Goal: Task Accomplishment & Management: Manage account settings

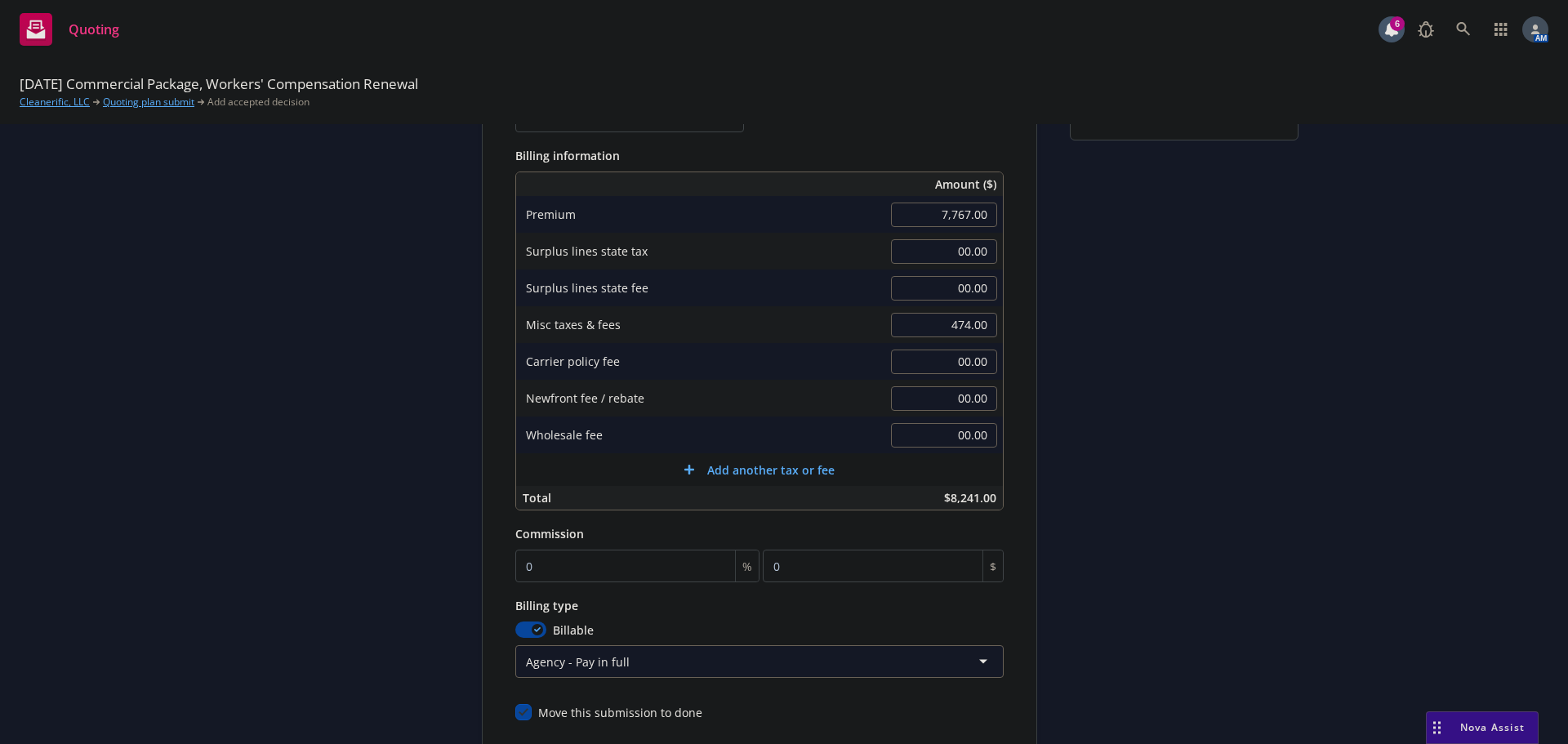
scroll to position [345, 0]
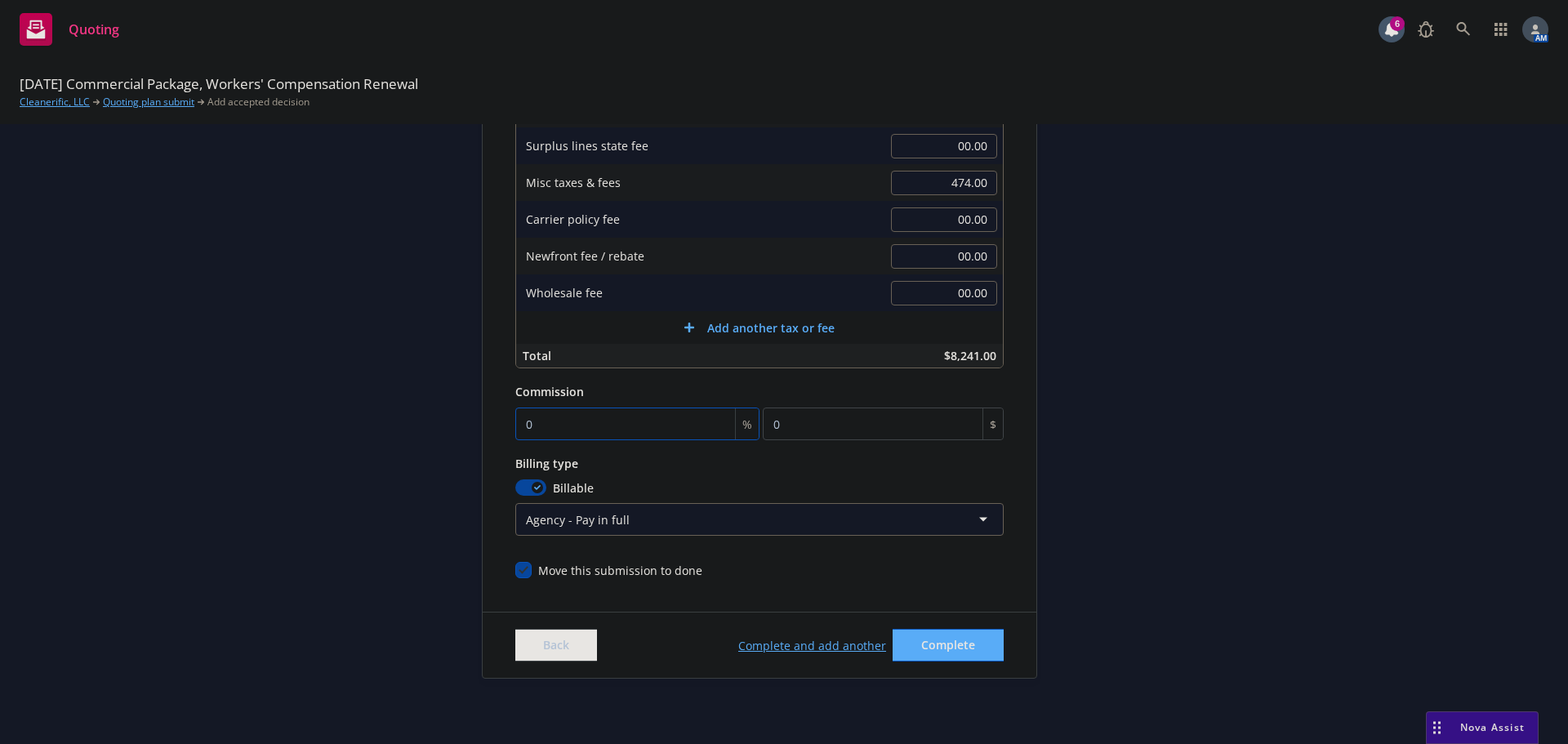
click at [568, 420] on input "0" at bounding box center [637, 423] width 244 height 33
type input "1"
type input "77.67"
type input "12"
type input "932.04"
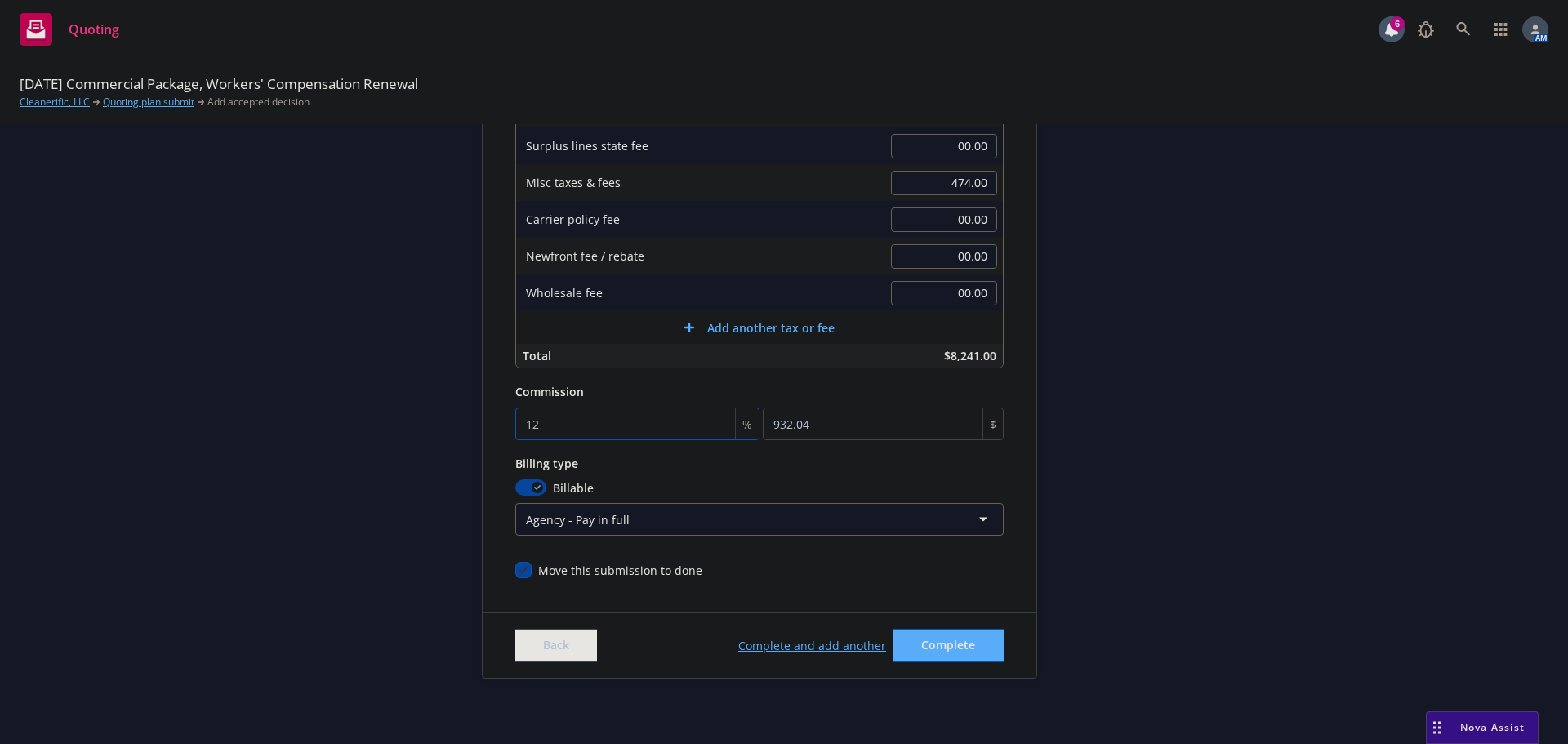
type input "12.5"
type input "970.88"
type input "12.5"
click at [1103, 357] on div "submission Carrier Hartford Insurance Group Last updated 8/21, 12:31 PM" at bounding box center [1184, 261] width 229 height 834
click at [950, 642] on span "Complete" at bounding box center [948, 645] width 54 height 16
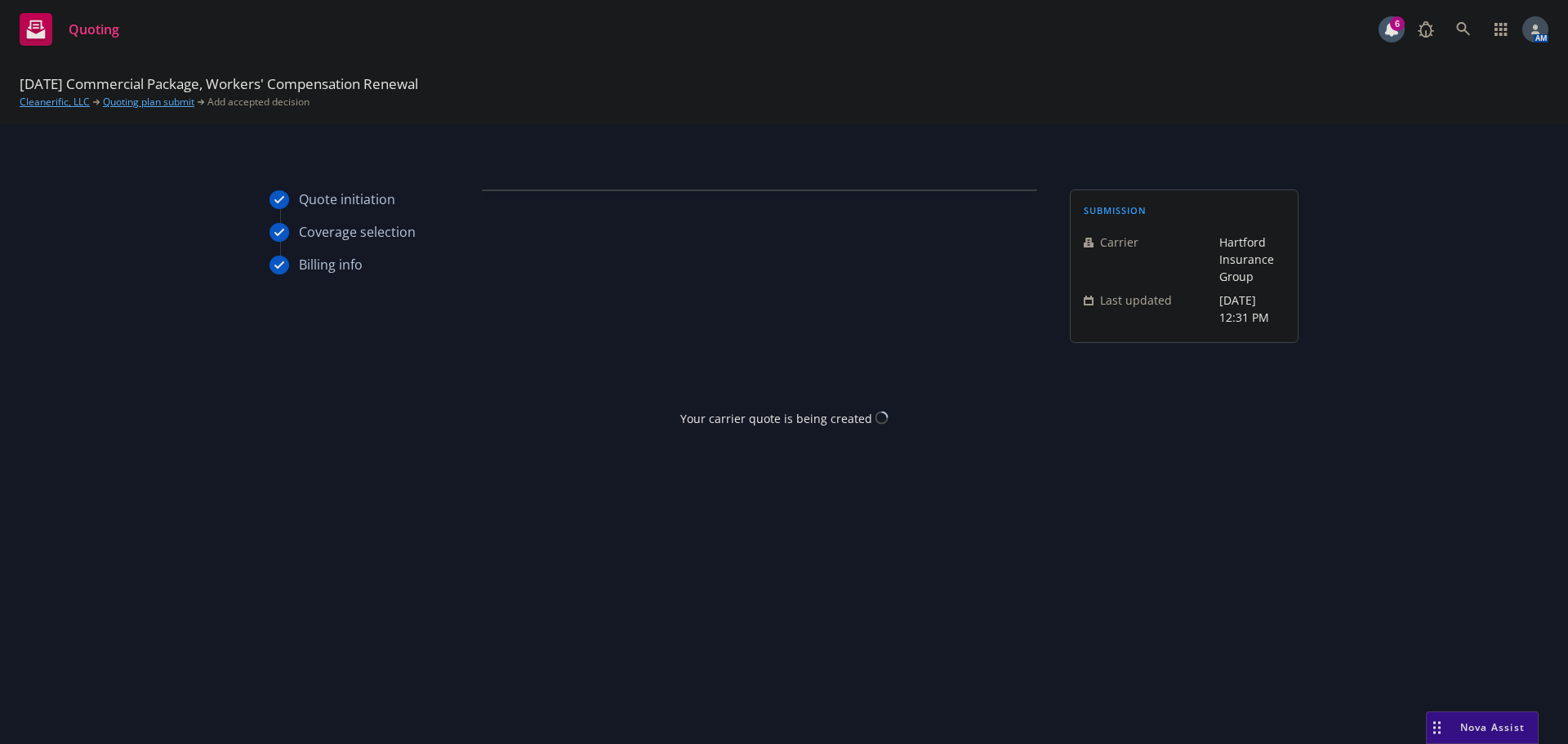
scroll to position [0, 0]
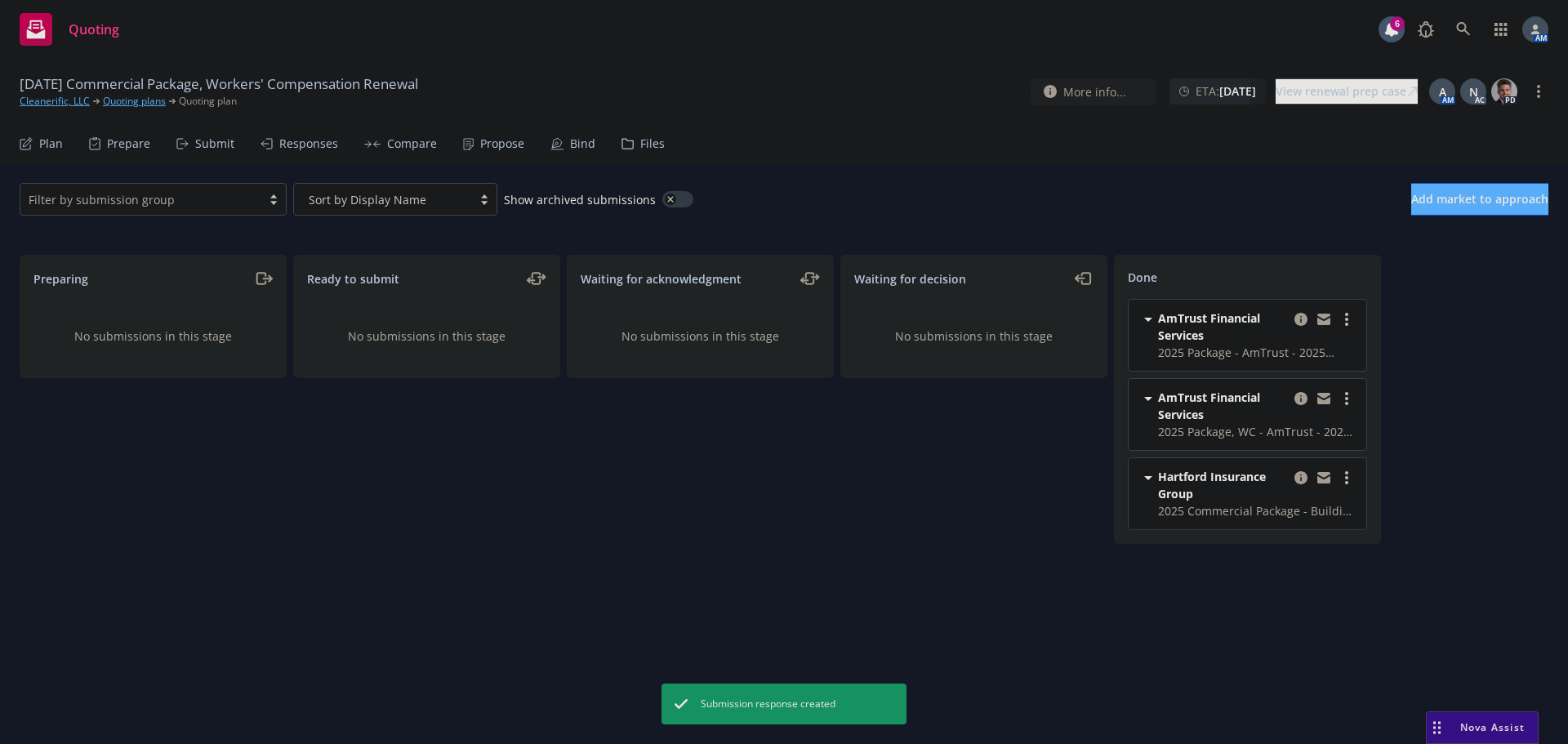
click at [488, 142] on div "Propose" at bounding box center [502, 144] width 44 height 13
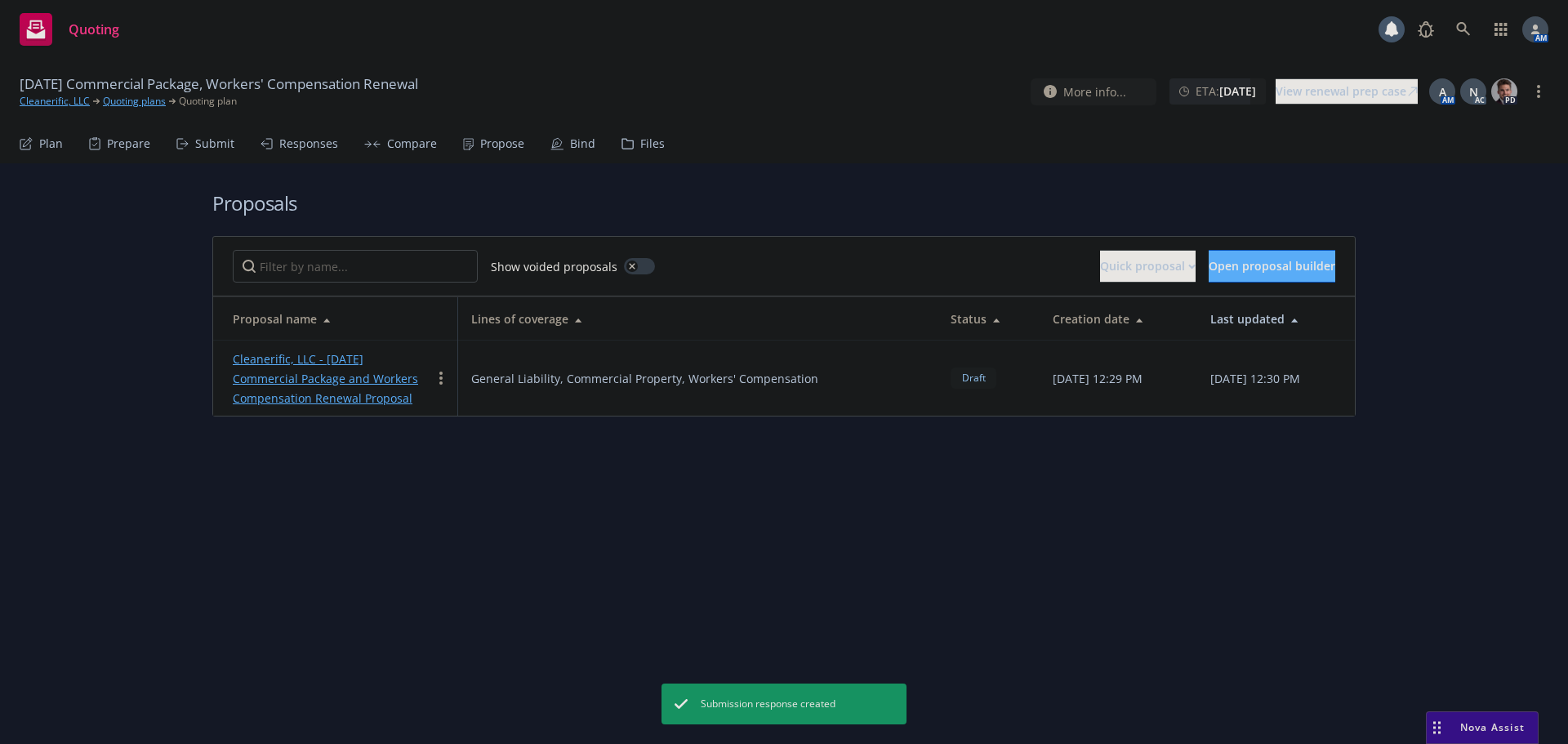
click at [332, 362] on link "Cleanerific, LLC - 9/1/2025 Commercial Package and Workers Compensation Renewal…" at bounding box center [326, 379] width 185 height 55
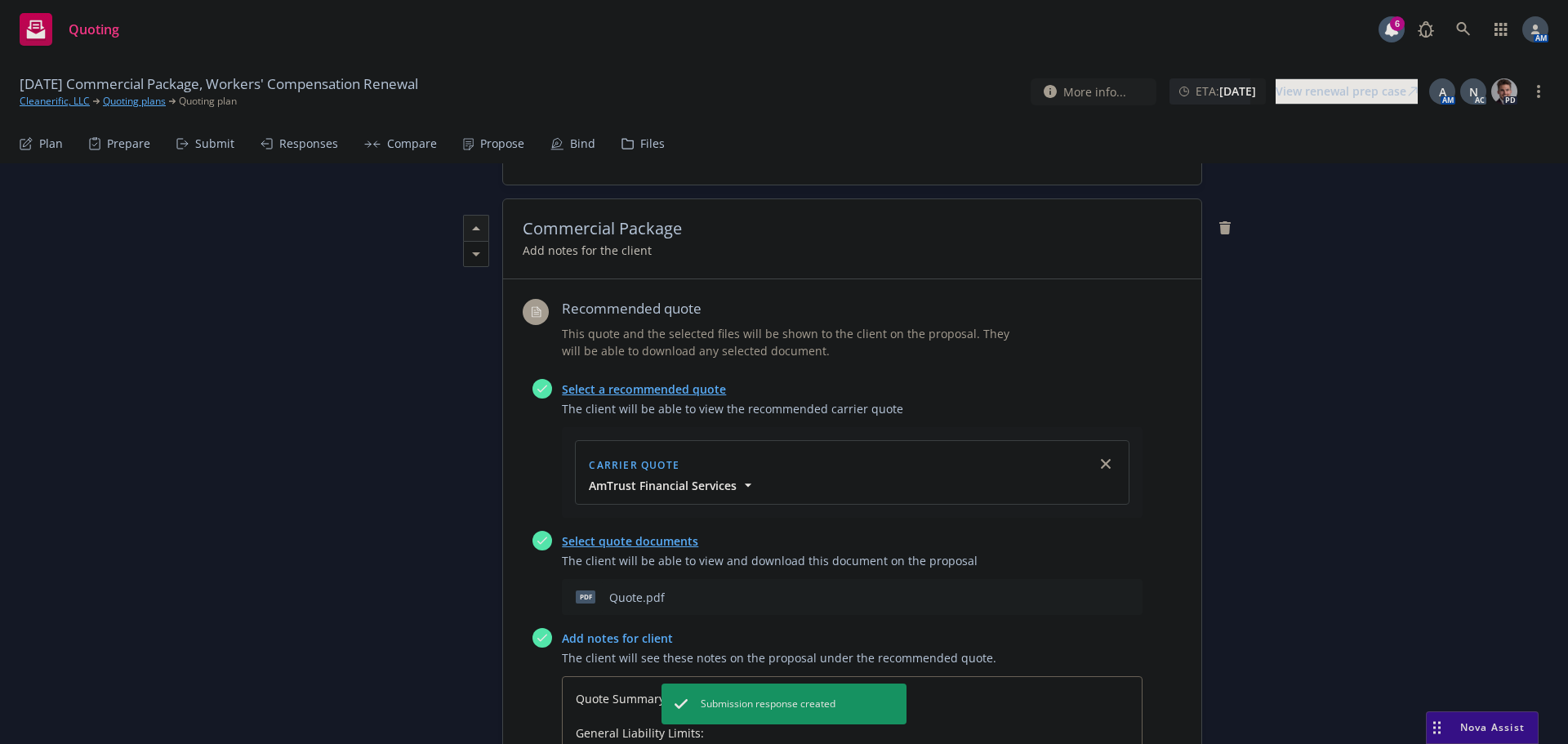
scroll to position [572, 0]
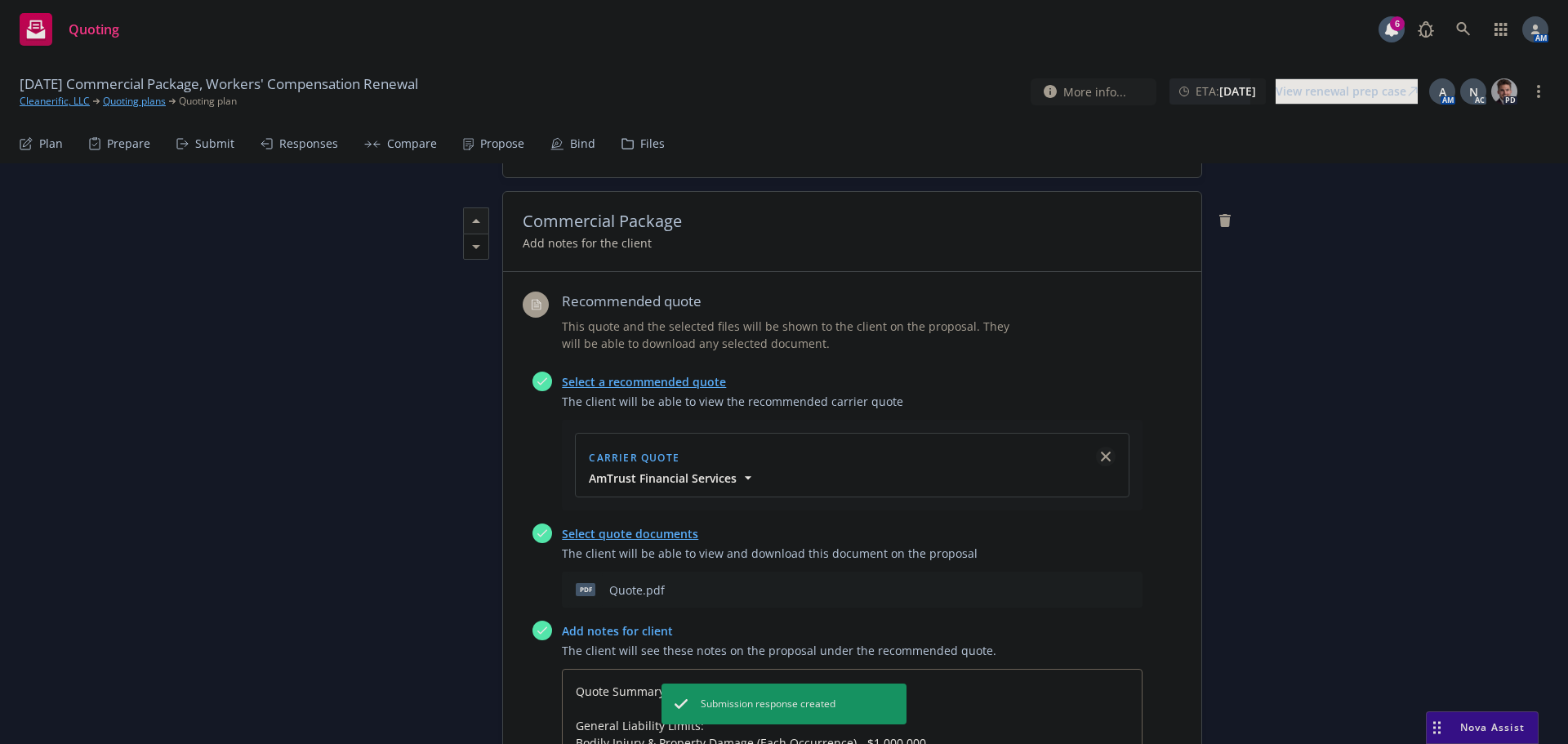
click at [1100, 458] on icon "close" at bounding box center [1105, 457] width 10 height 10
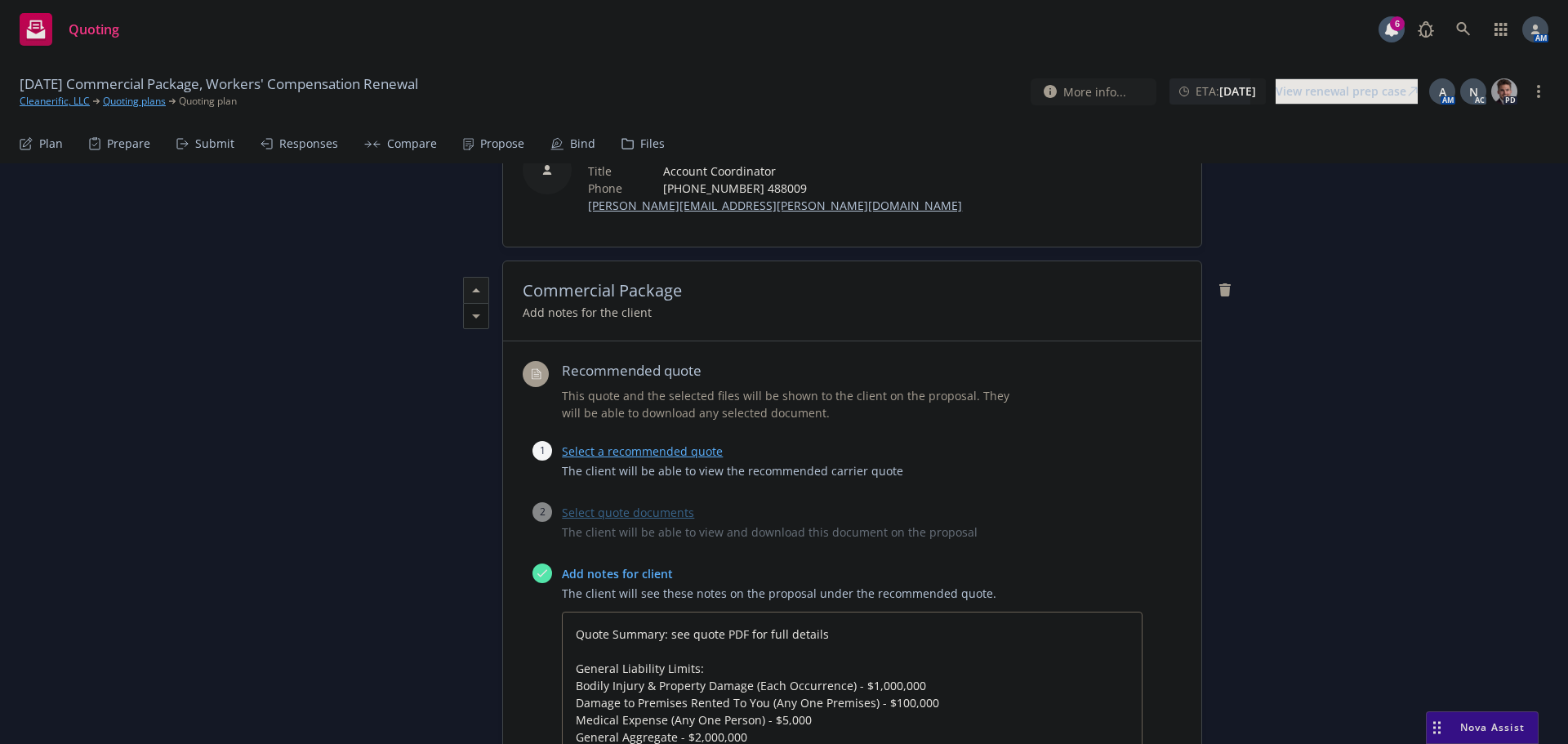
scroll to position [490, 0]
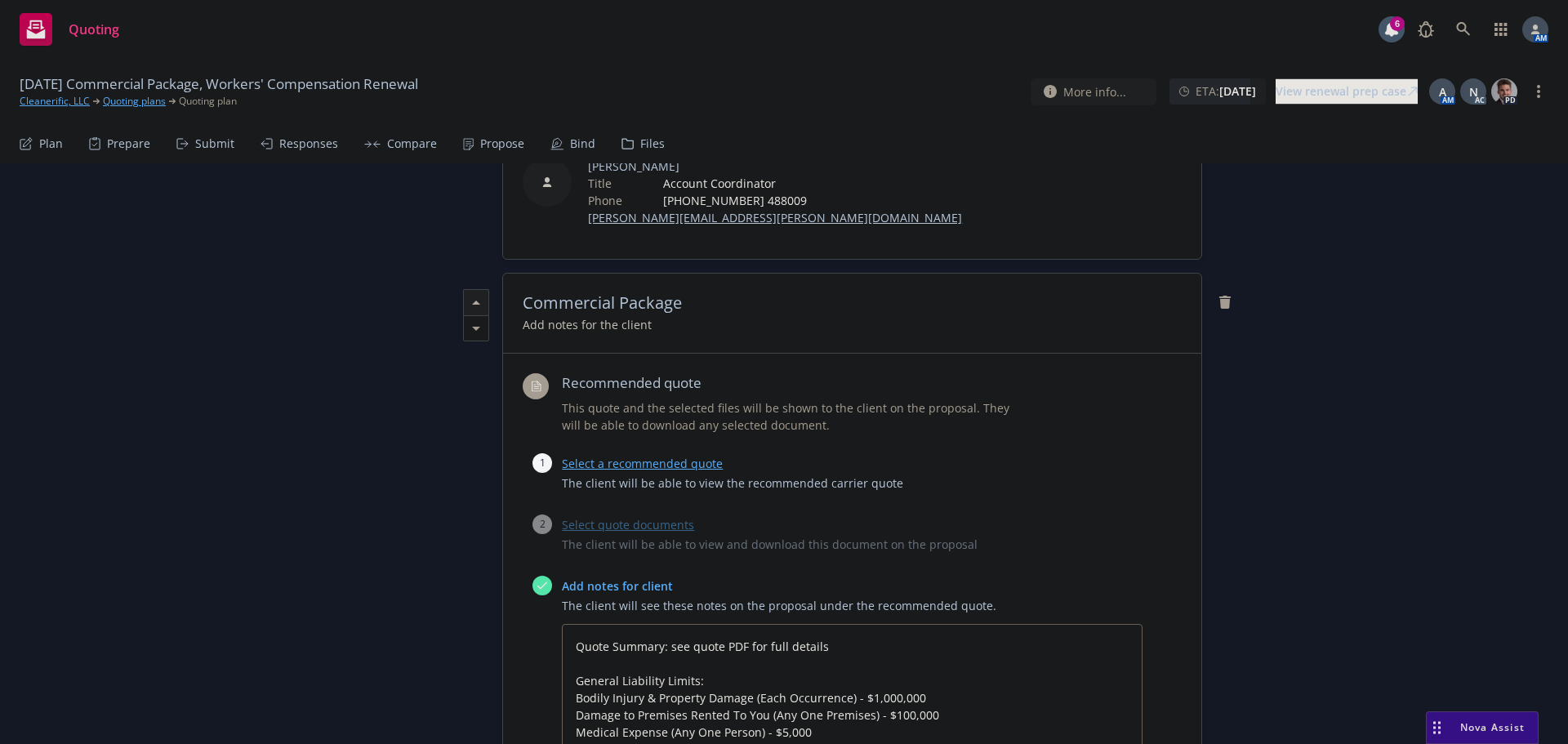
click at [605, 468] on link "Select a recommended quote" at bounding box center [642, 463] width 161 height 16
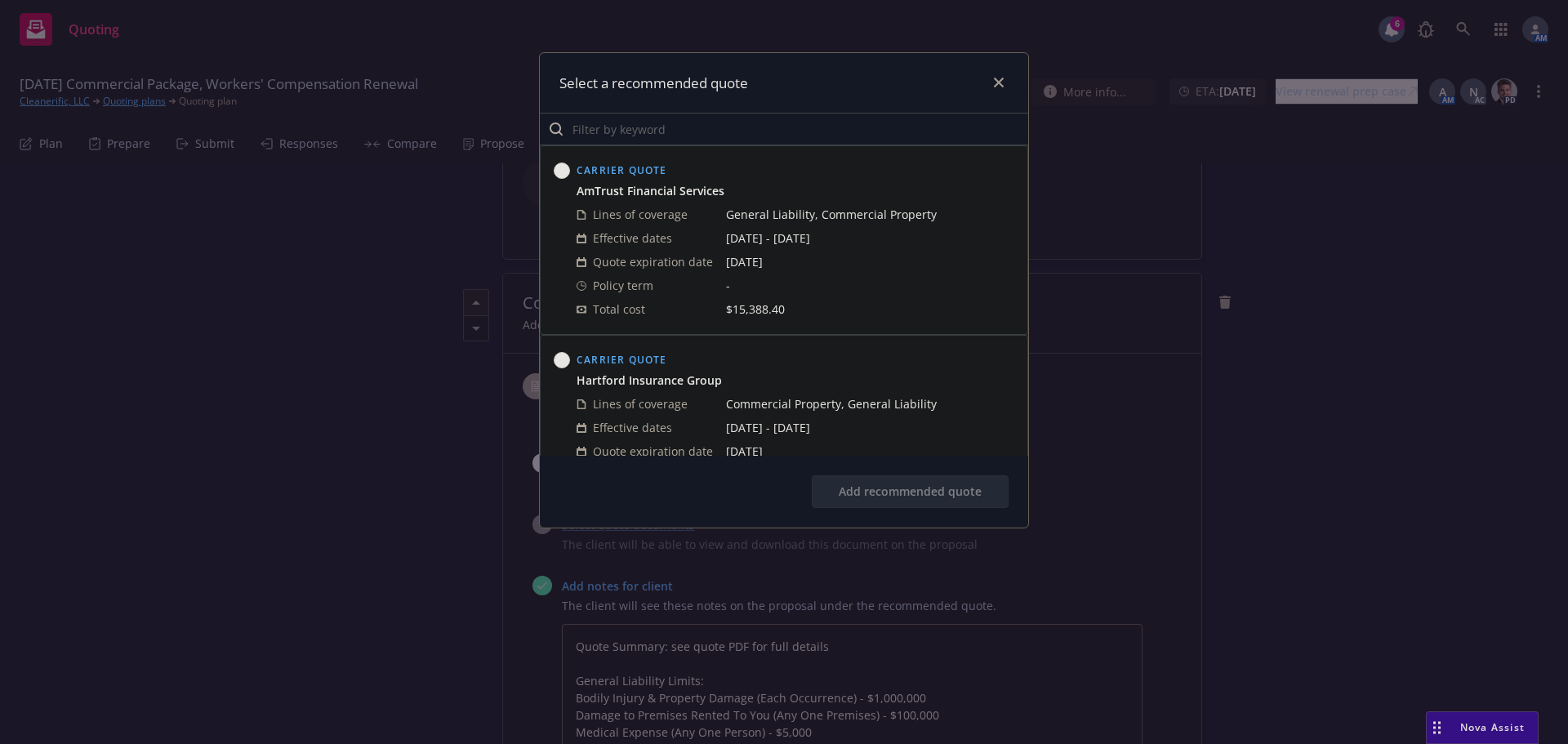
scroll to position [82, 0]
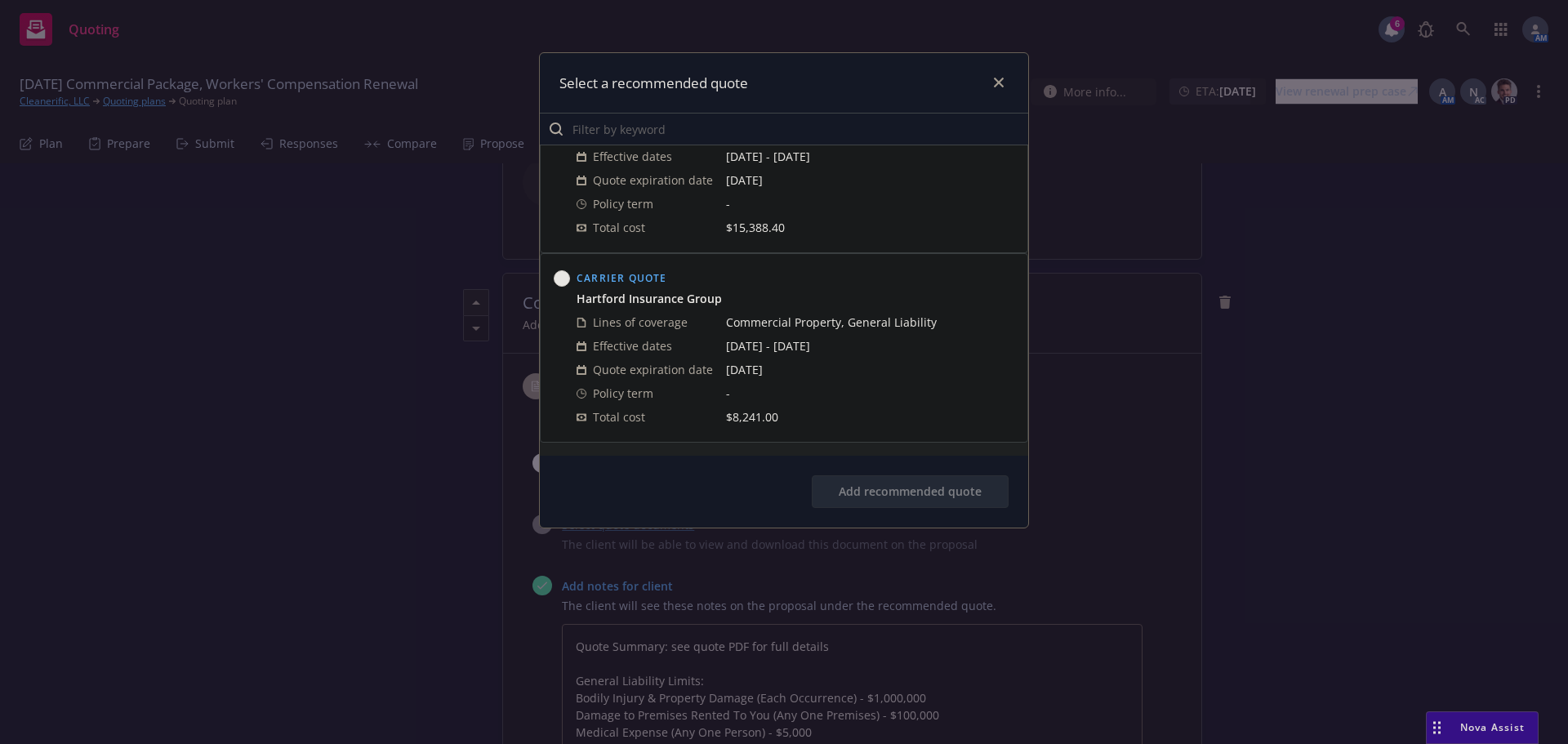
click at [562, 278] on circle at bounding box center [562, 279] width 16 height 16
click at [914, 493] on button "Add recommended quote" at bounding box center [910, 491] width 197 height 33
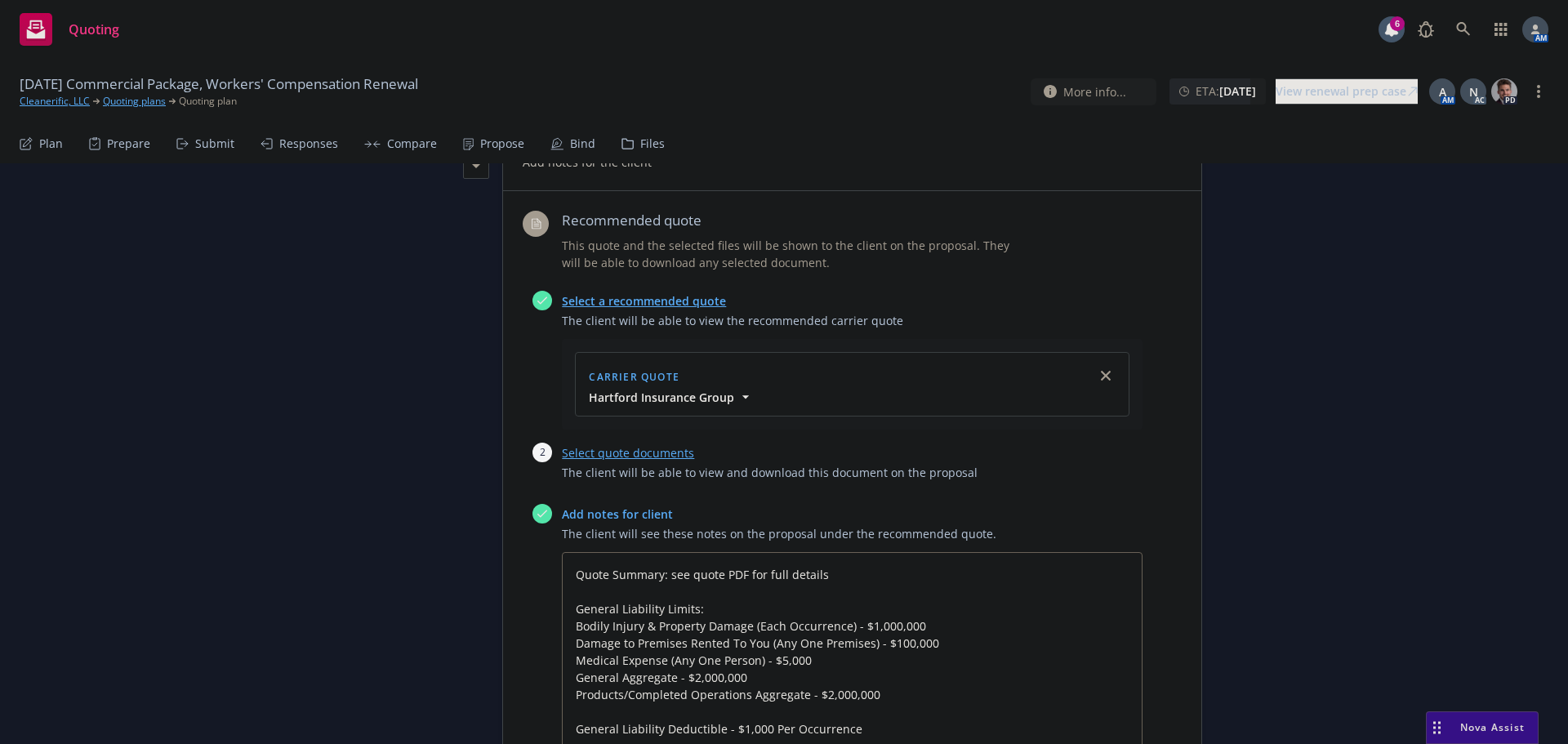
scroll to position [653, 0]
click at [638, 458] on link "Select quote documents" at bounding box center [628, 452] width 132 height 16
type textarea "x"
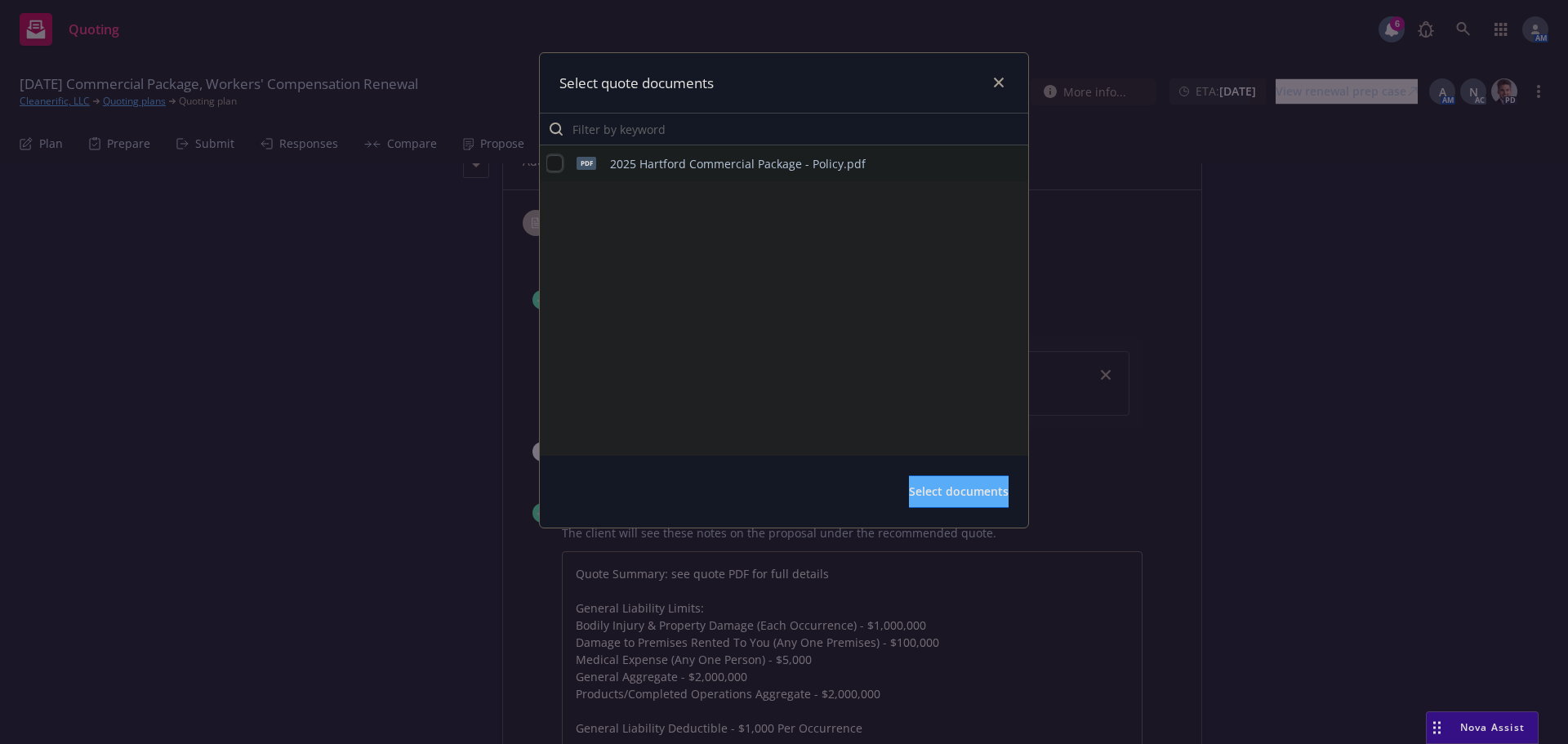
click at [552, 165] on input "checkbox" at bounding box center [554, 164] width 17 height 17
checkbox input "true"
click at [958, 488] on span "Select documents" at bounding box center [959, 491] width 99 height 16
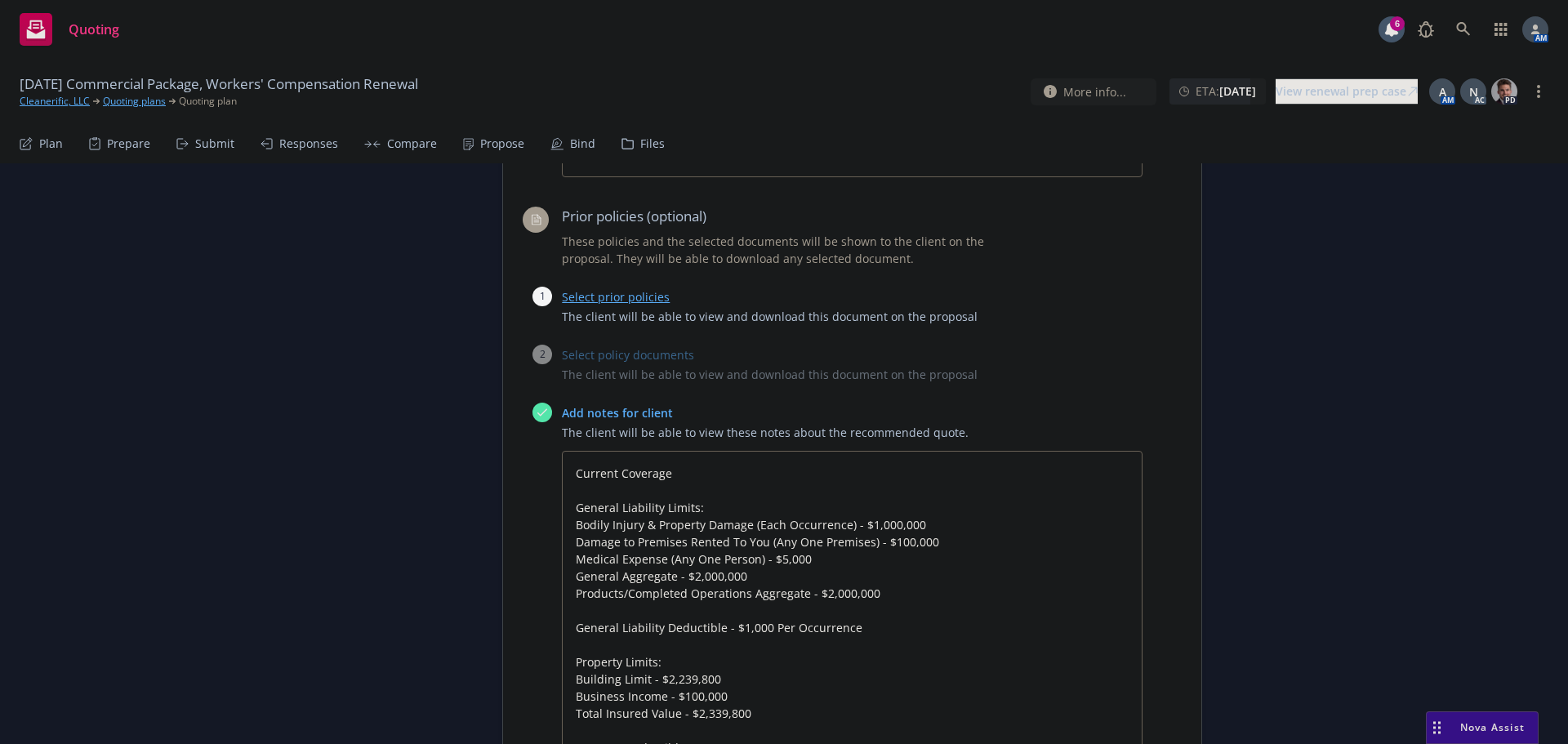
scroll to position [1470, 0]
click at [603, 300] on link "Select prior policies" at bounding box center [615, 295] width 108 height 16
type textarea "x"
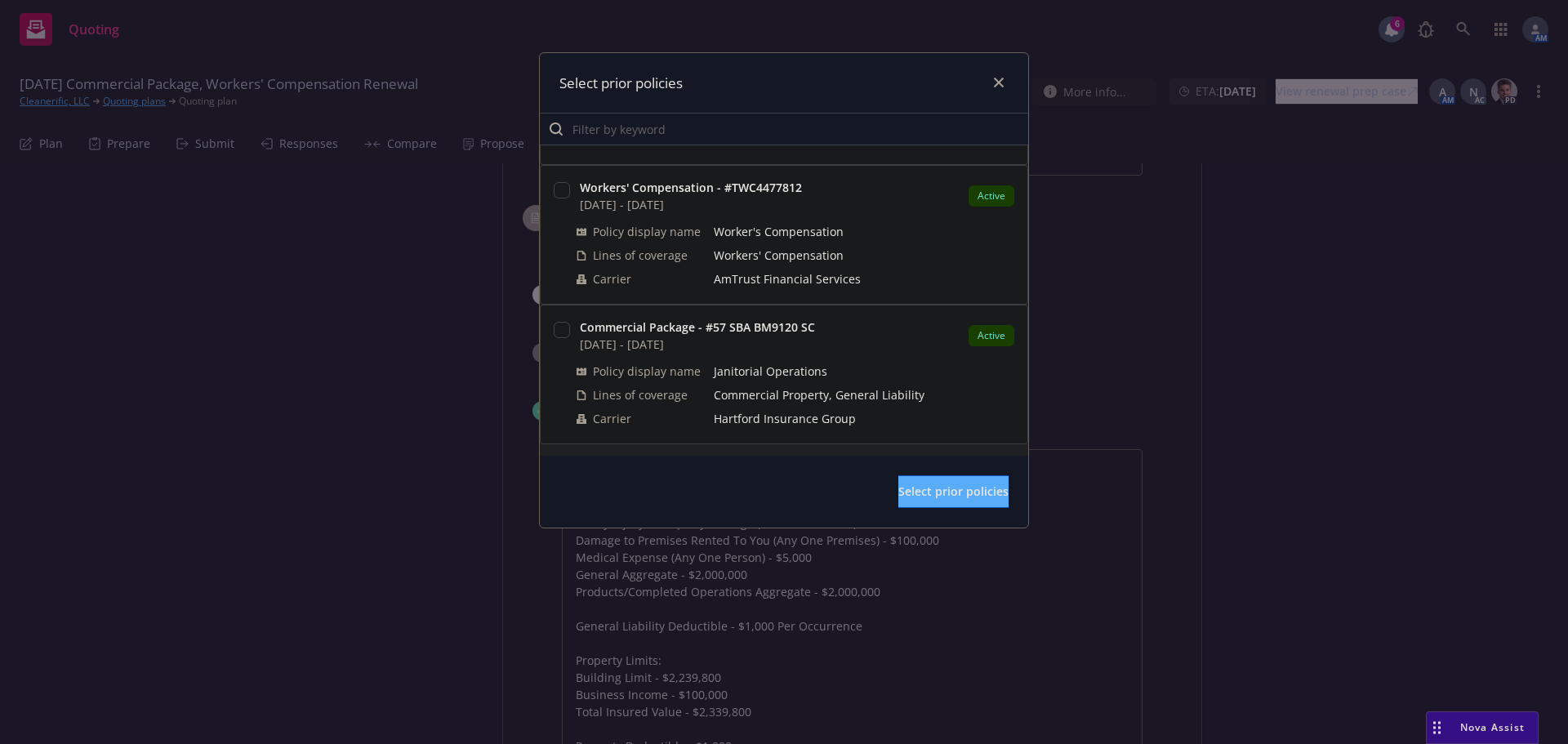
scroll to position [122, 0]
click at [559, 322] on input "checkbox" at bounding box center [562, 328] width 17 height 17
checkbox input "true"
click at [898, 484] on span "Select prior policies" at bounding box center [953, 491] width 110 height 16
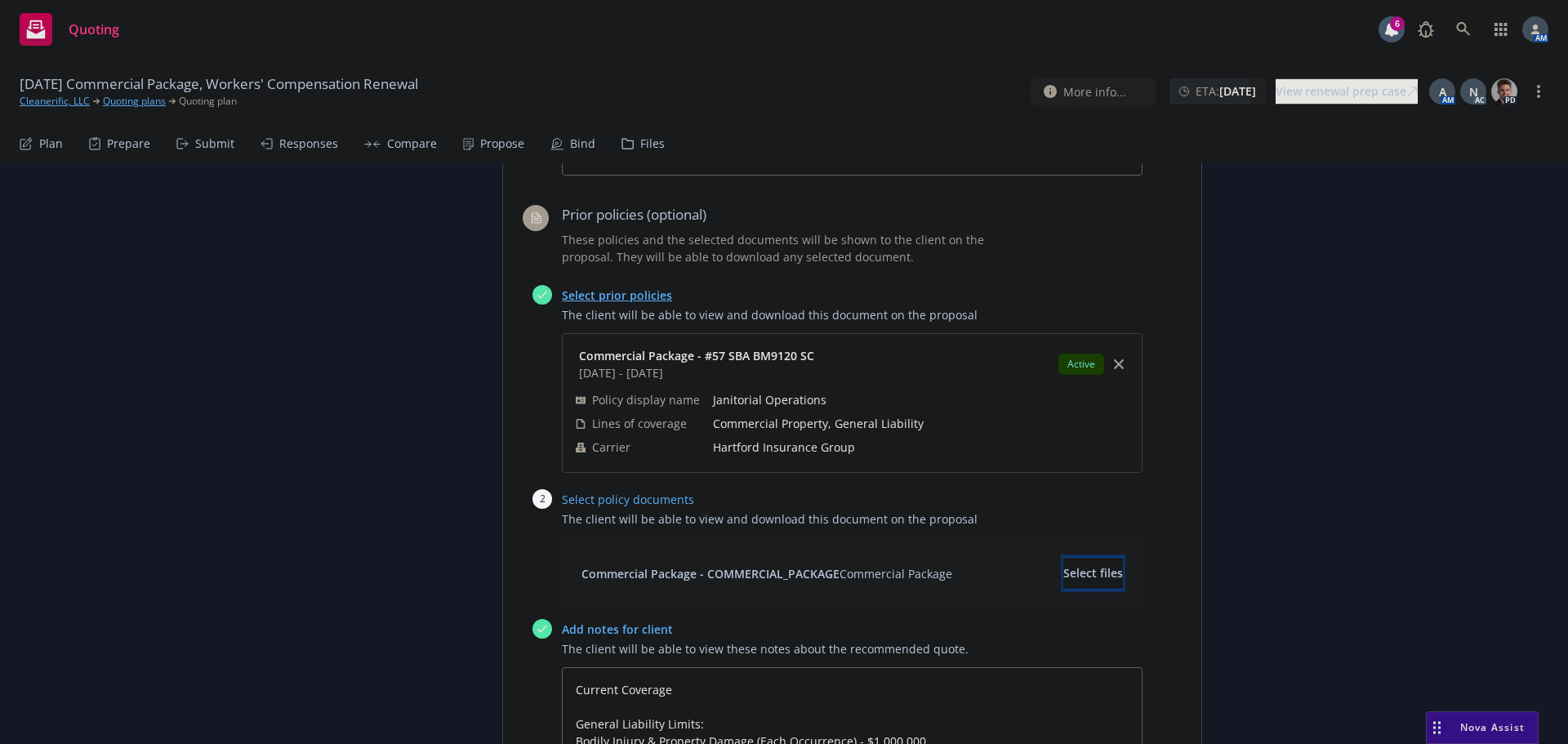
click at [1067, 568] on span "Select files" at bounding box center [1092, 573] width 59 height 16
type textarea "x"
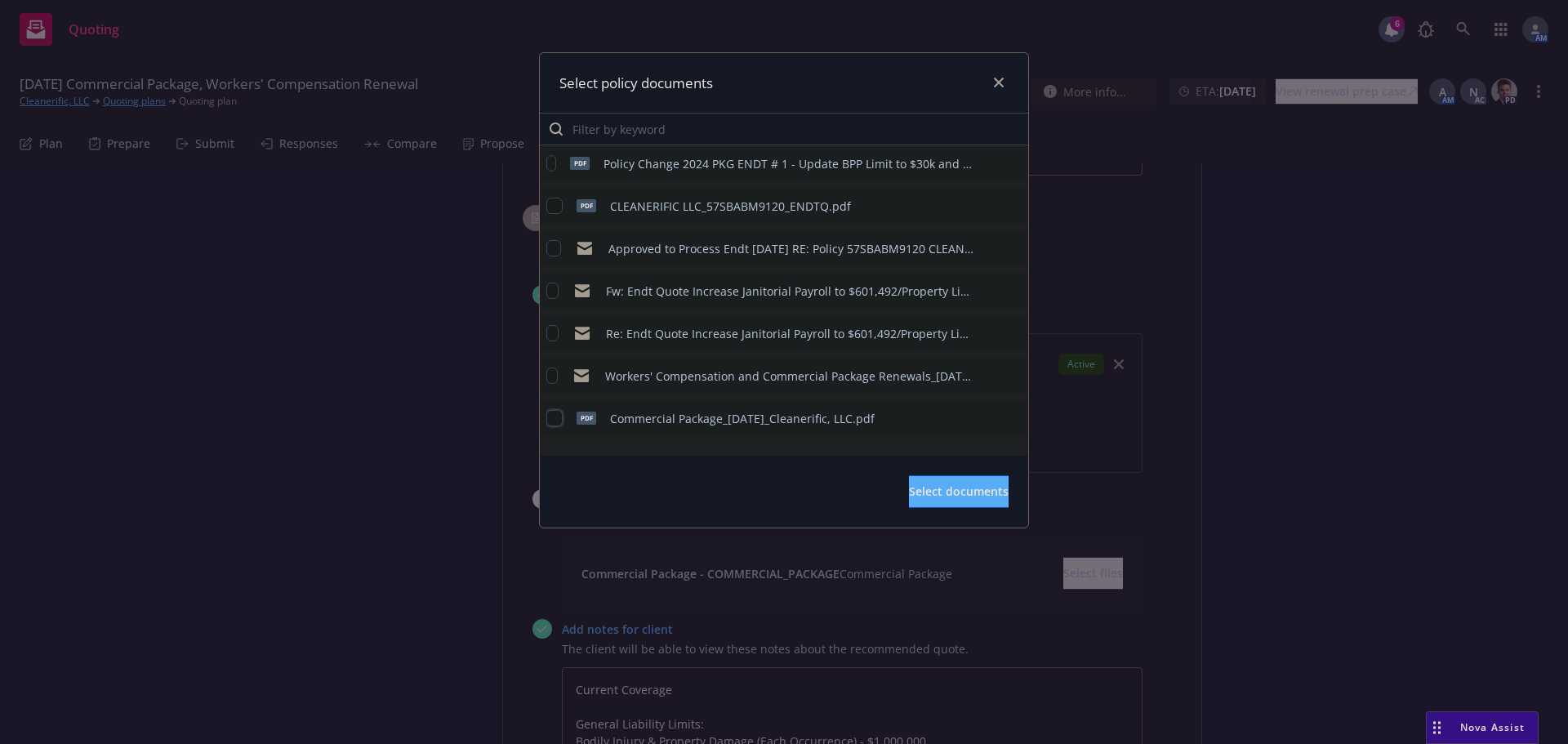
click at [551, 416] on input "checkbox" at bounding box center [554, 418] width 17 height 17
checkbox input "true"
click at [919, 504] on button "Select documents" at bounding box center [959, 491] width 99 height 33
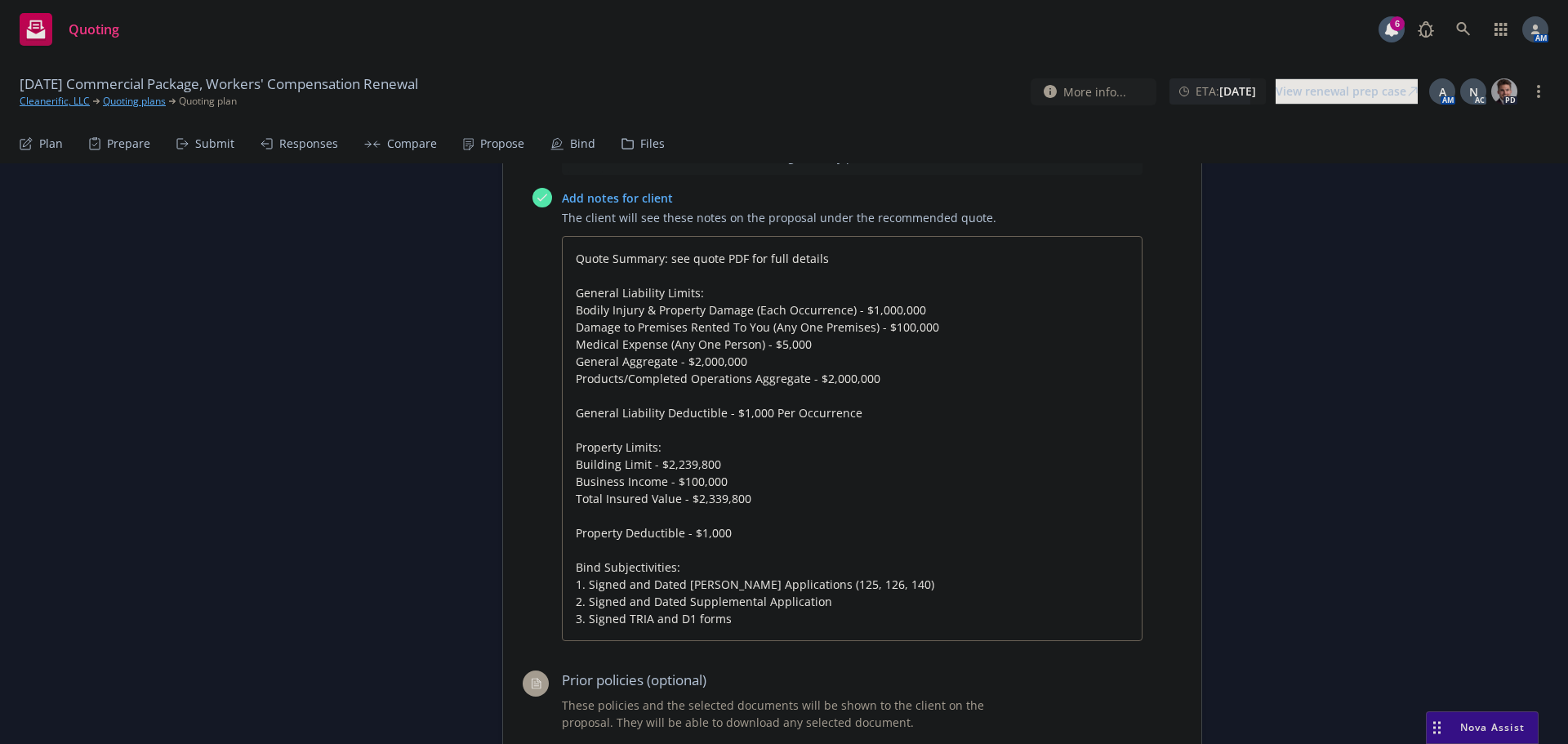
scroll to position [980, 0]
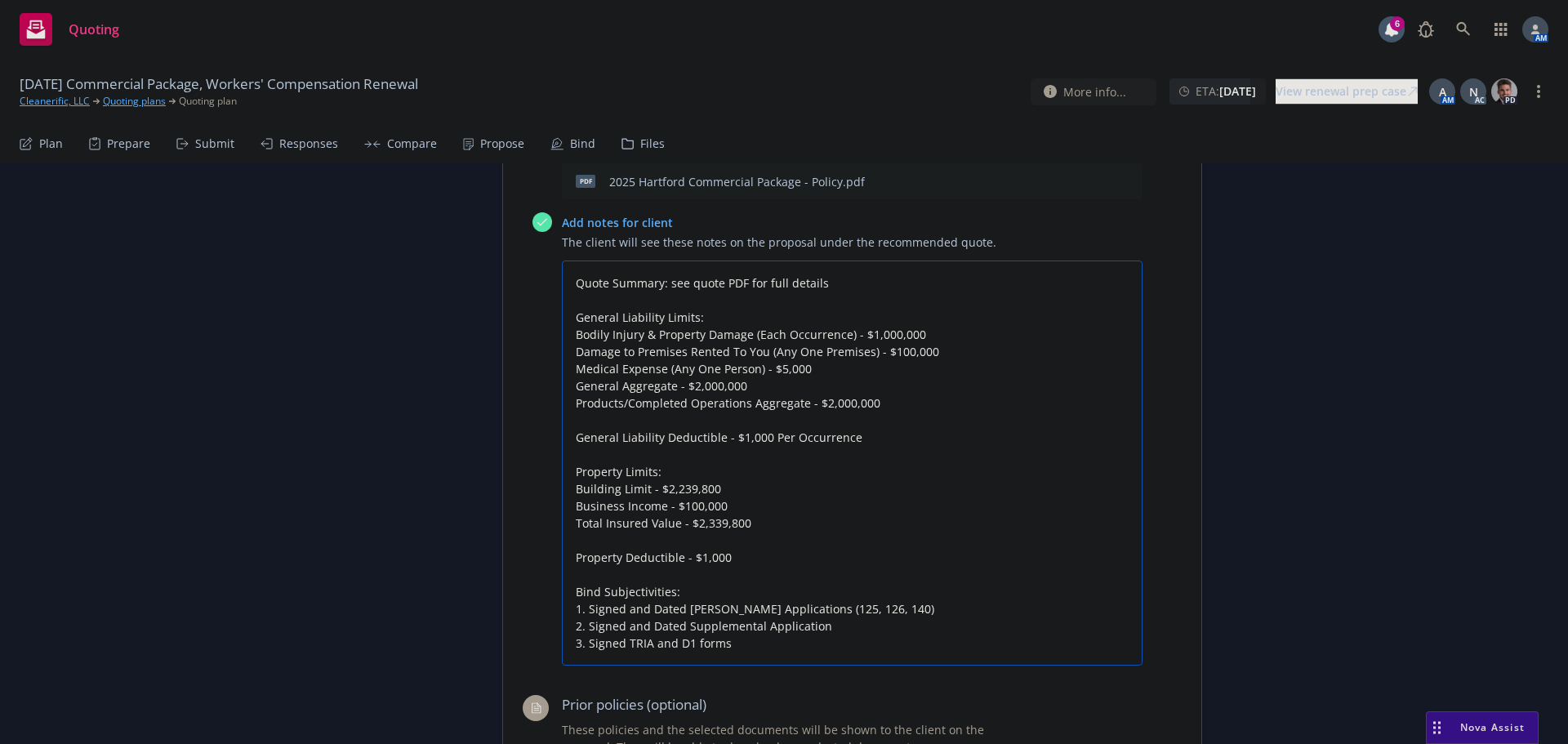
drag, startPoint x: 696, startPoint y: 504, endPoint x: 678, endPoint y: 507, distance: 18.2
click at [678, 507] on textarea "Quote Summary: see quote PDF for full details General Liability Limits: Bodily …" at bounding box center [852, 463] width 580 height 405
type textarea "x"
type textarea "Quote Summary: see quote PDF for full details General Liability Limits: Bodily …"
drag, startPoint x: 718, startPoint y: 489, endPoint x: 658, endPoint y: 493, distance: 60.1
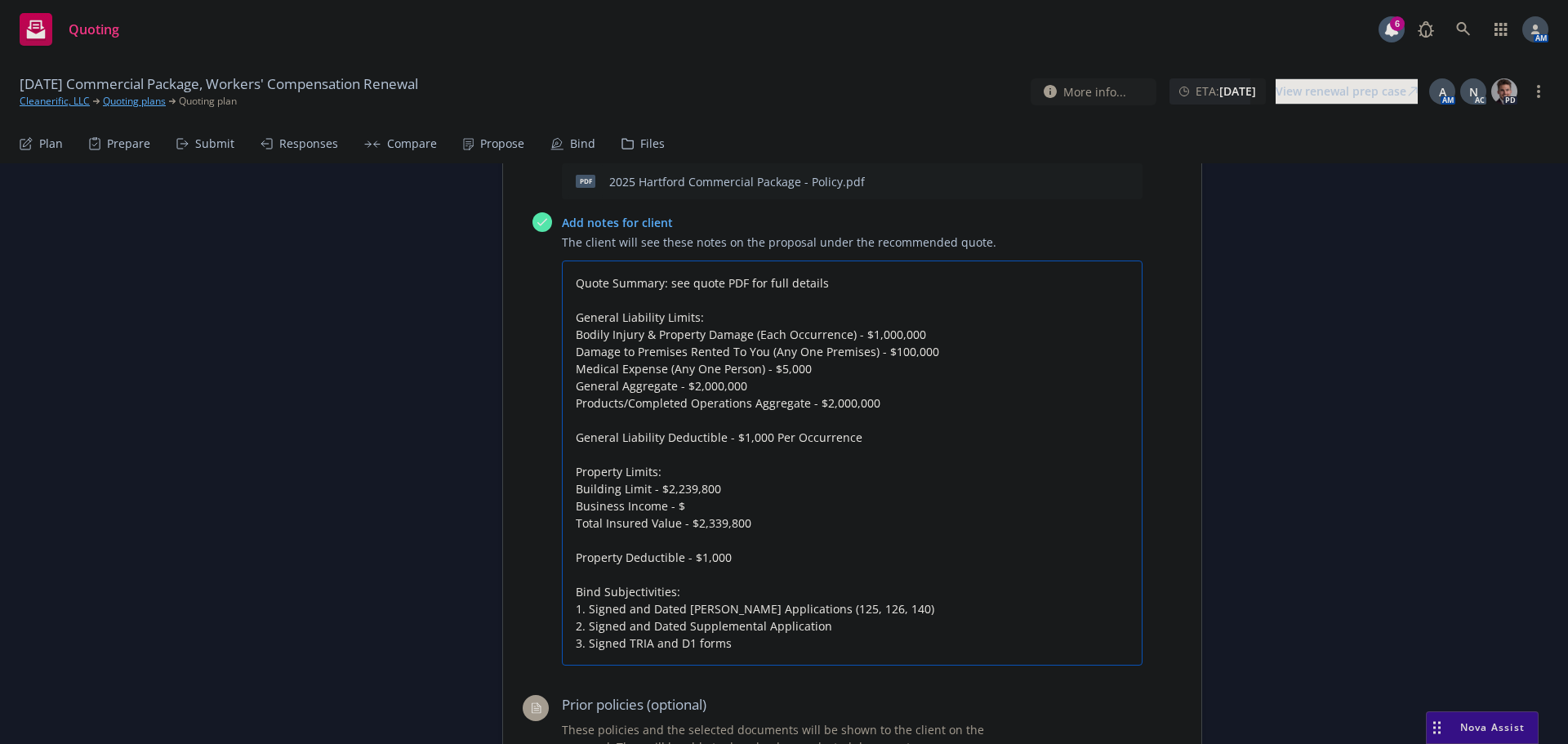
click at [658, 493] on textarea "Quote Summary: see quote PDF for full details General Liability Limits: Bodily …" at bounding box center [852, 463] width 580 height 405
type textarea "x"
type textarea "Quote Summary: see quote PDF for full details General Liability Limits: Bodily …"
drag, startPoint x: 711, startPoint y: 524, endPoint x: 690, endPoint y: 527, distance: 21.2
click at [690, 527] on textarea "Quote Summary: see quote PDF for full details General Liability Limits: Bodily …" at bounding box center [852, 463] width 580 height 405
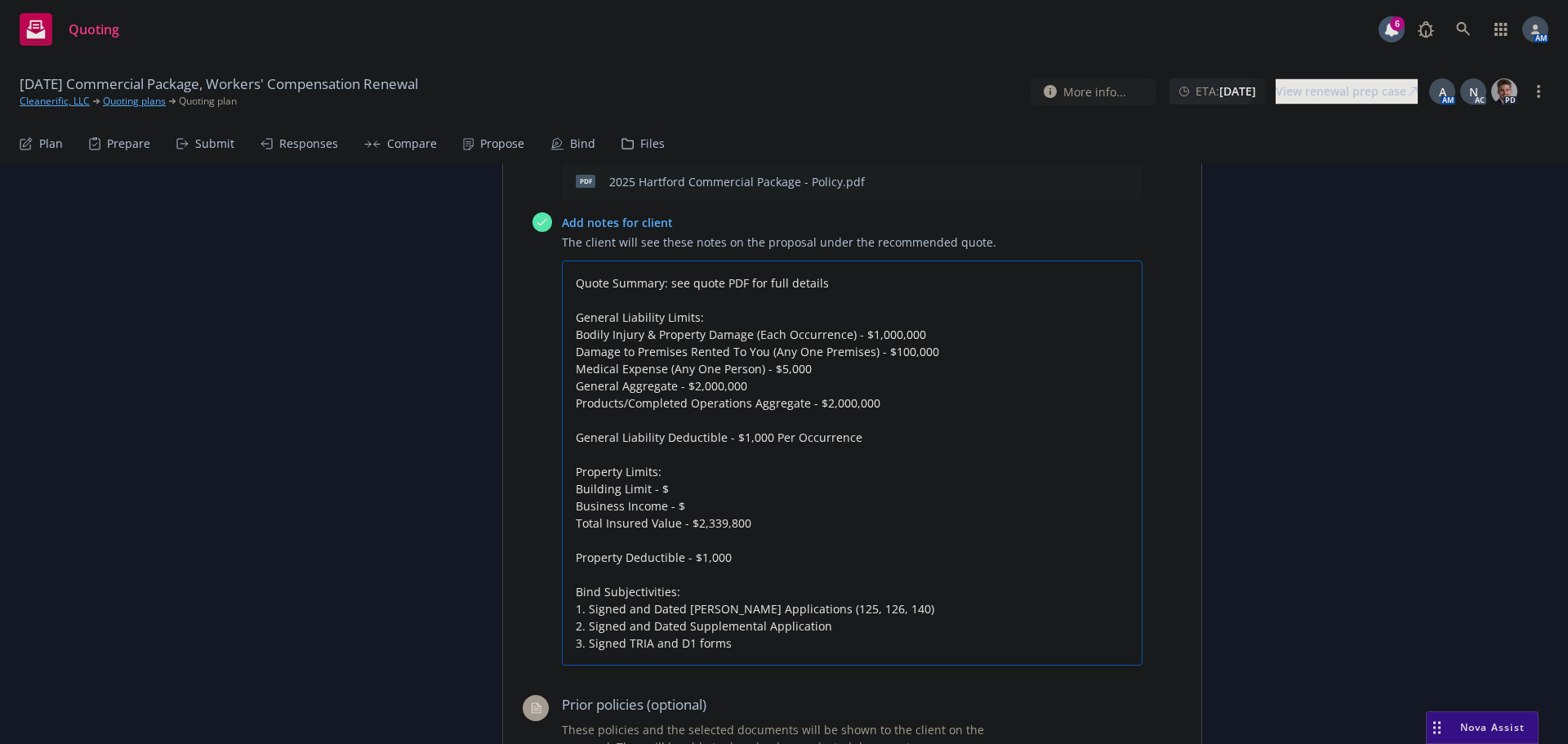
type textarea "x"
type textarea "Quote Summary: see quote PDF for full details General Liability Limits: Bodily …"
click at [709, 530] on textarea "Quote Summary: see quote PDF for full details General Liability Limits: Bodily …" at bounding box center [852, 463] width 580 height 405
type textarea "x"
type textarea "Quote Summary: see quote PDF for full details General Liability Limits: Bodily …"
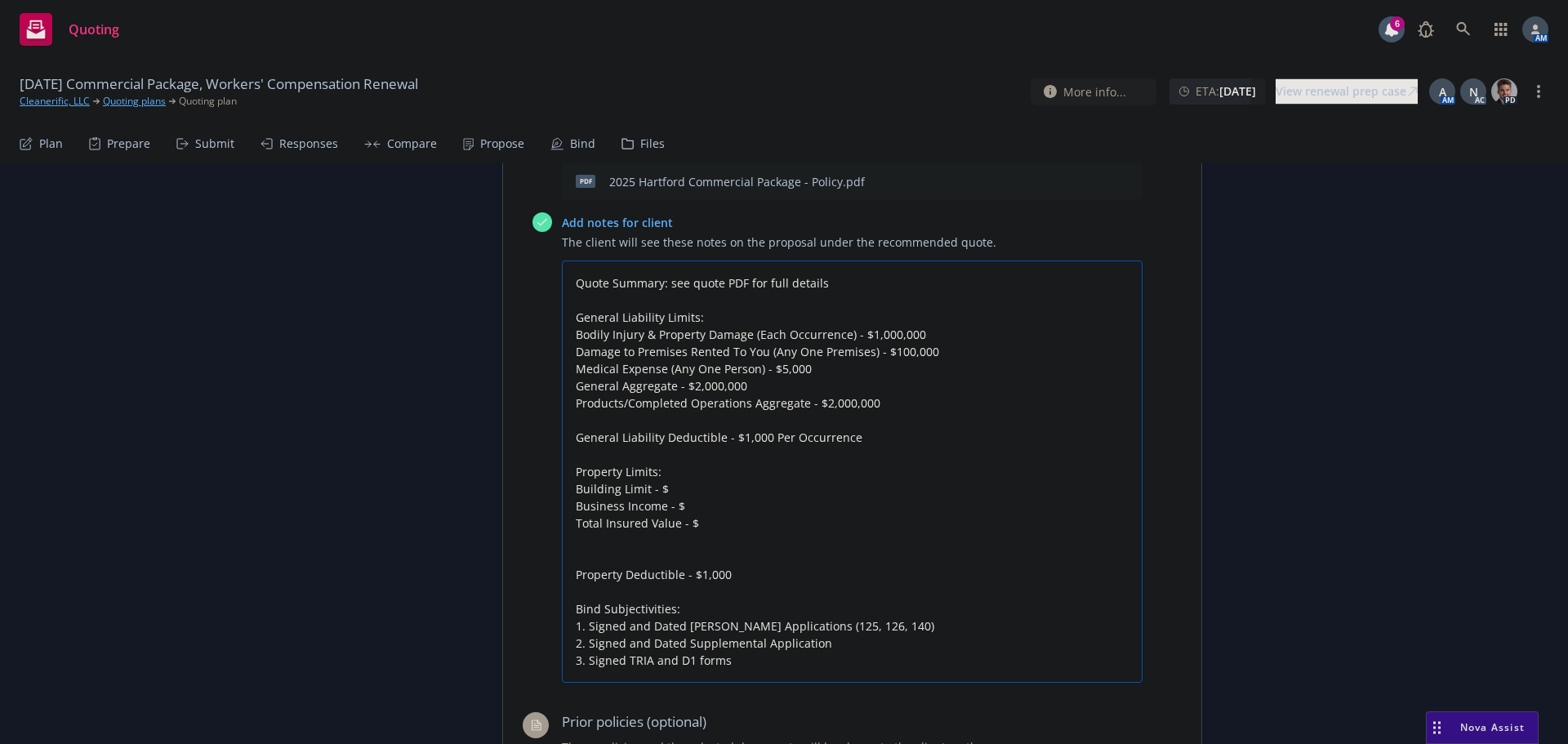
type textarea "x"
type textarea "Quote Summary: see quote PDF for full details General Liability Limits: Bodily …"
type textarea "x"
type textarea "Quote Summary: see quote PDF for full details General Liability Limits: Bodily …"
type textarea "x"
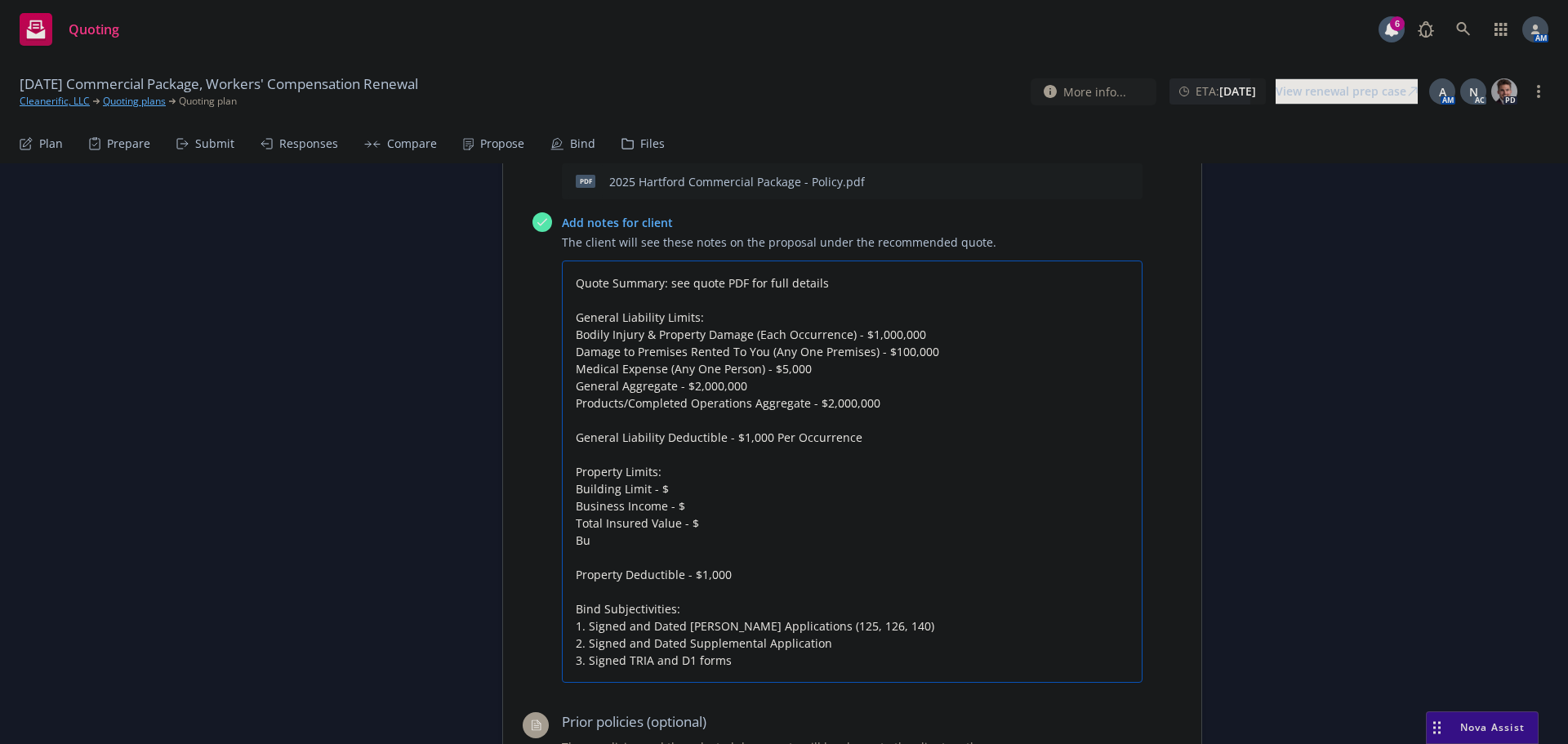
type textarea "Quote Summary: see quote PDF for full details General Liability Limits: Bodily …"
type textarea "x"
type textarea "Quote Summary: see quote PDF for full details General Liability Limits: Bodily …"
type textarea "x"
type textarea "Quote Summary: see quote PDF for full details General Liability Limits: Bodily …"
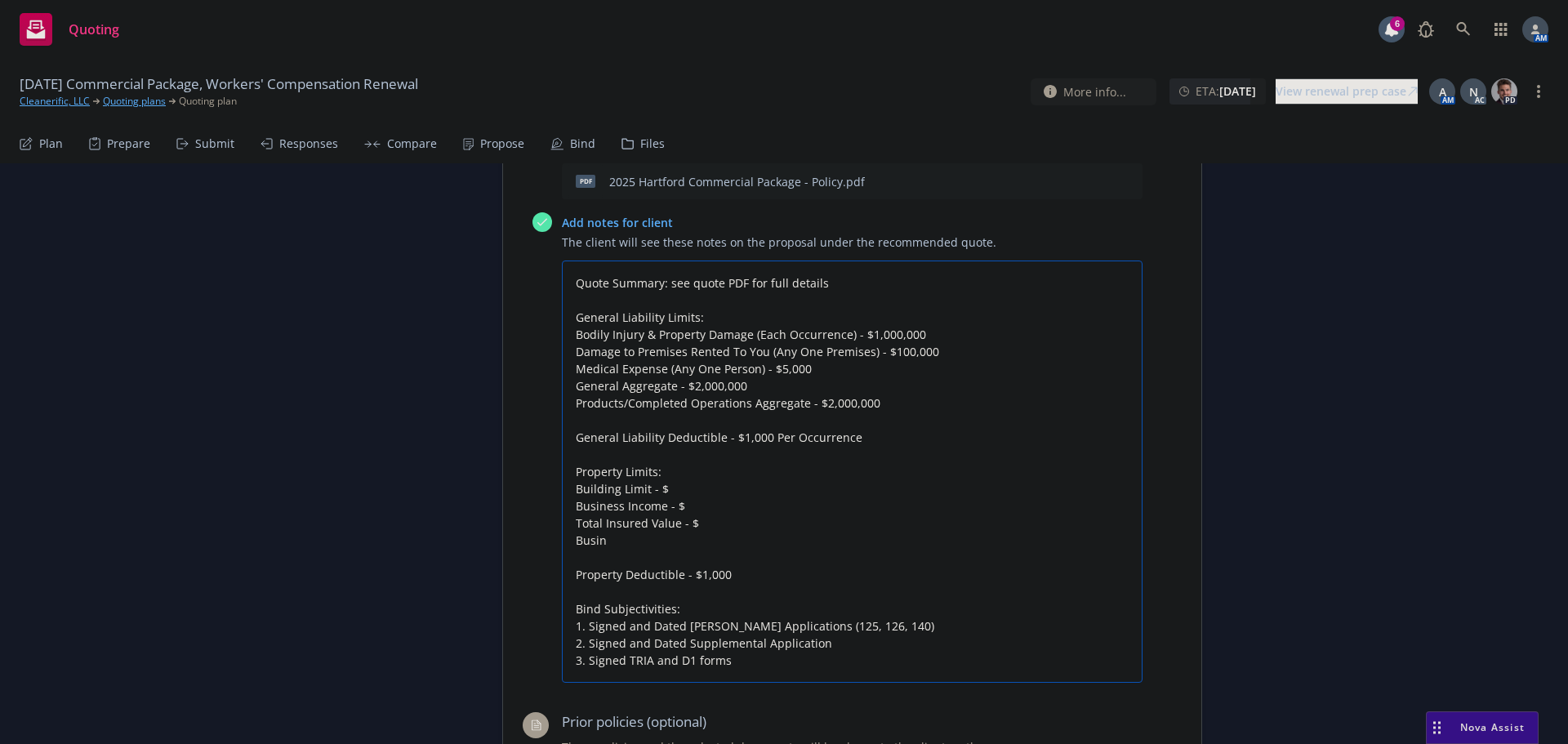
type textarea "x"
type textarea "Quote Summary: see quote PDF for full details General Liability Limits: Bodily …"
type textarea "x"
type textarea "Quote Summary: see quote PDF for full details General Liability Limits: Bodily …"
type textarea "x"
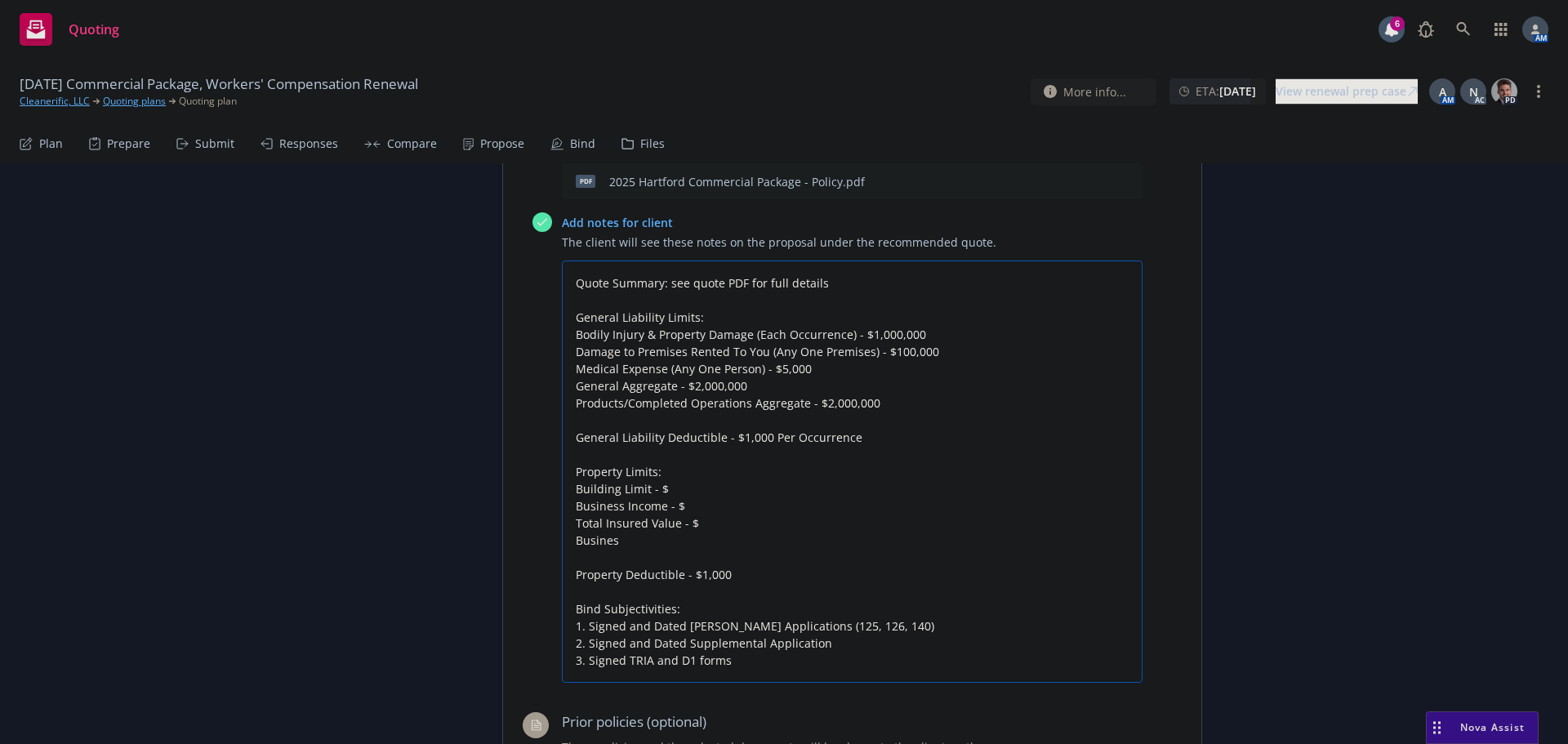
type textarea "Quote Summary: see quote PDF for full details General Liability Limits: Bodily …"
type textarea "x"
type textarea "Quote Summary: see quote PDF for full details General Liability Limits: Bodily …"
type textarea "x"
type textarea "Quote Summary: see quote PDF for full details General Liability Limits: Bodily …"
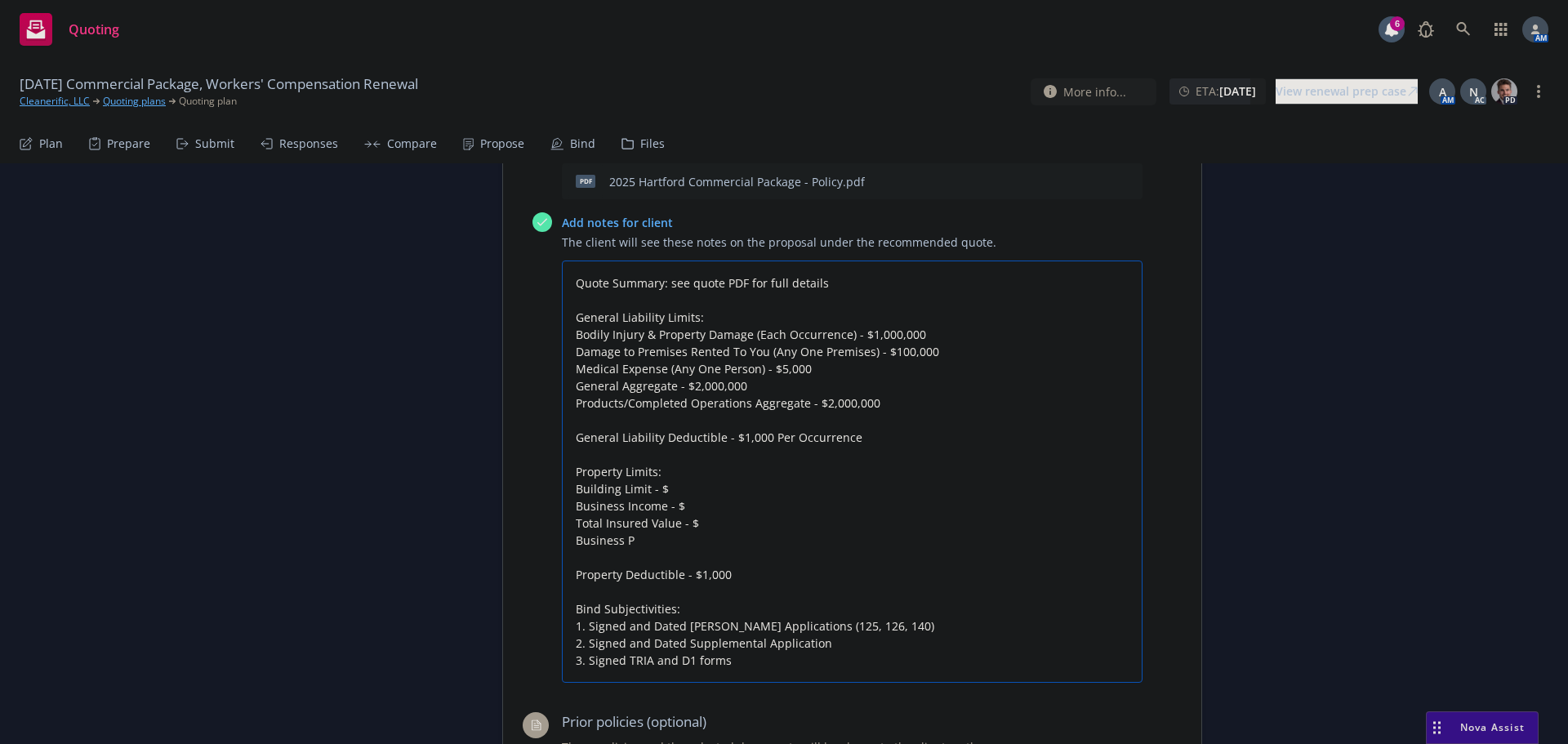
type textarea "x"
type textarea "Quote Summary: see quote PDF for full details General Liability Limits: Bodily …"
type textarea "x"
type textarea "Quote Summary: see quote PDF for full details General Liability Limits: Bodily …"
type textarea "x"
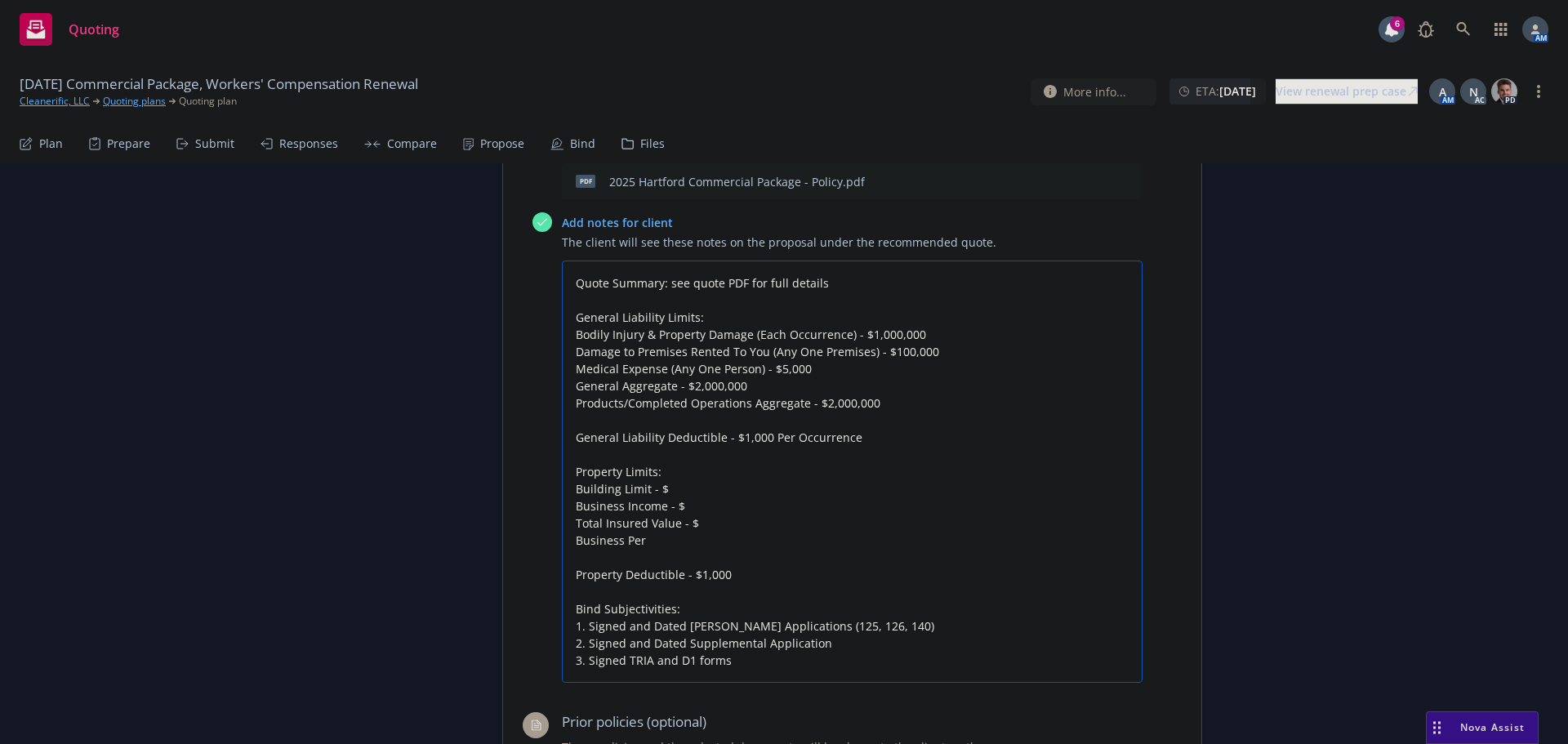
type textarea "Quote Summary: see quote PDF for full details General Liability Limits: Bodily …"
type textarea "x"
type textarea "Quote Summary: see quote PDF for full details General Liability Limits: Bodily …"
type textarea "x"
type textarea "Quote Summary: see quote PDF for full details General Liability Limits: Bodily …"
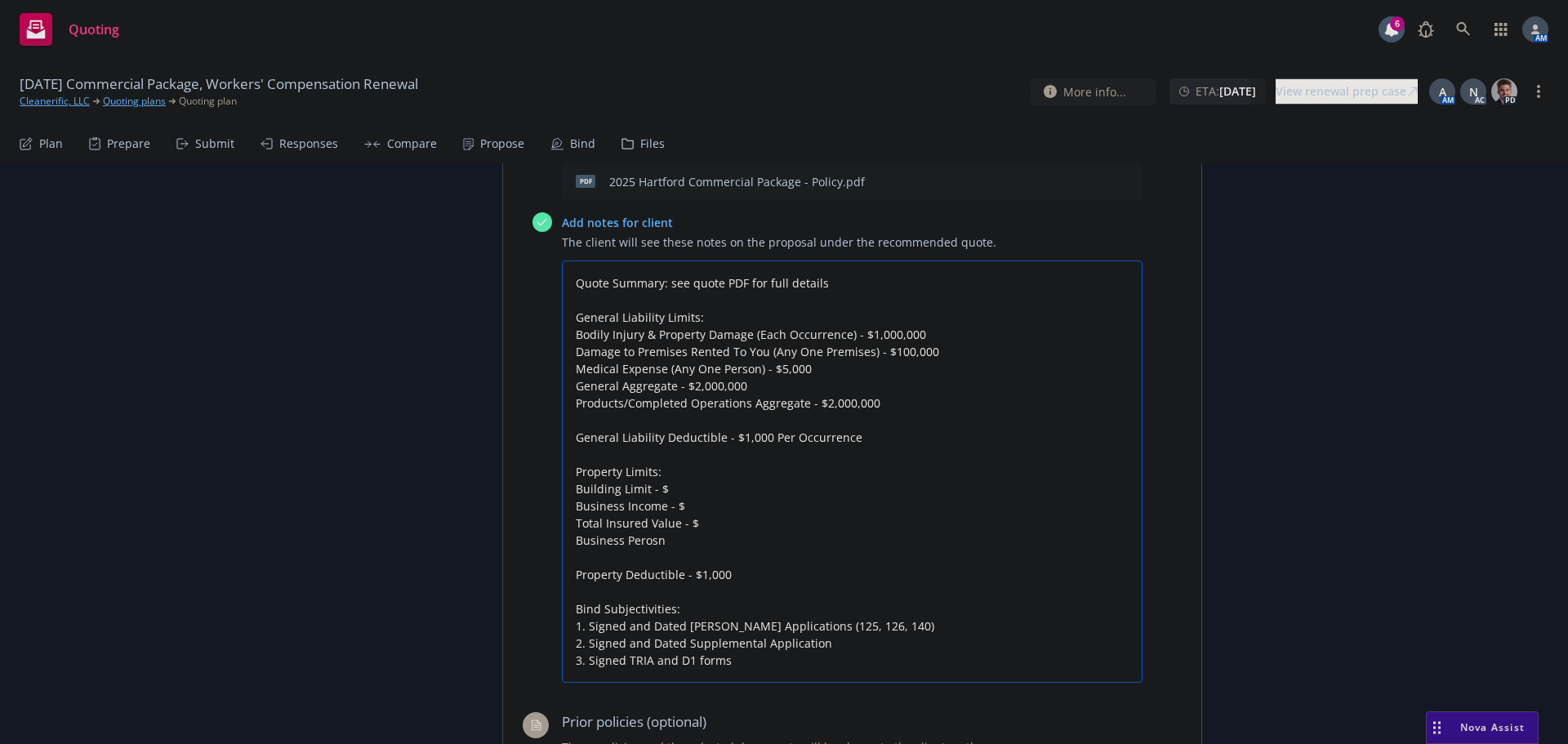
type textarea "x"
type textarea "Quote Summary: see quote PDF for full details General Liability Limits: Bodily …"
type textarea "x"
type textarea "Quote Summary: see quote PDF for full details General Liability Limits: Bodily …"
type textarea "x"
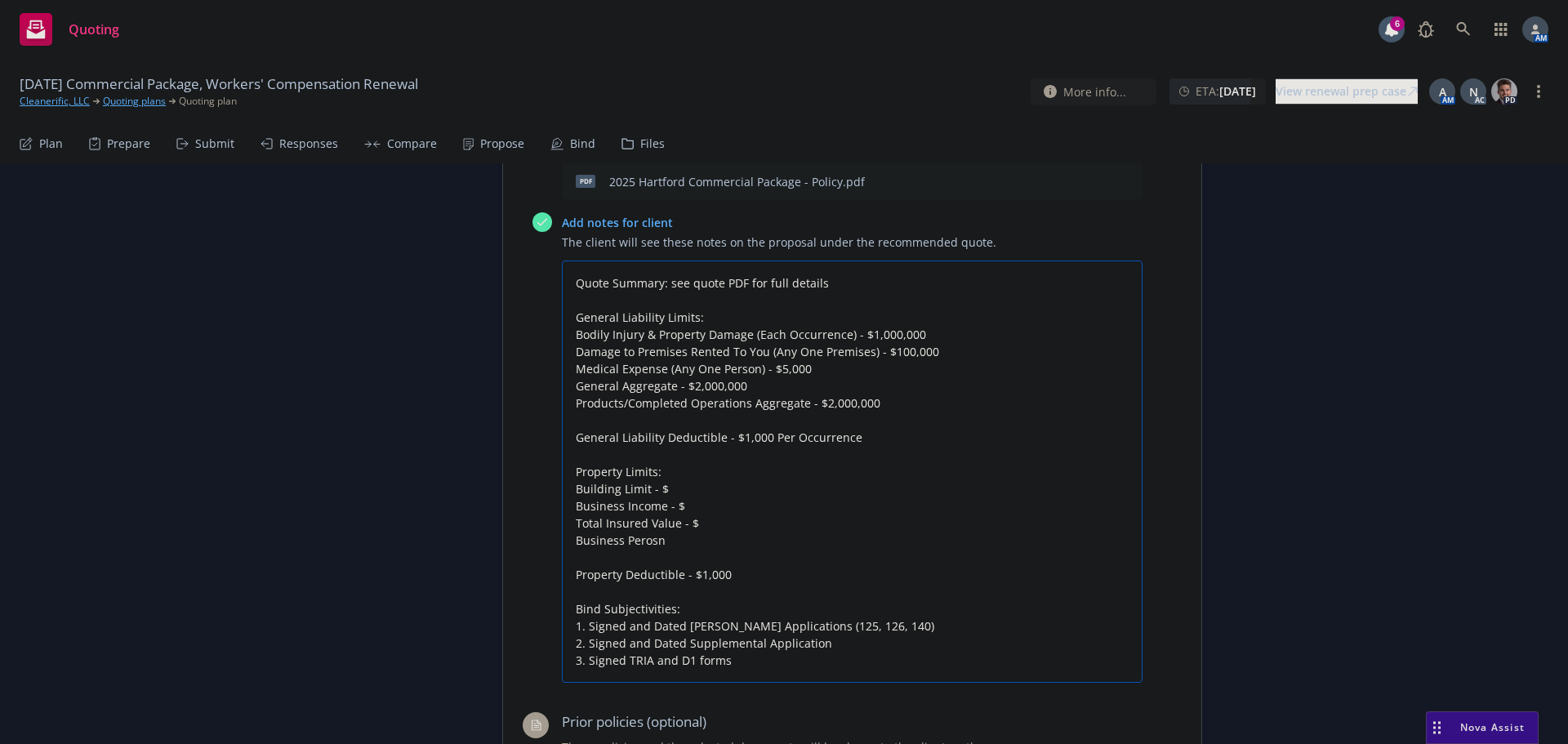
type textarea "Quote Summary: see quote PDF for full details General Liability Limits: Bodily …"
type textarea "x"
type textarea "Quote Summary: see quote PDF for full details General Liability Limits: Bodily …"
type textarea "x"
type textarea "Quote Summary: see quote PDF for full details General Liability Limits: Bodily …"
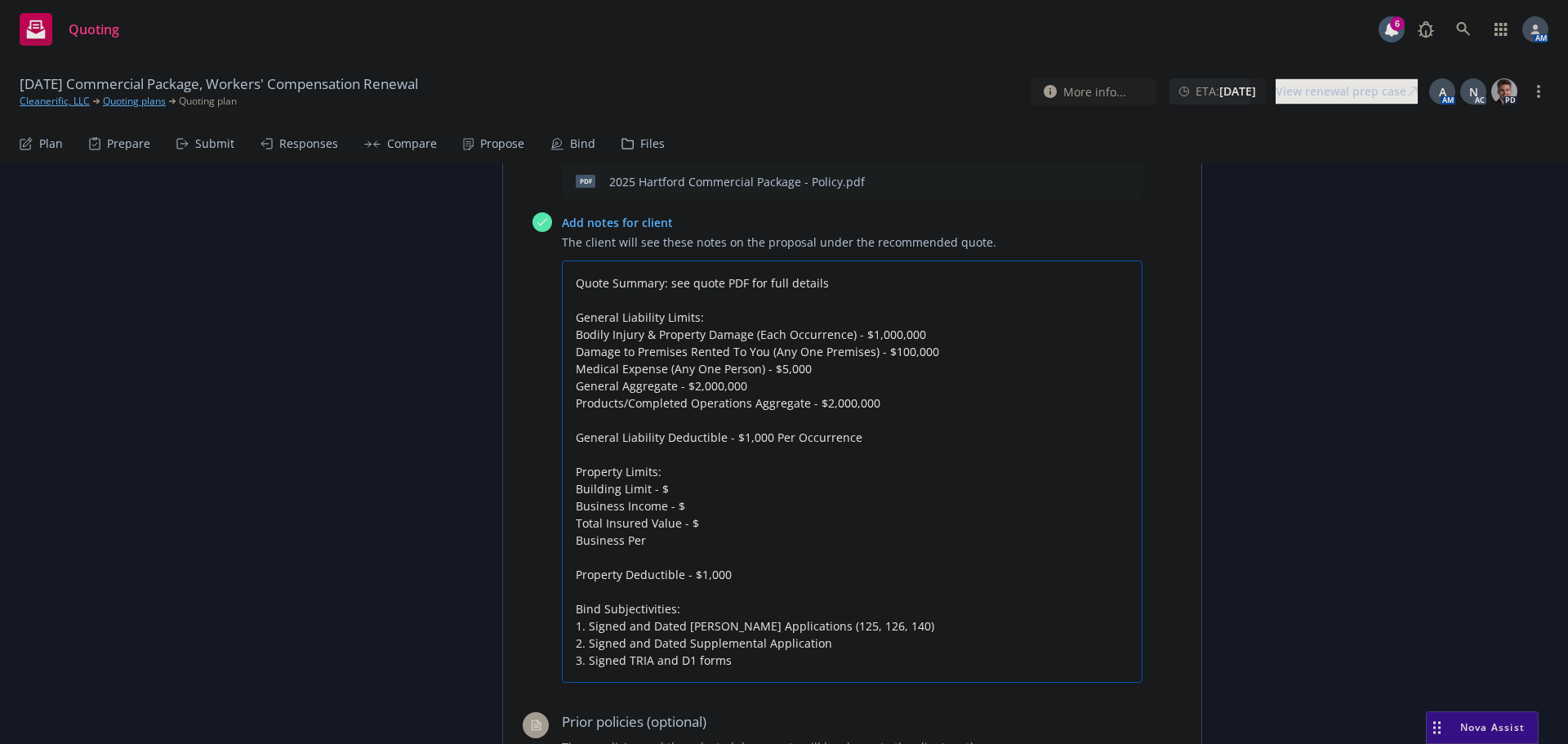
type textarea "x"
type textarea "Quote Summary: see quote PDF for full details General Liability Limits: Bodily …"
type textarea "x"
type textarea "Quote Summary: see quote PDF for full details General Liability Limits: Bodily …"
type textarea "x"
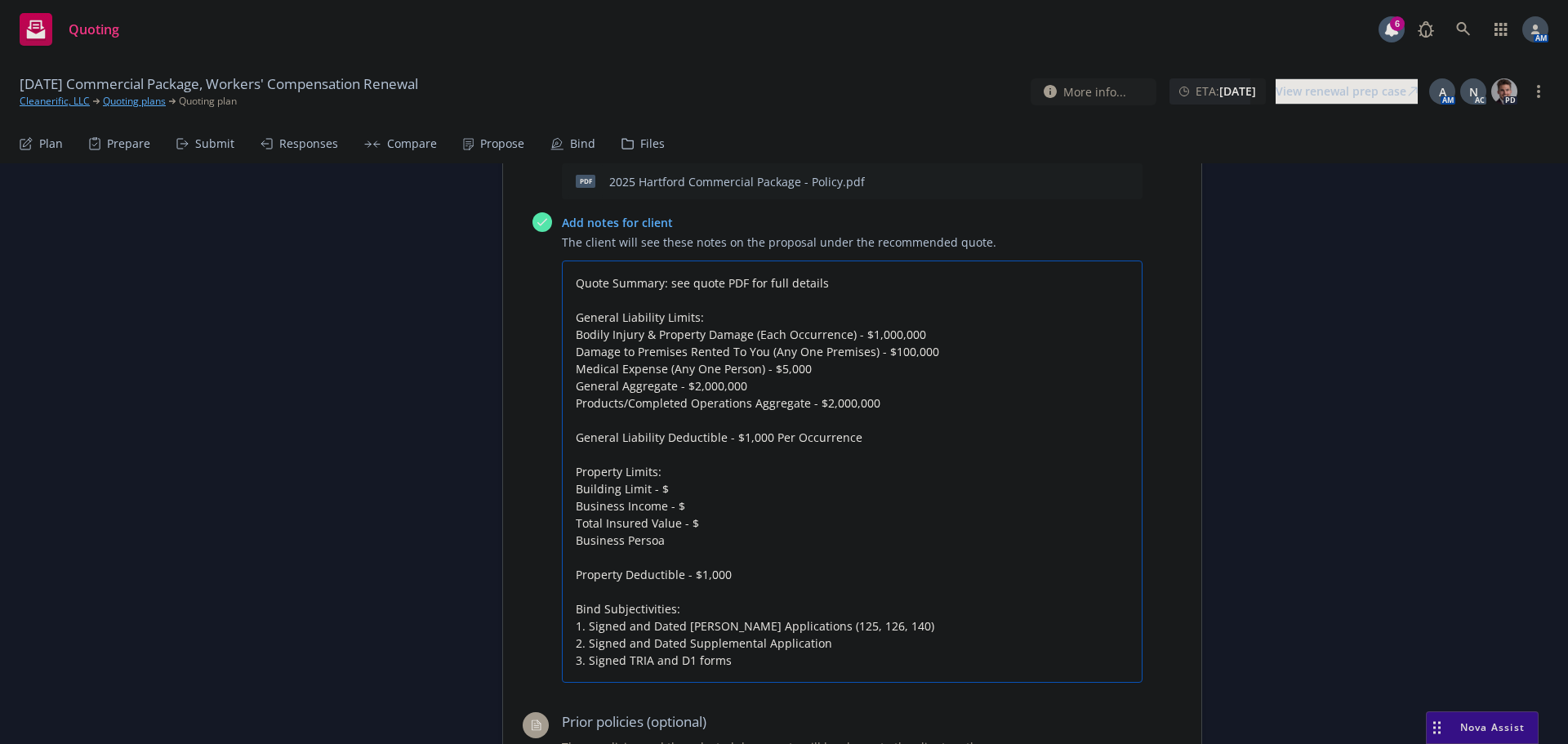
type textarea "Quote Summary: see quote PDF for full details General Liability Limits: Bodily …"
type textarea "x"
type textarea "Quote Summary: see quote PDF for full details General Liability Limits: Bodily …"
type textarea "x"
type textarea "Quote Summary: see quote PDF for full details General Liability Limits: Bodily …"
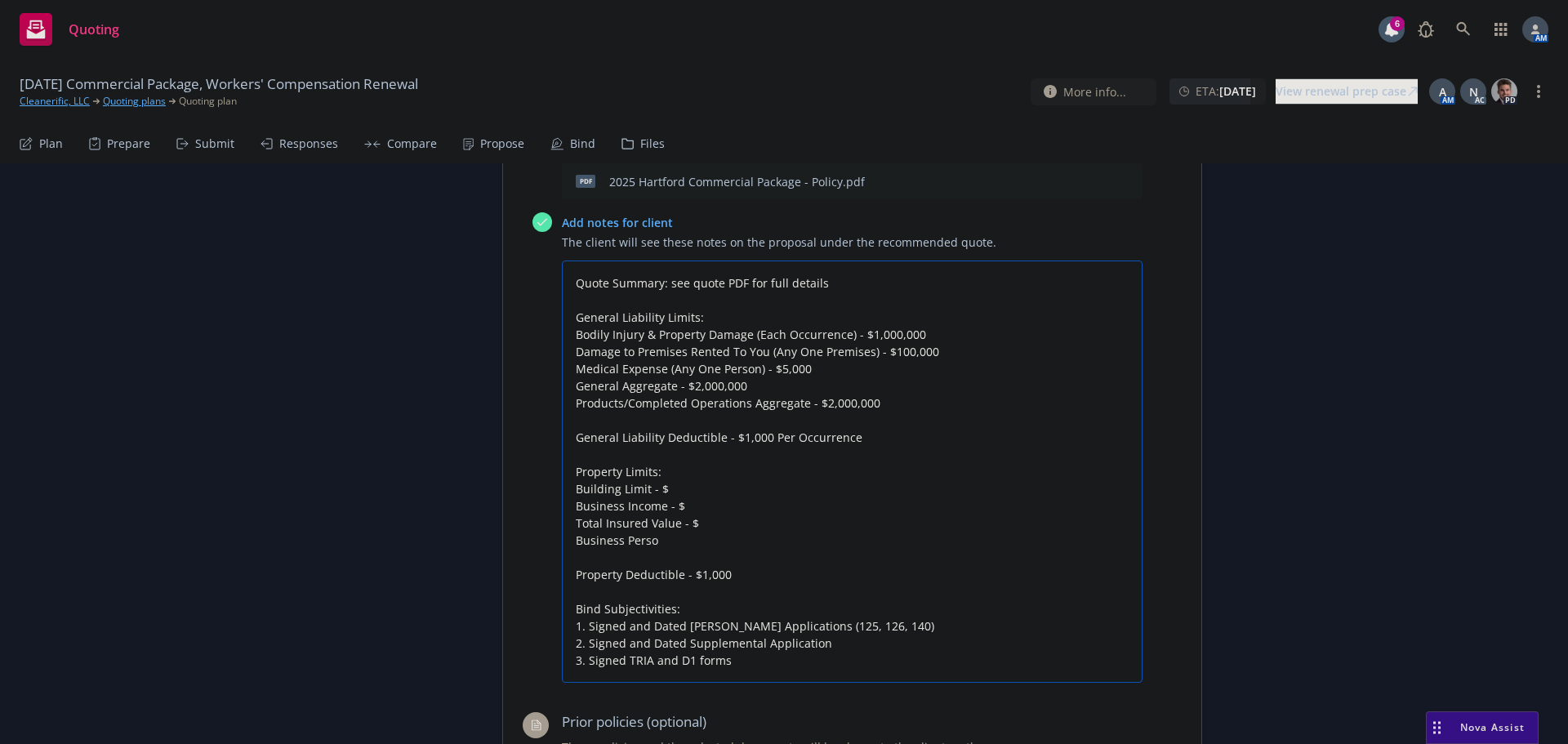
type textarea "x"
type textarea "Quote Summary: see quote PDF for full details General Liability Limits: Bodily …"
type textarea "x"
type textarea "Quote Summary: see quote PDF for full details General Liability Limits: Bodily …"
type textarea "x"
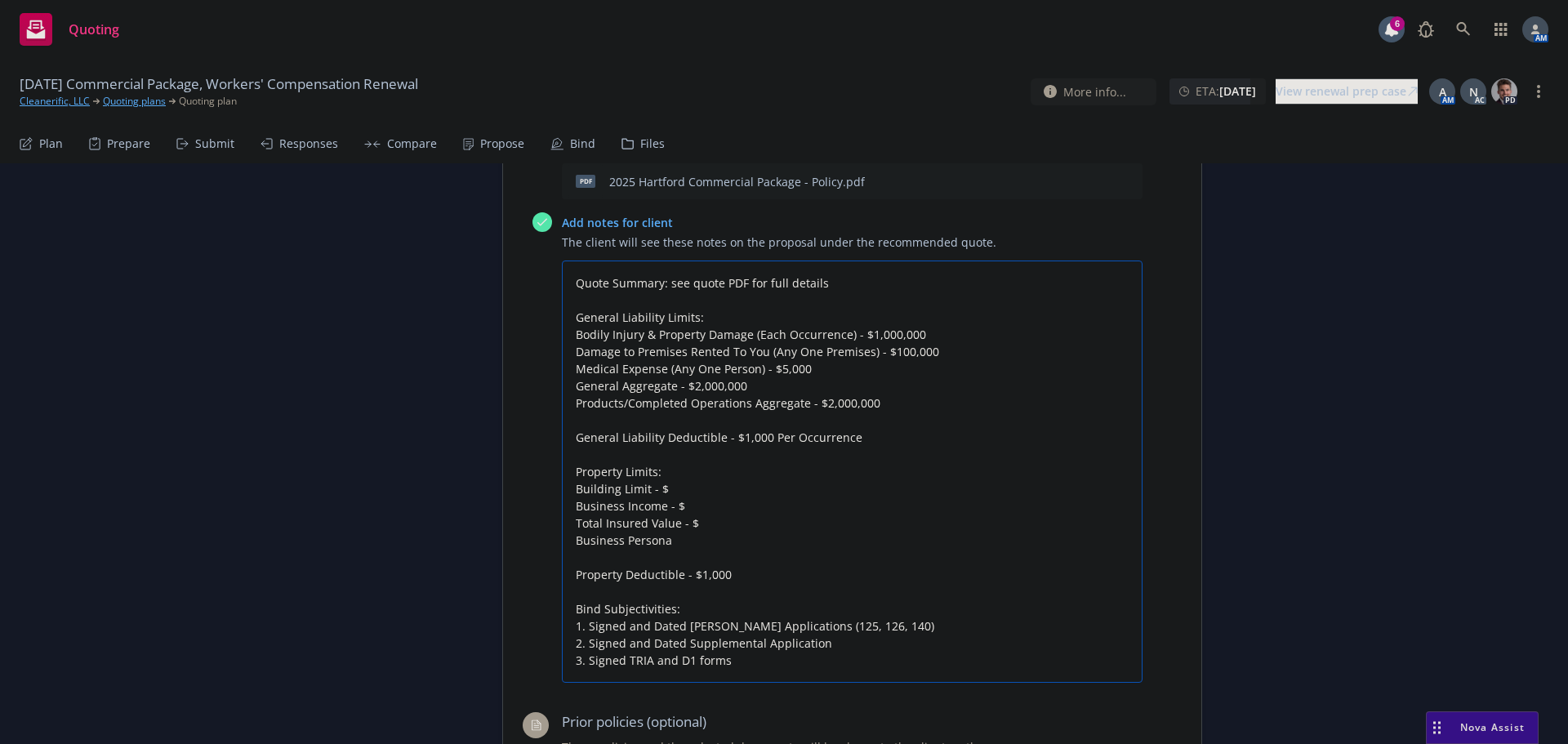
type textarea "Quote Summary: see quote PDF for full details General Liability Limits: Bodily …"
type textarea "x"
type textarea "Quote Summary: see quote PDF for full details General Liability Limits: Bodily …"
type textarea "x"
type textarea "Quote Summary: see quote PDF for full details General Liability Limits: Bodily …"
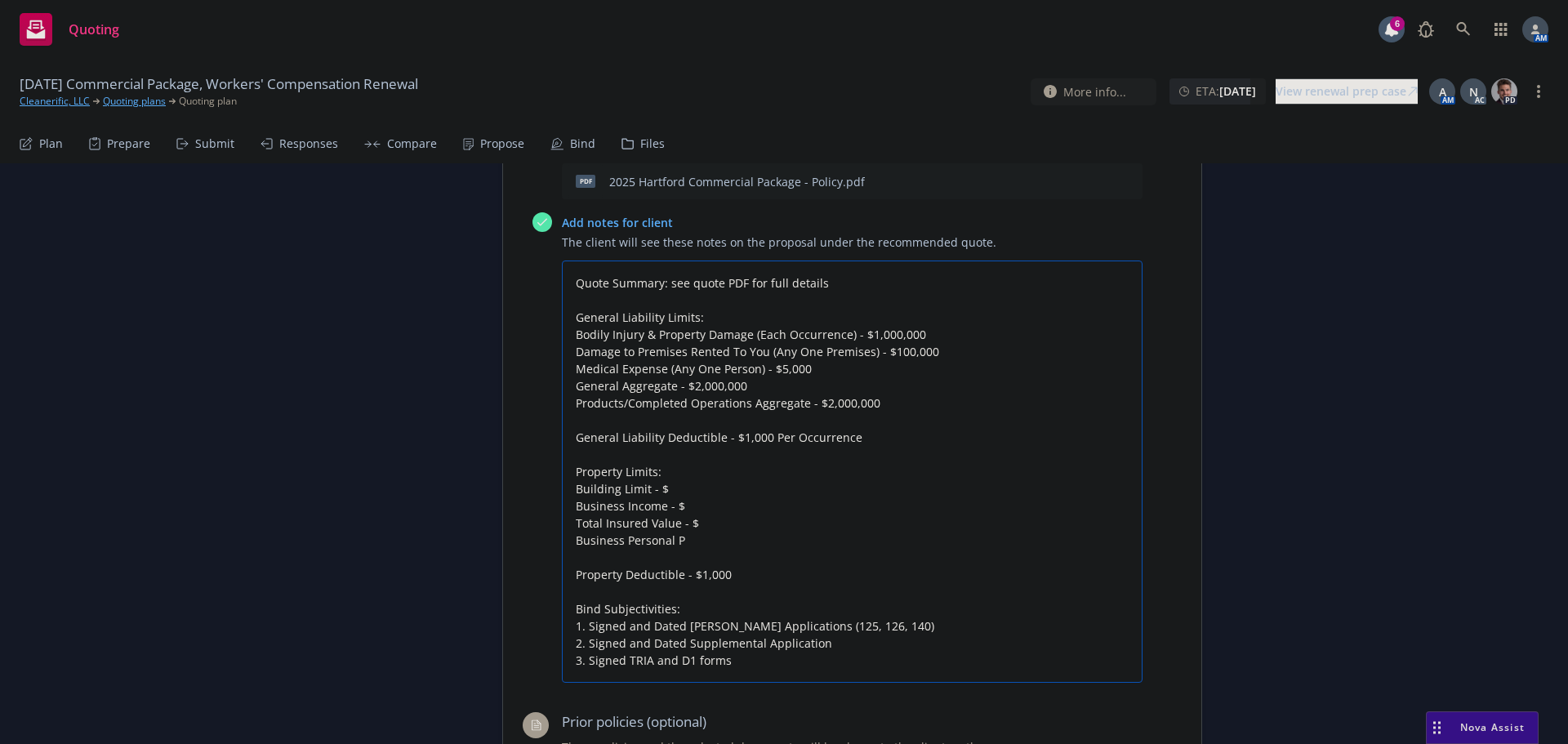
type textarea "x"
type textarea "Quote Summary: see quote PDF for full details General Liability Limits: Bodily …"
type textarea "x"
type textarea "Quote Summary: see quote PDF for full details General Liability Limits: Bodily …"
type textarea "x"
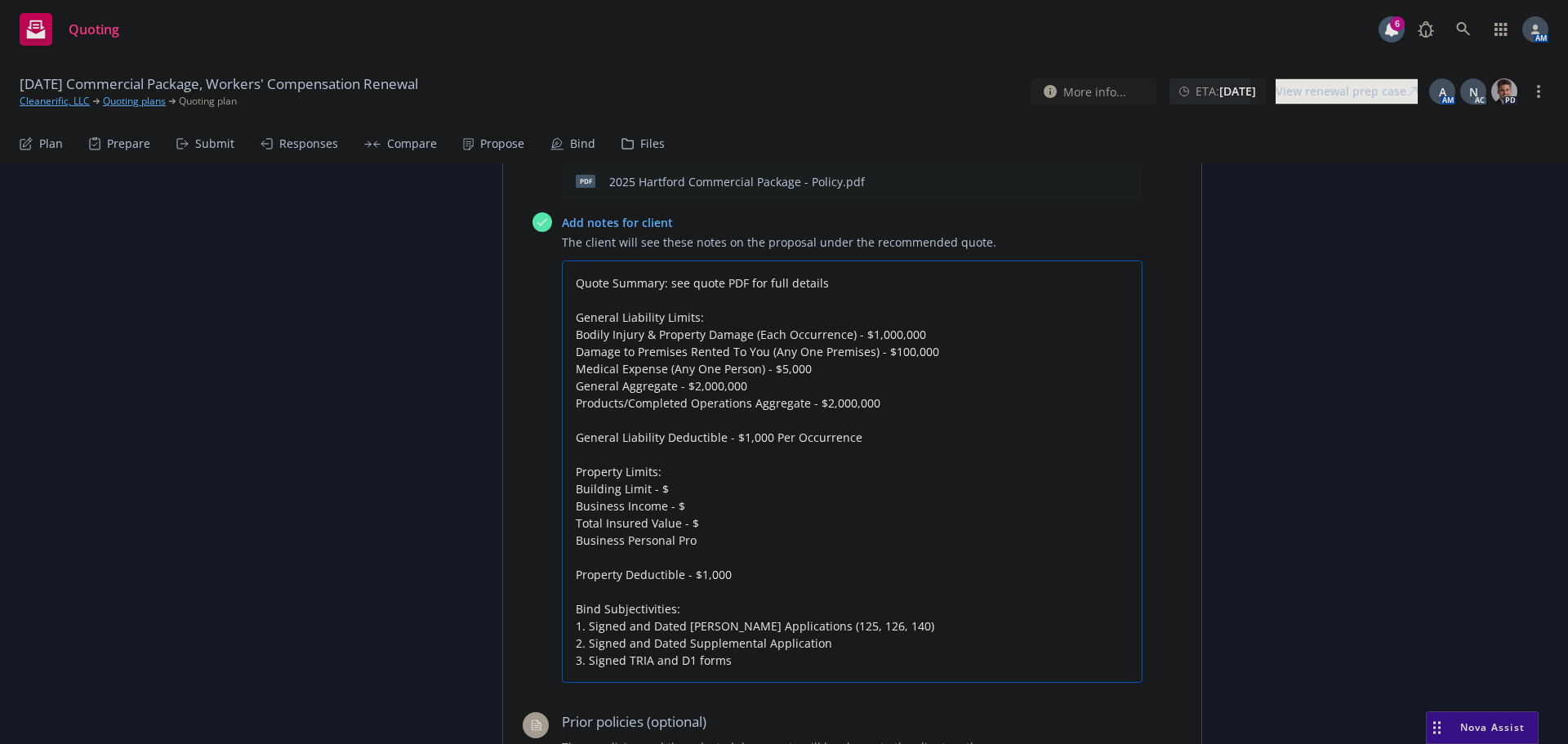
type textarea "Quote Summary: see quote PDF for full details General Liability Limits: Bodily …"
type textarea "x"
type textarea "Quote Summary: see quote PDF for full details General Liability Limits: Bodily …"
type textarea "x"
type textarea "Quote Summary: see quote PDF for full details General Liability Limits: Bodily …"
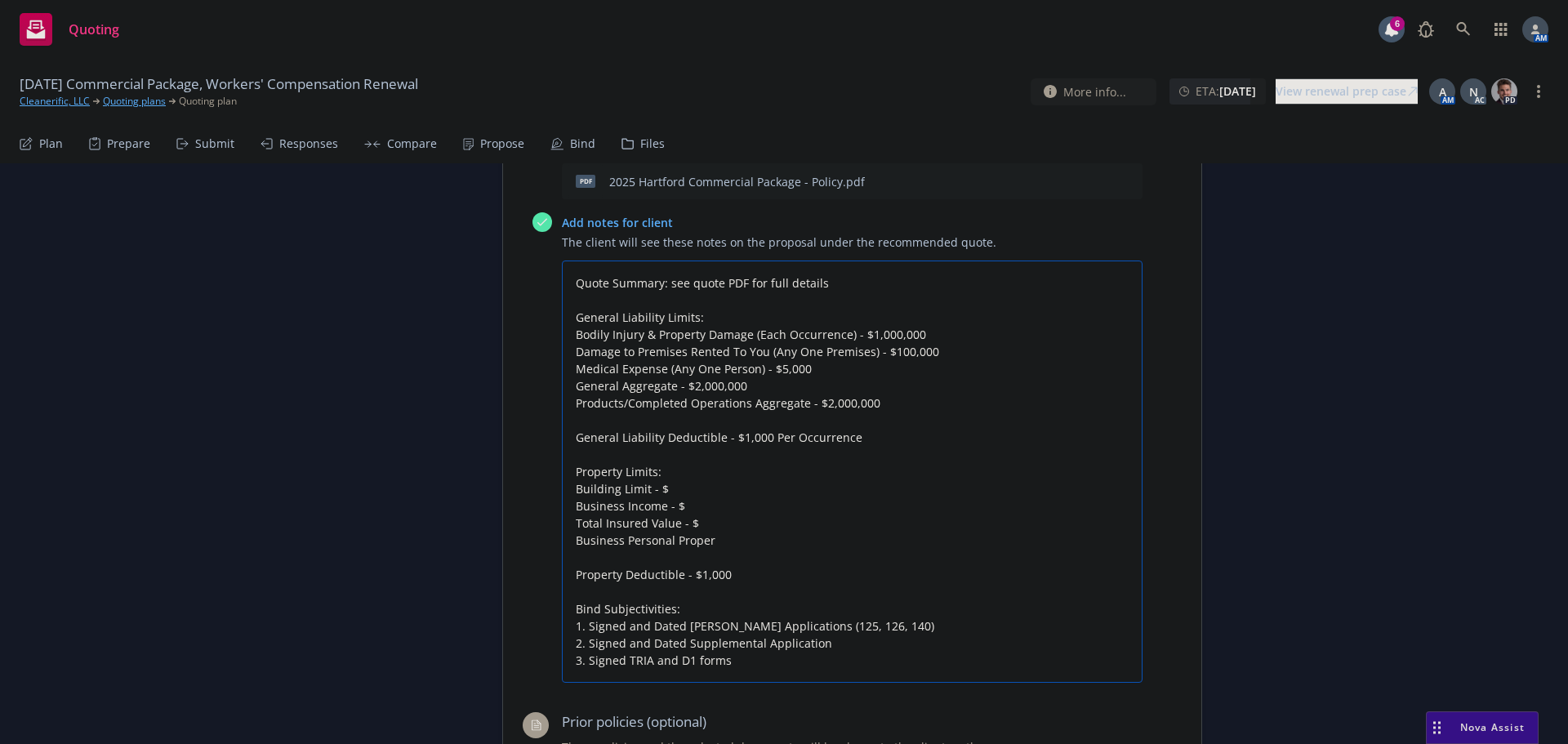
type textarea "x"
type textarea "Quote Summary: see quote PDF for full details General Liability Limits: Bodily …"
type textarea "x"
type textarea "Quote Summary: see quote PDF for full details General Liability Limits: Bodily …"
type textarea "x"
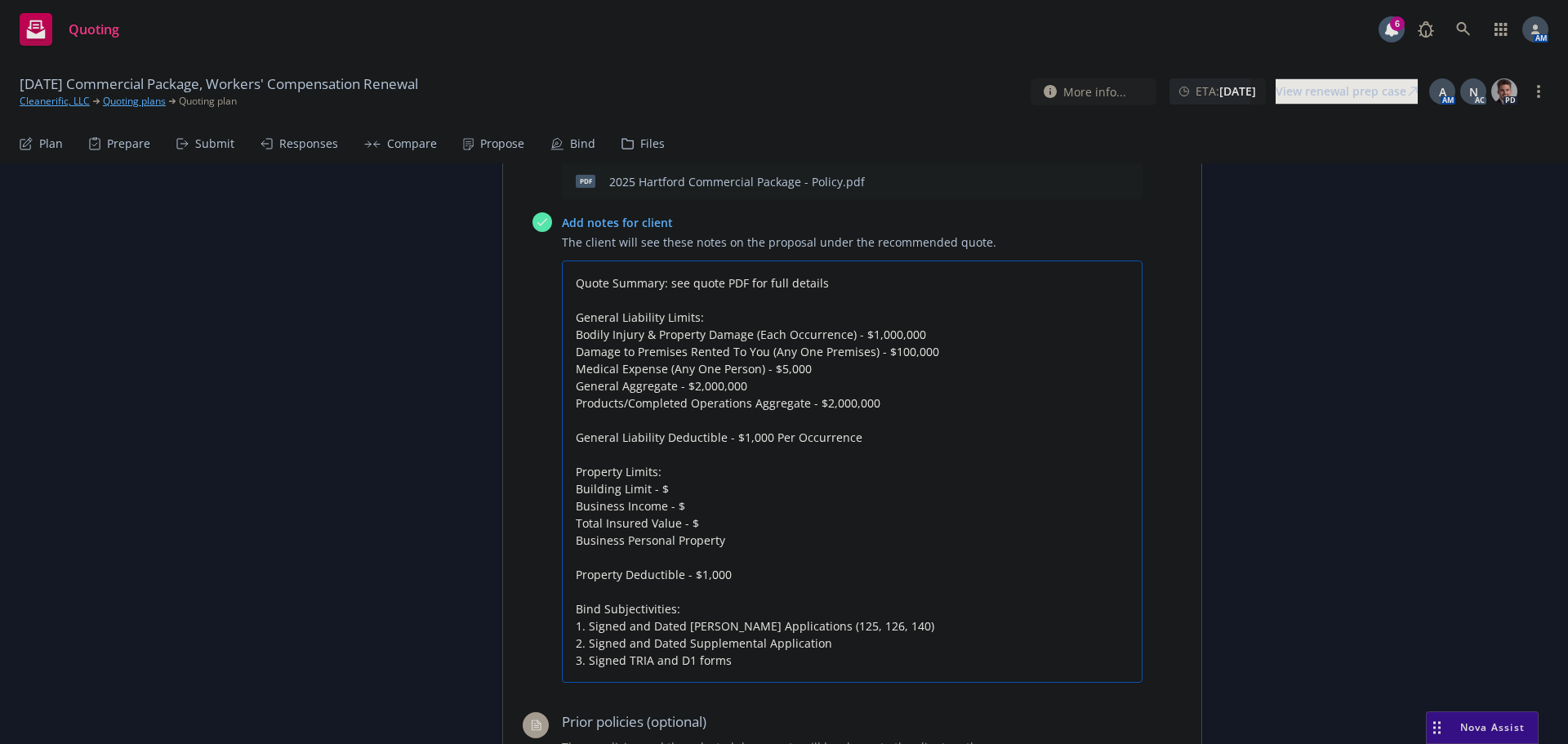
type textarea "Quote Summary: see quote PDF for full details General Liability Limits: Bodily …"
type textarea "x"
type textarea "Quote Summary: see quote PDF for full details General Liability Limits: Bodily …"
type textarea "x"
type textarea "Quote Summary: see quote PDF for full details General Liability Limits: Bodily …"
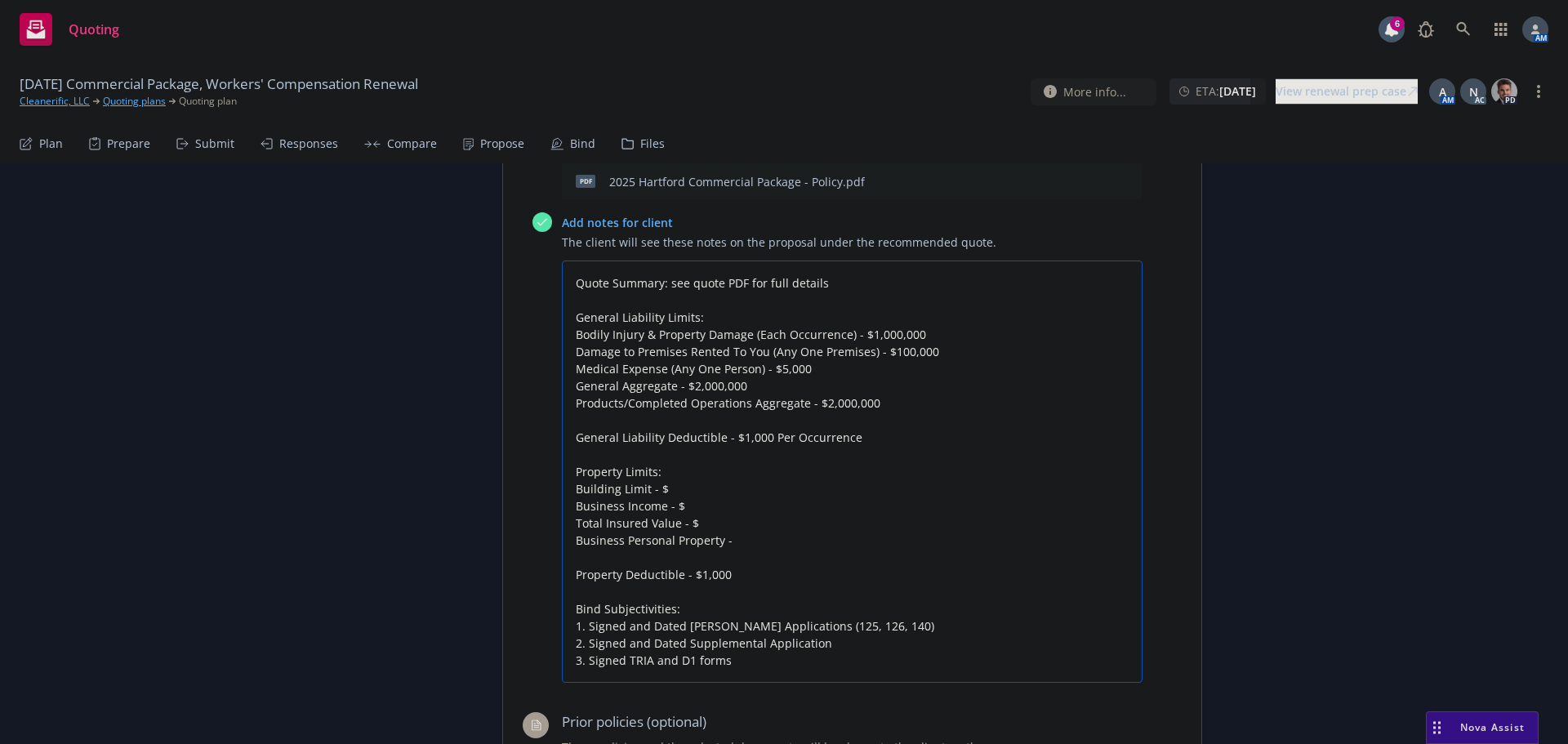
type textarea "x"
type textarea "Quote Summary: see quote PDF for full details General Liability Limits: Bodily …"
type textarea "x"
type textarea "Quote Summary: see quote PDF for full details General Liability Limits: Bodily …"
type textarea "x"
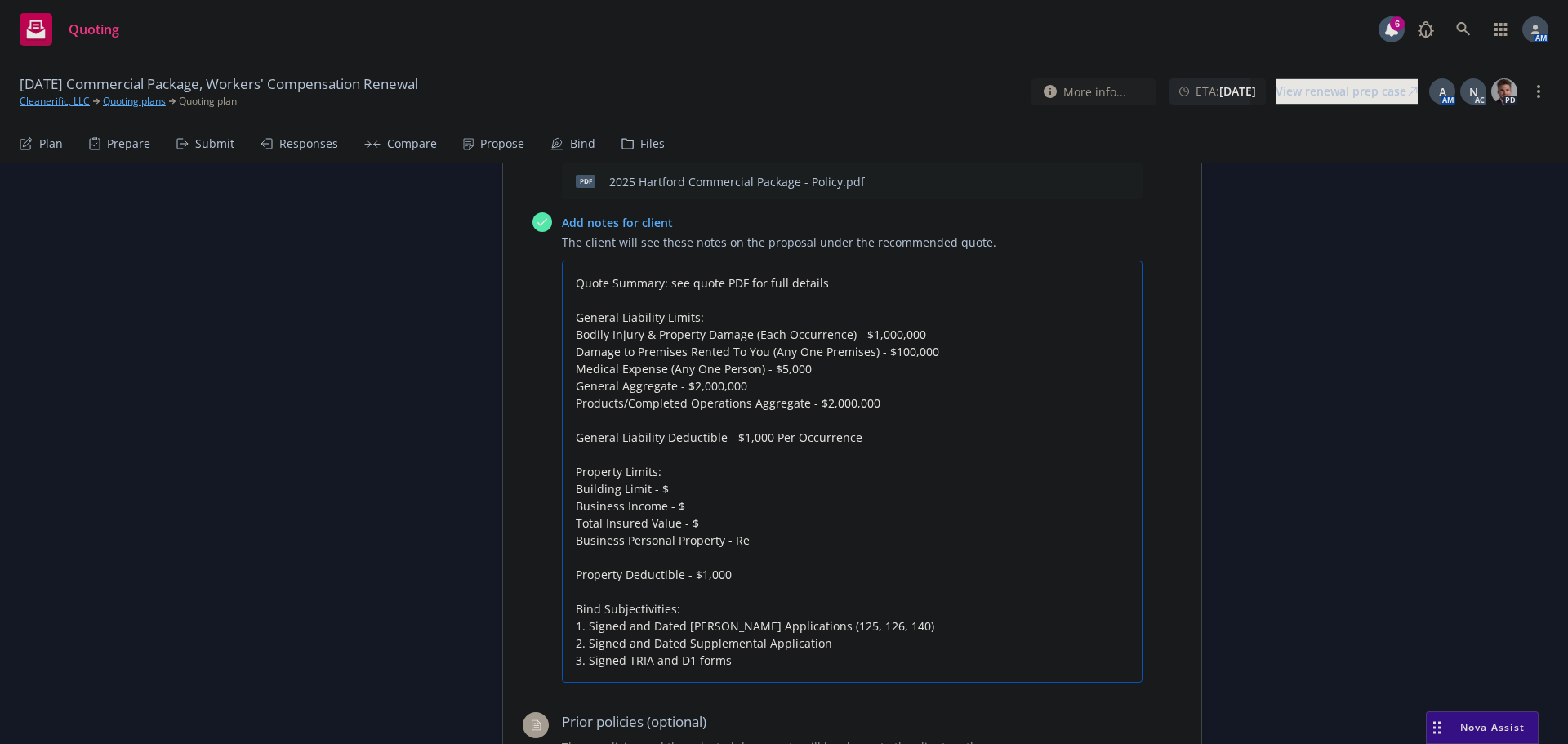
type textarea "Quote Summary: see quote PDF for full details General Liability Limits: Bodily …"
type textarea "x"
type textarea "Quote Summary: see quote PDF for full details General Liability Limits: Bodily …"
type textarea "x"
type textarea "Quote Summary: see quote PDF for full details General Liability Limits: Bodily …"
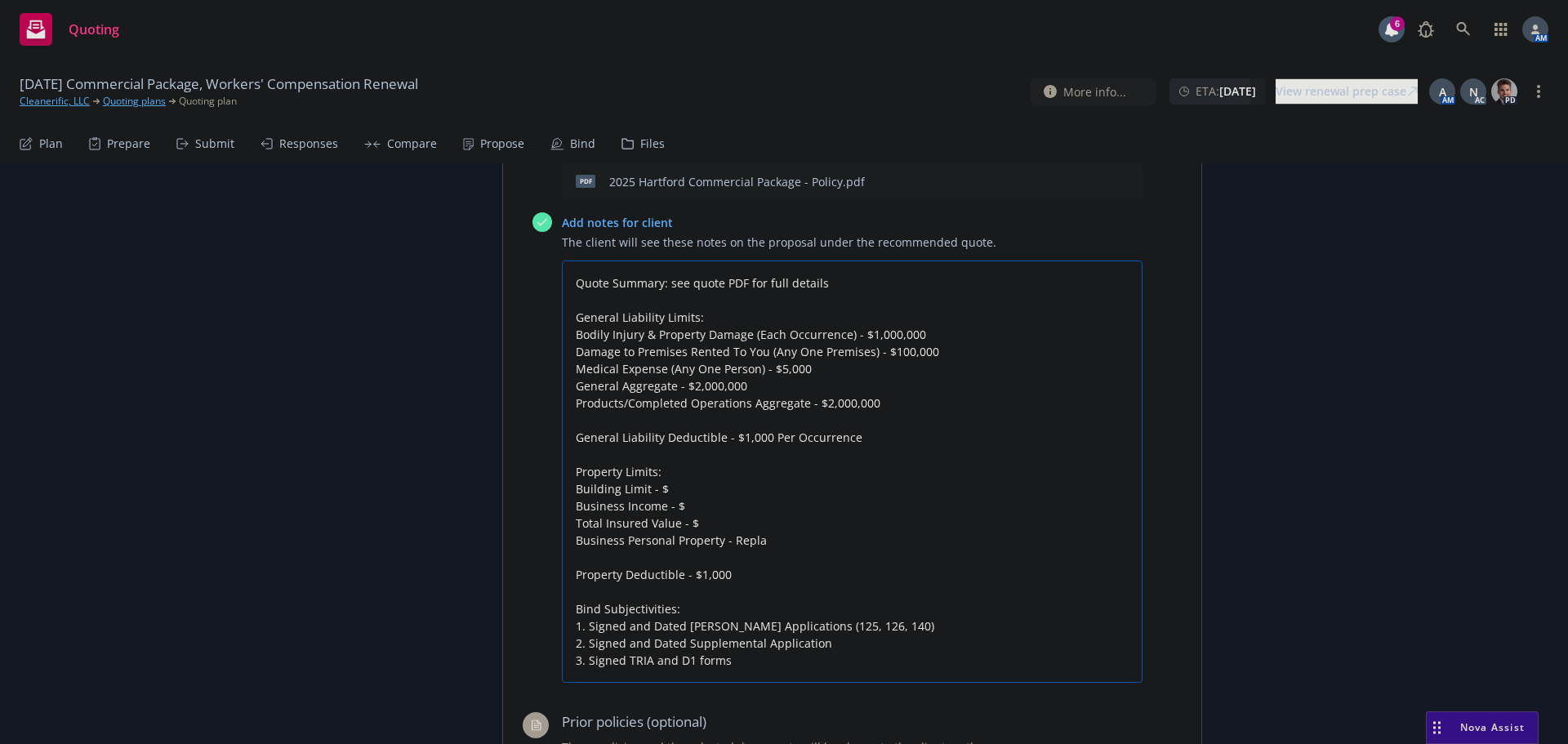
type textarea "x"
type textarea "Quote Summary: see quote PDF for full details General Liability Limits: Bodily …"
type textarea "x"
type textarea "Quote Summary: see quote PDF for full details General Liability Limits: Bodily …"
type textarea "x"
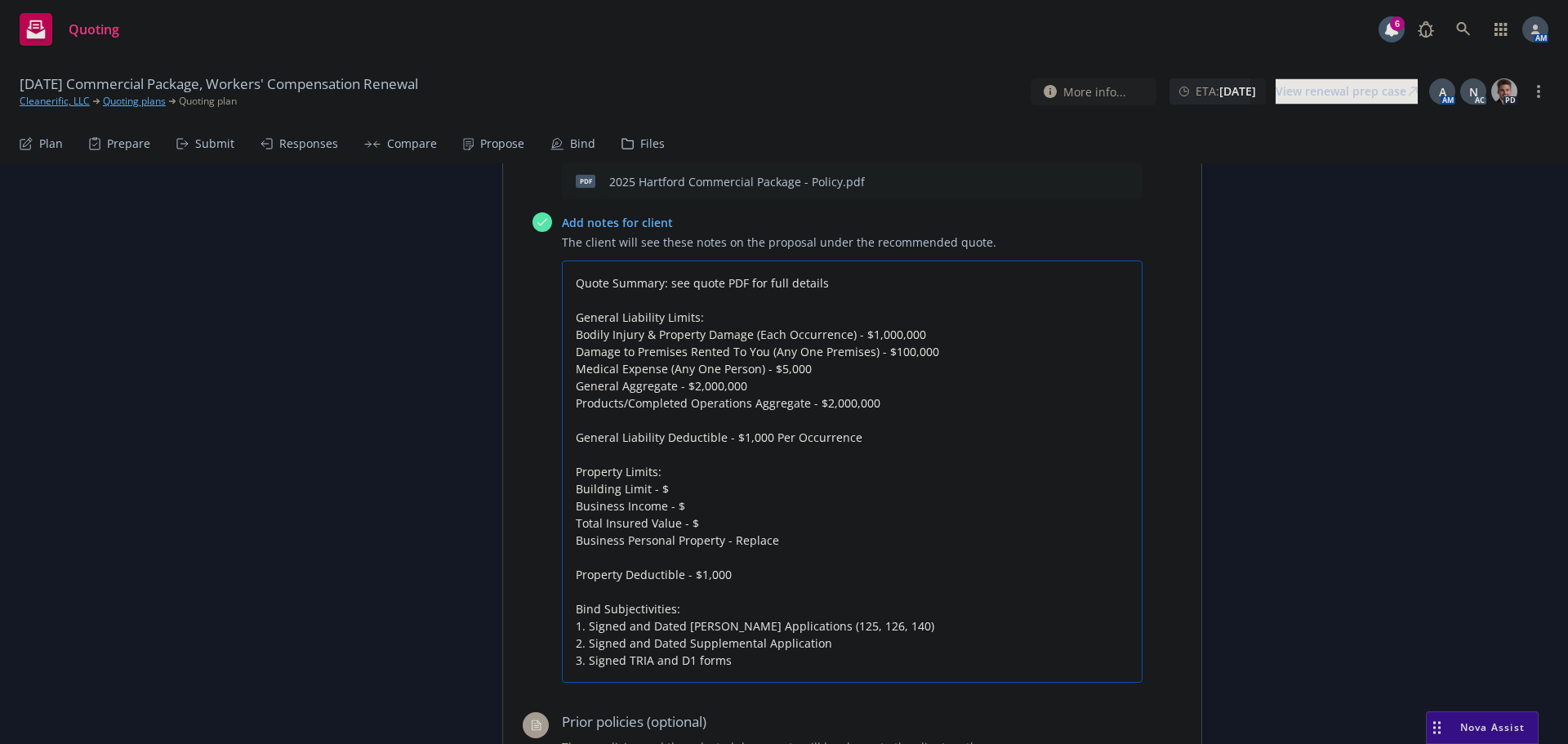
type textarea "Quote Summary: see quote PDF for full details General Liability Limits: Bodily …"
type textarea "x"
type textarea "Quote Summary: see quote PDF for full details General Liability Limits: Bodily …"
type textarea "x"
type textarea "Quote Summary: see quote PDF for full details General Liability Limits: Bodily …"
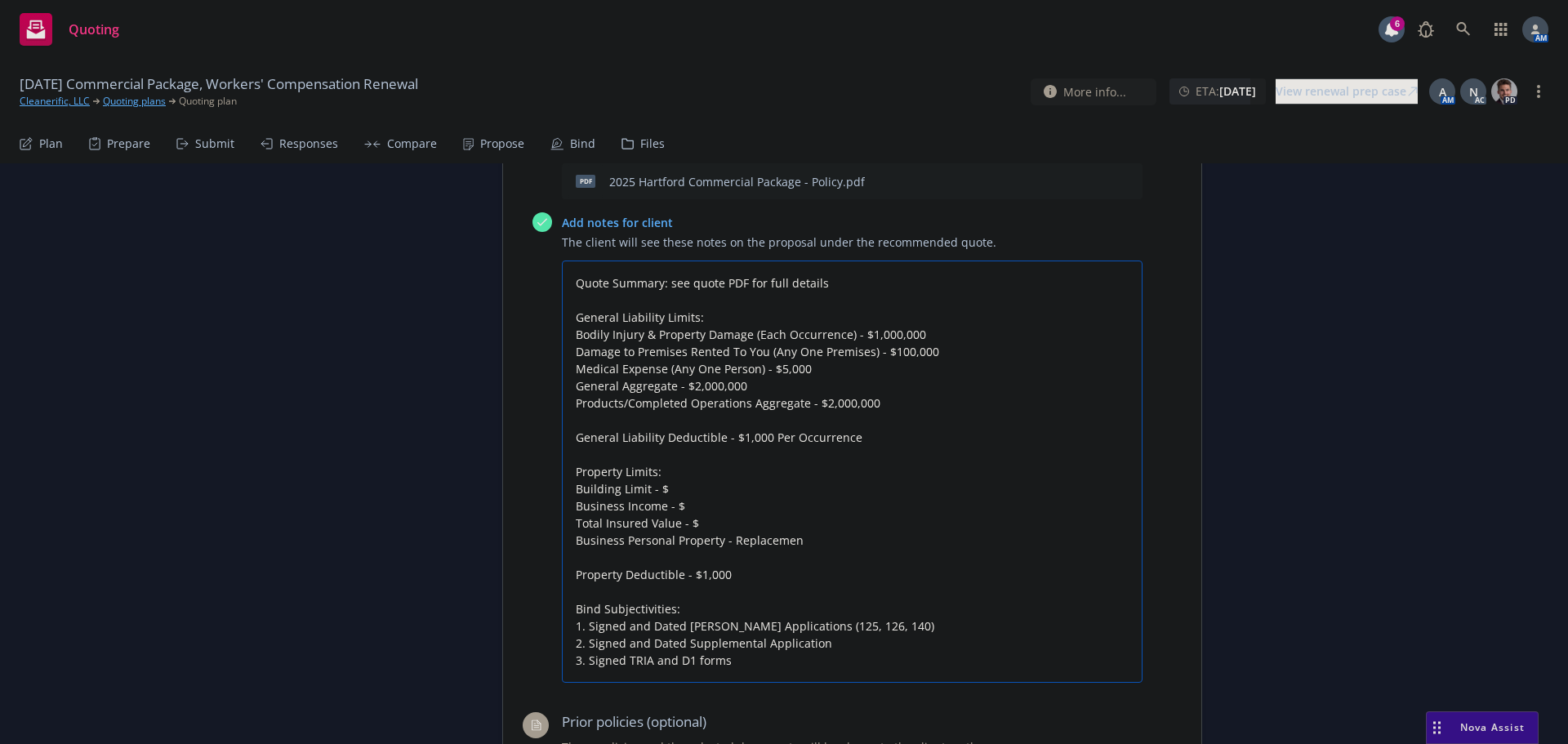
type textarea "x"
type textarea "Quote Summary: see quote PDF for full details General Liability Limits: Bodily …"
type textarea "x"
type textarea "Quote Summary: see quote PDF for full details General Liability Limits: Bodily …"
type textarea "x"
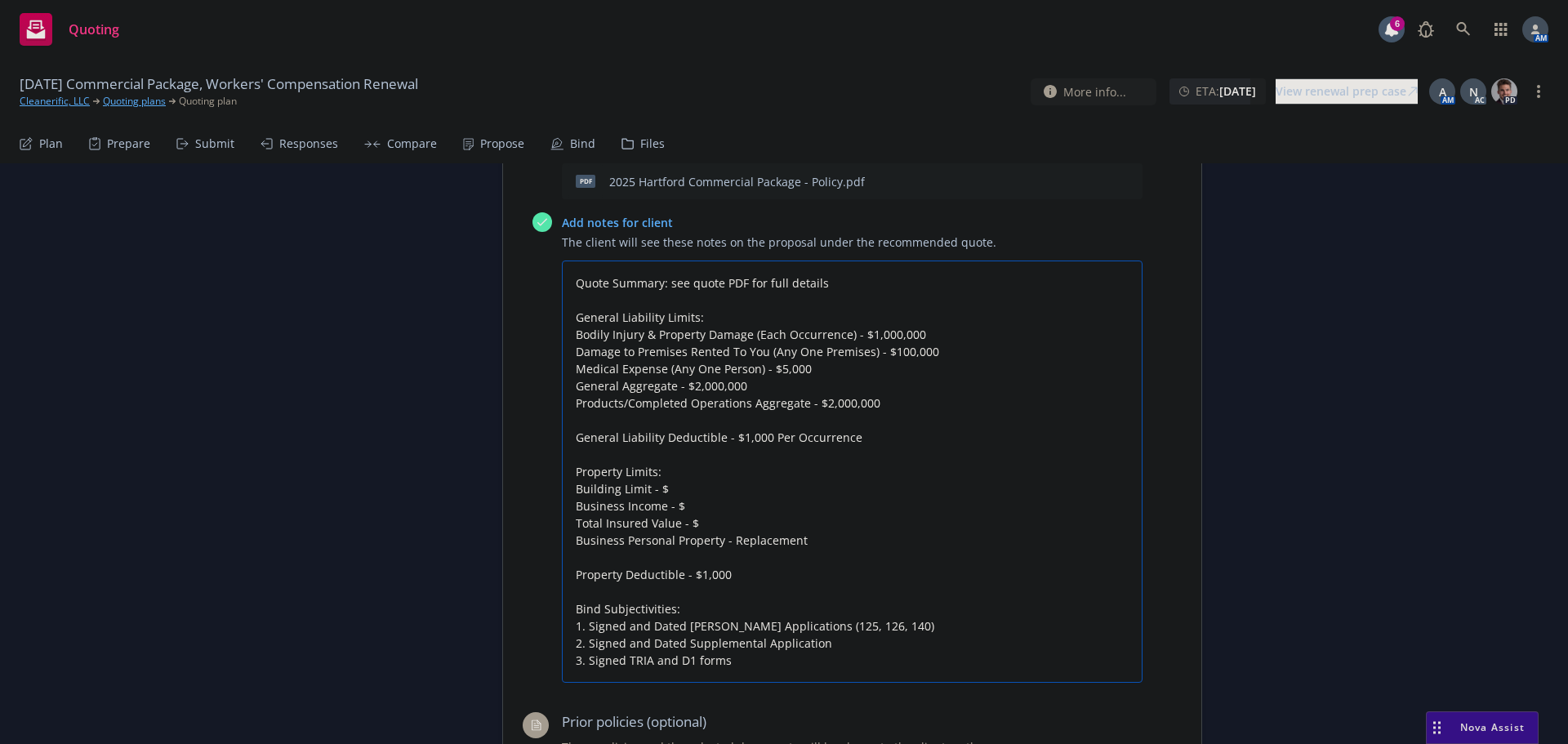
type textarea "Quote Summary: see quote PDF for full details General Liability Limits: Bodily …"
type textarea "x"
type textarea "Quote Summary: see quote PDF for full details General Liability Limits: Bodily …"
type textarea "x"
type textarea "Quote Summary: see quote PDF for full details General Liability Limits: Bodily …"
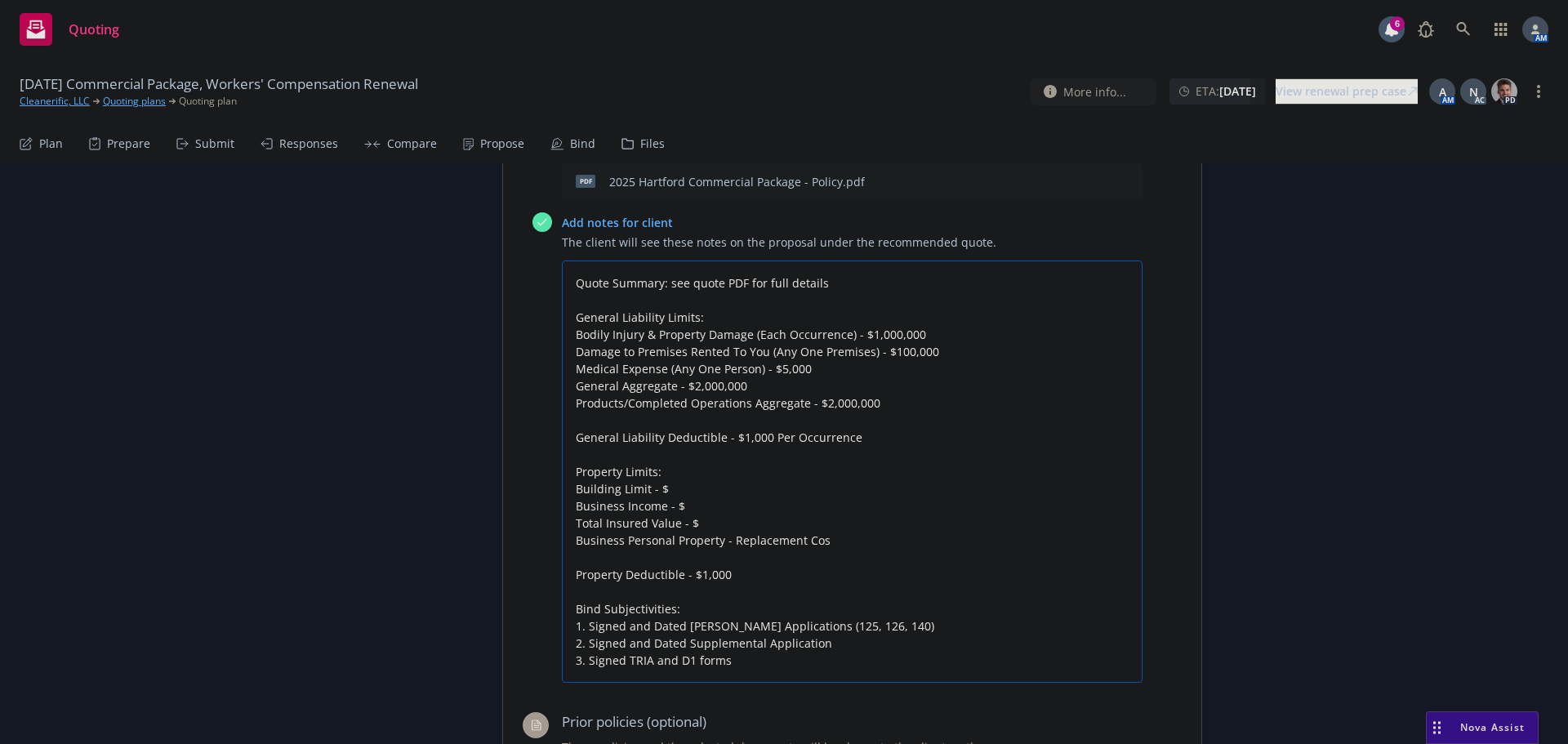
type textarea "x"
type textarea "Quote Summary: see quote PDF for full details General Liability Limits: Bodily …"
drag, startPoint x: 700, startPoint y: 521, endPoint x: 578, endPoint y: 488, distance: 126.4
click at [578, 488] on textarea "Quote Summary: see quote PDF for full details General Liability Limits: Bodily …" at bounding box center [852, 472] width 580 height 423
type textarea "x"
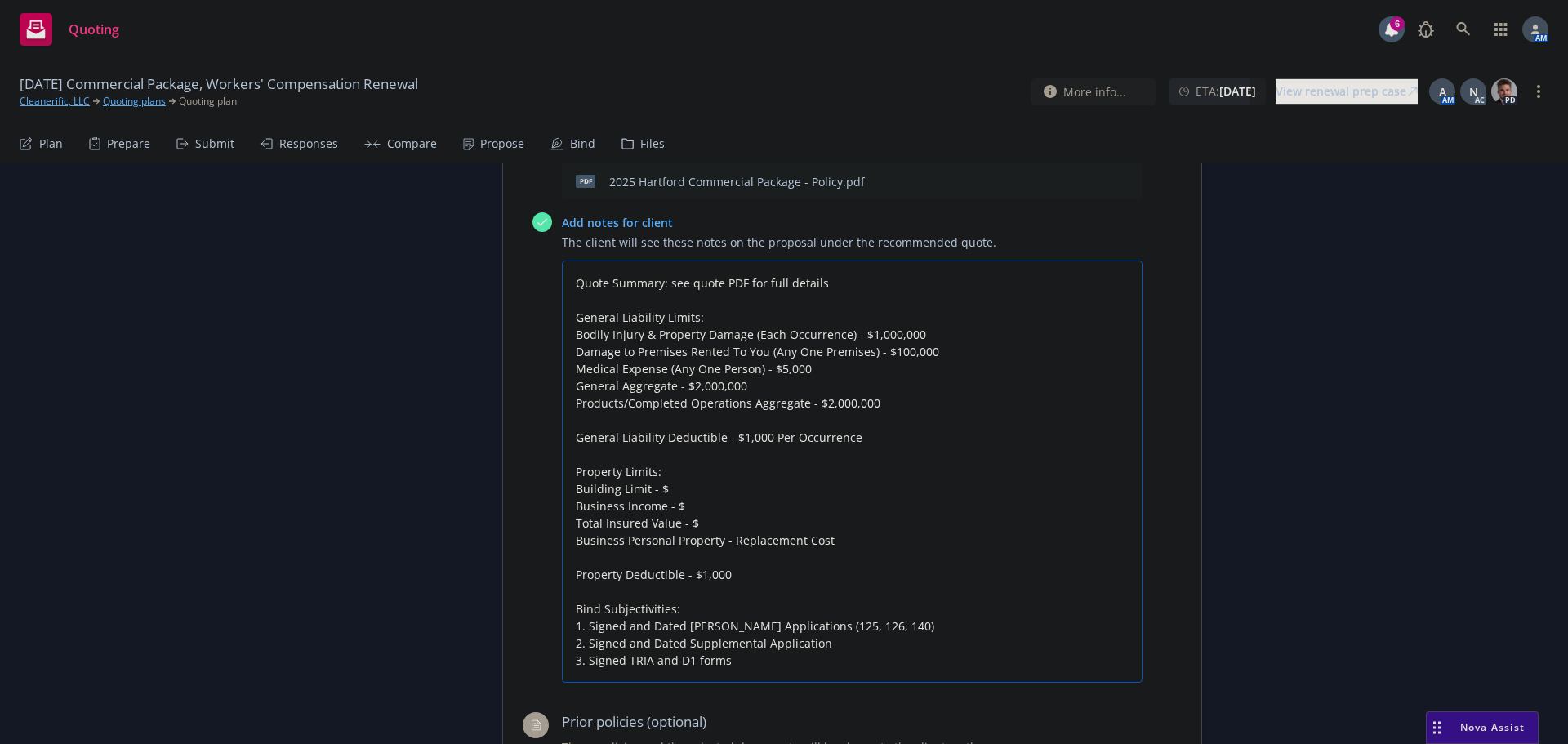
type textarea "Quote Summary: see quote PDF for full details General Liability Limits: Bodily …"
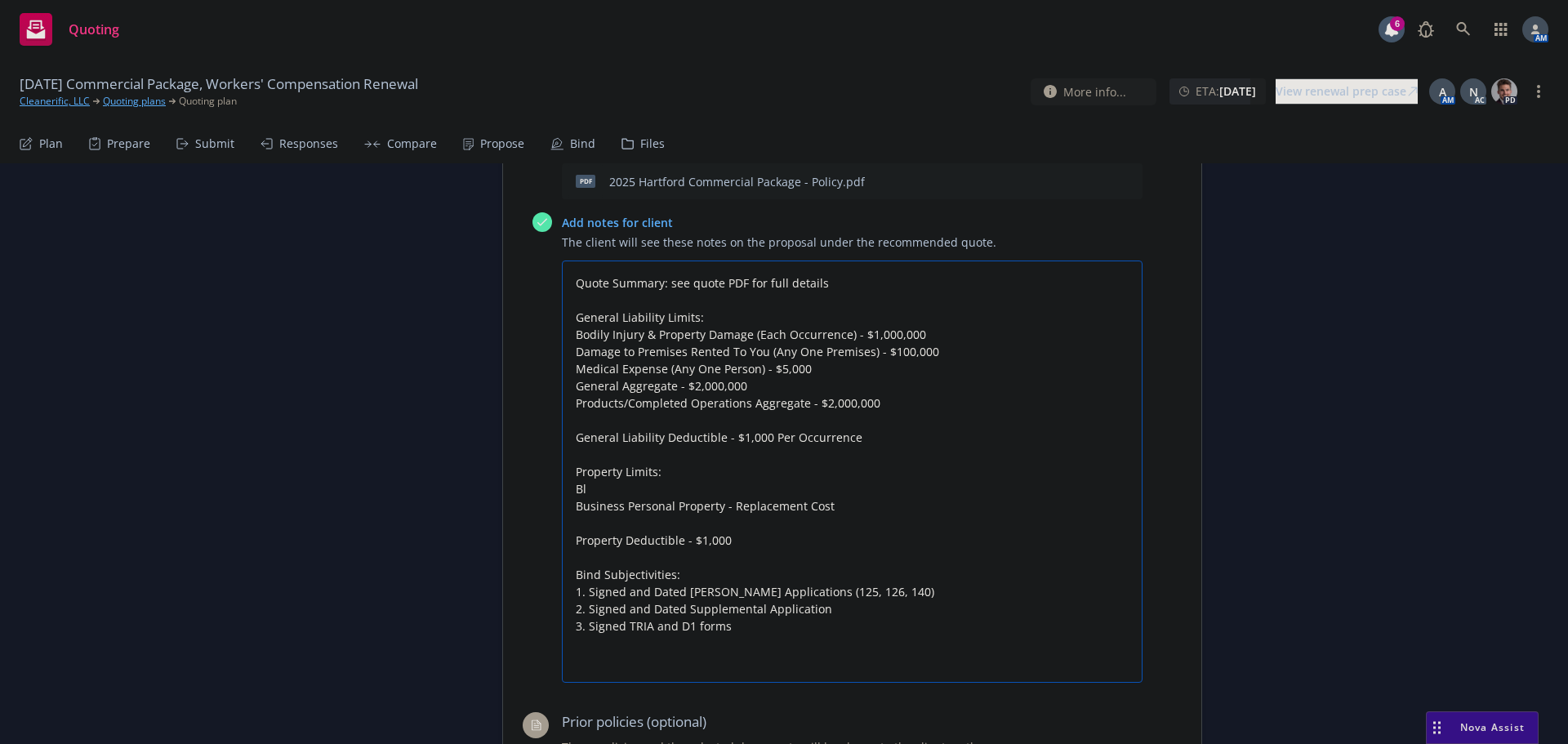
type textarea "x"
type textarea "Quote Summary: see quote PDF for full details General Liability Limits: Bodily …"
type textarea "x"
type textarea "Quote Summary: see quote PDF for full details General Liability Limits: Bodily …"
type textarea "x"
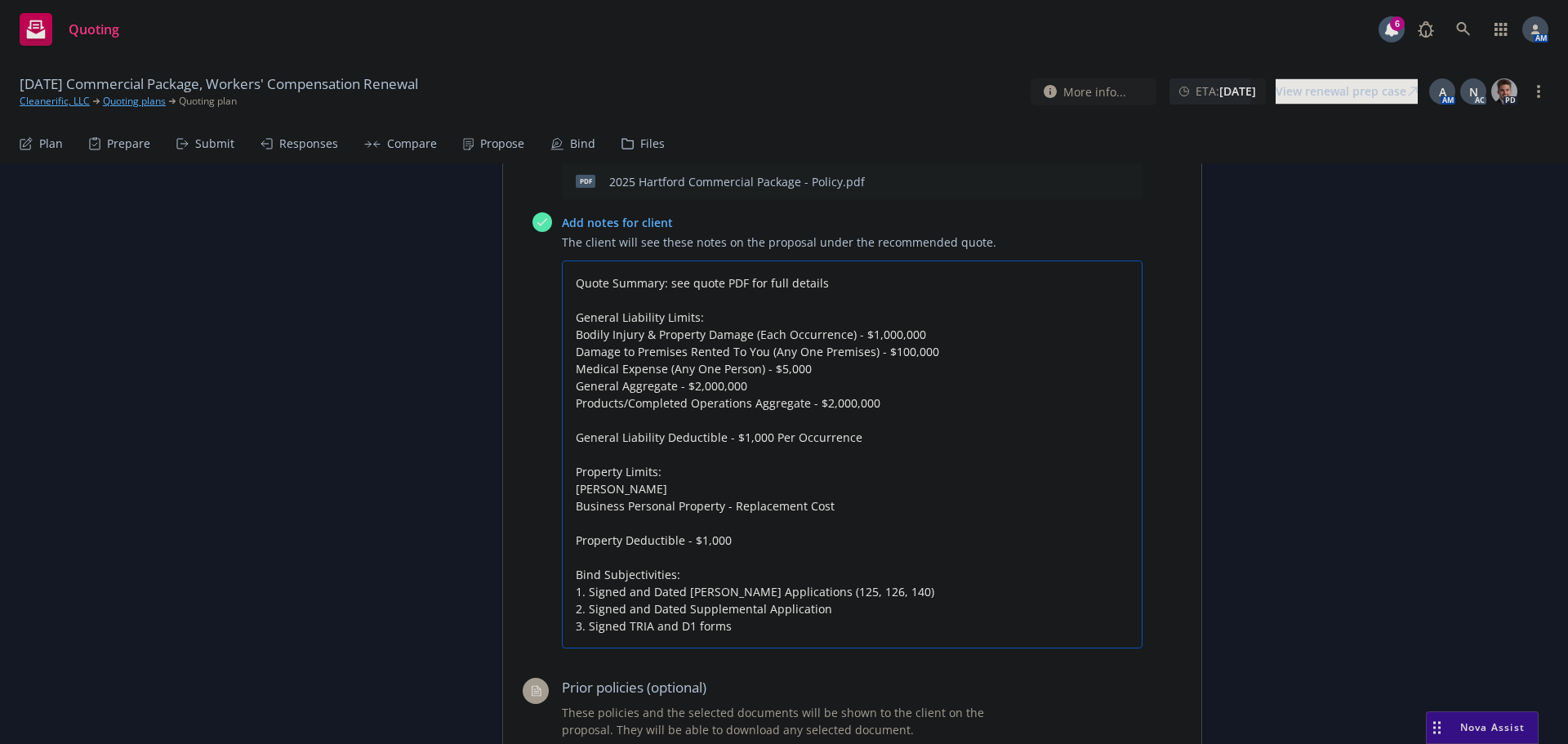
type textarea "Quote Summary: see quote PDF for full details General Liability Limits: Bodily …"
type textarea "x"
type textarea "Quote Summary: see quote PDF for full details General Liability Limits: Bodily …"
type textarea "x"
type textarea "Quote Summary: see quote PDF for full details General Liability Limits: Bodily …"
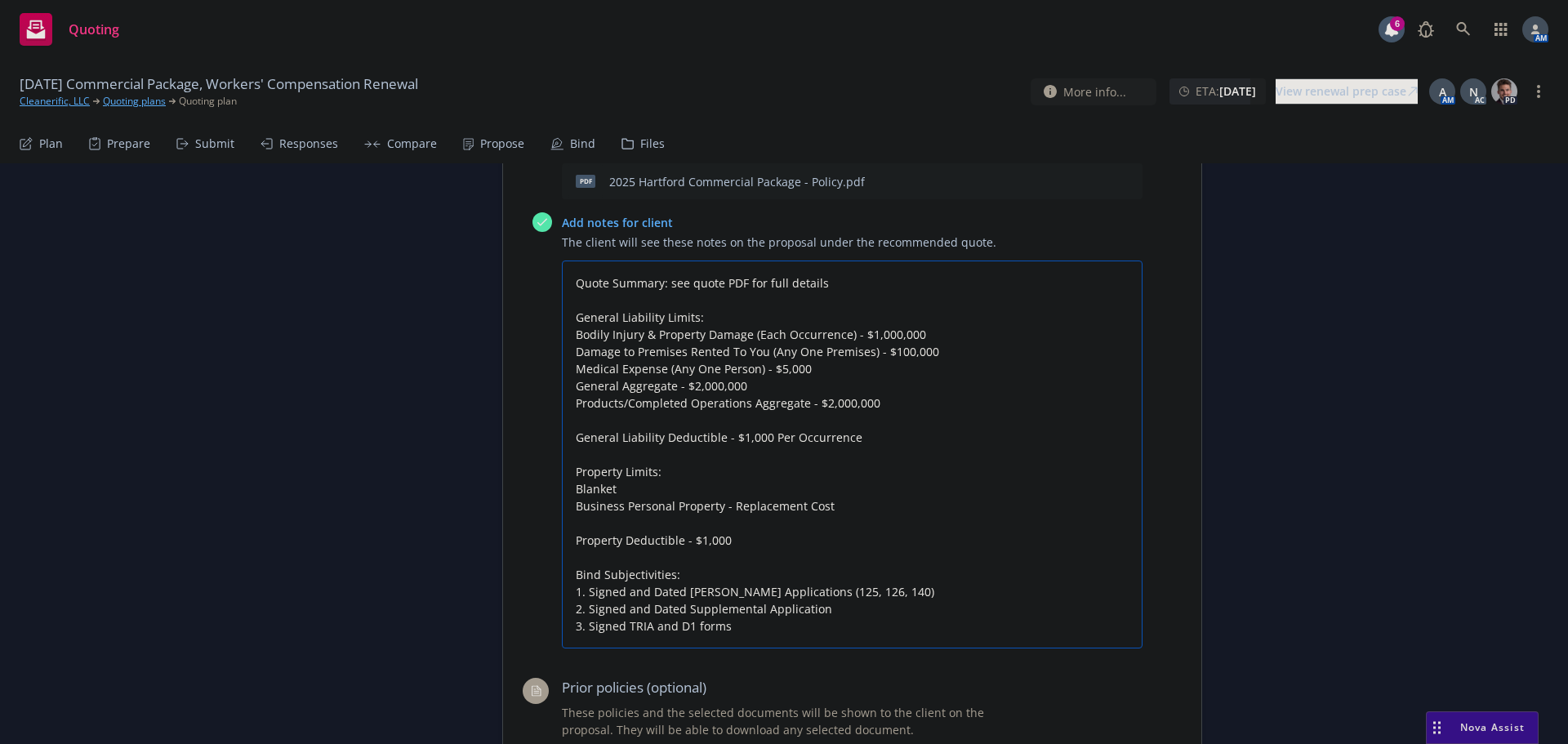
type textarea "x"
type textarea "Quote Summary: see quote PDF for full details General Liability Limits: Bodily …"
type textarea "x"
type textarea "Quote Summary: see quote PDF for full details General Liability Limits: Bodily …"
type textarea "x"
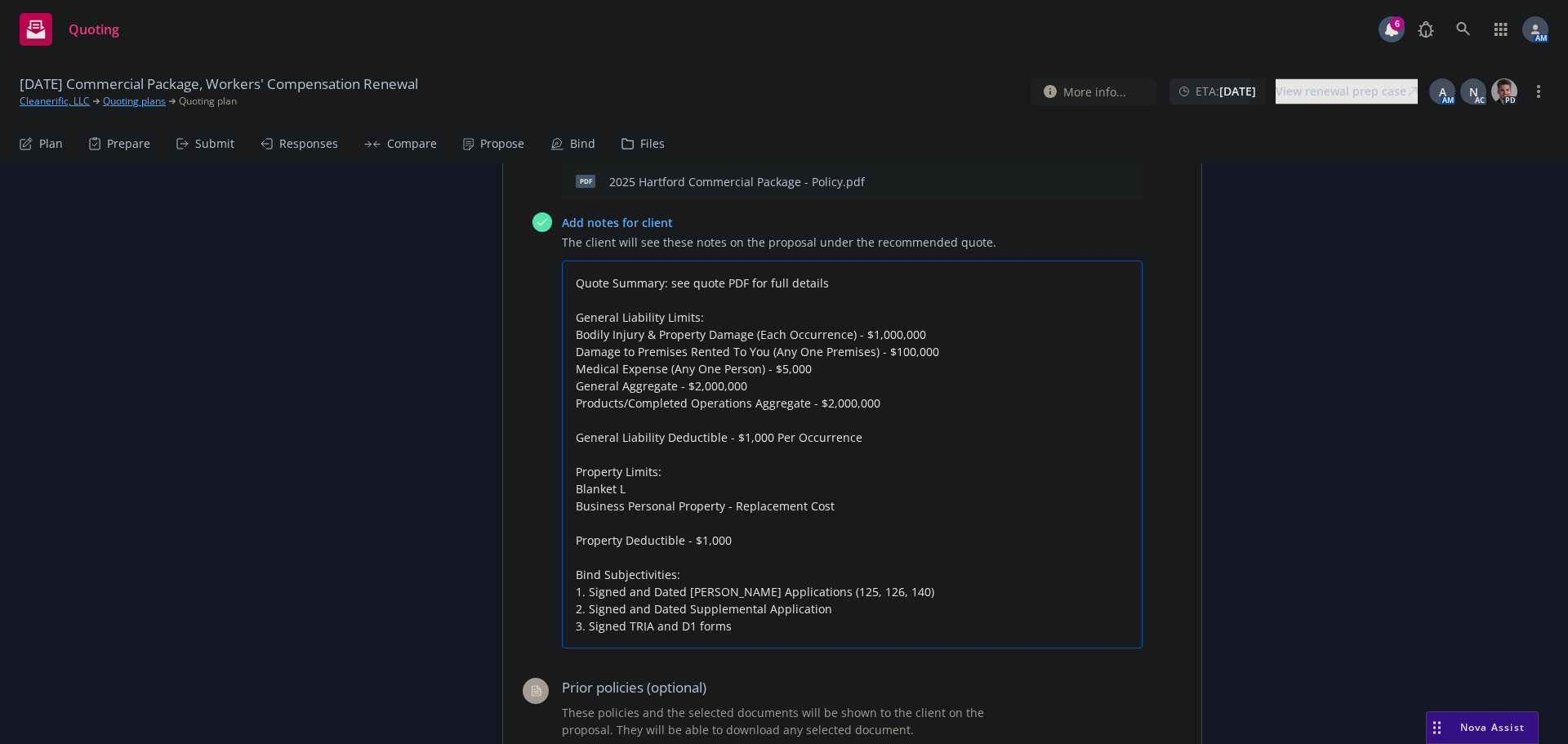
type textarea "Quote Summary: see quote PDF for full details General Liability Limits: Bodily …"
type textarea "x"
type textarea "Quote Summary: see quote PDF for full details General Liability Limits: Bodily …"
type textarea "x"
type textarea "Quote Summary: see quote PDF for full details General Liability Limits: Bodily …"
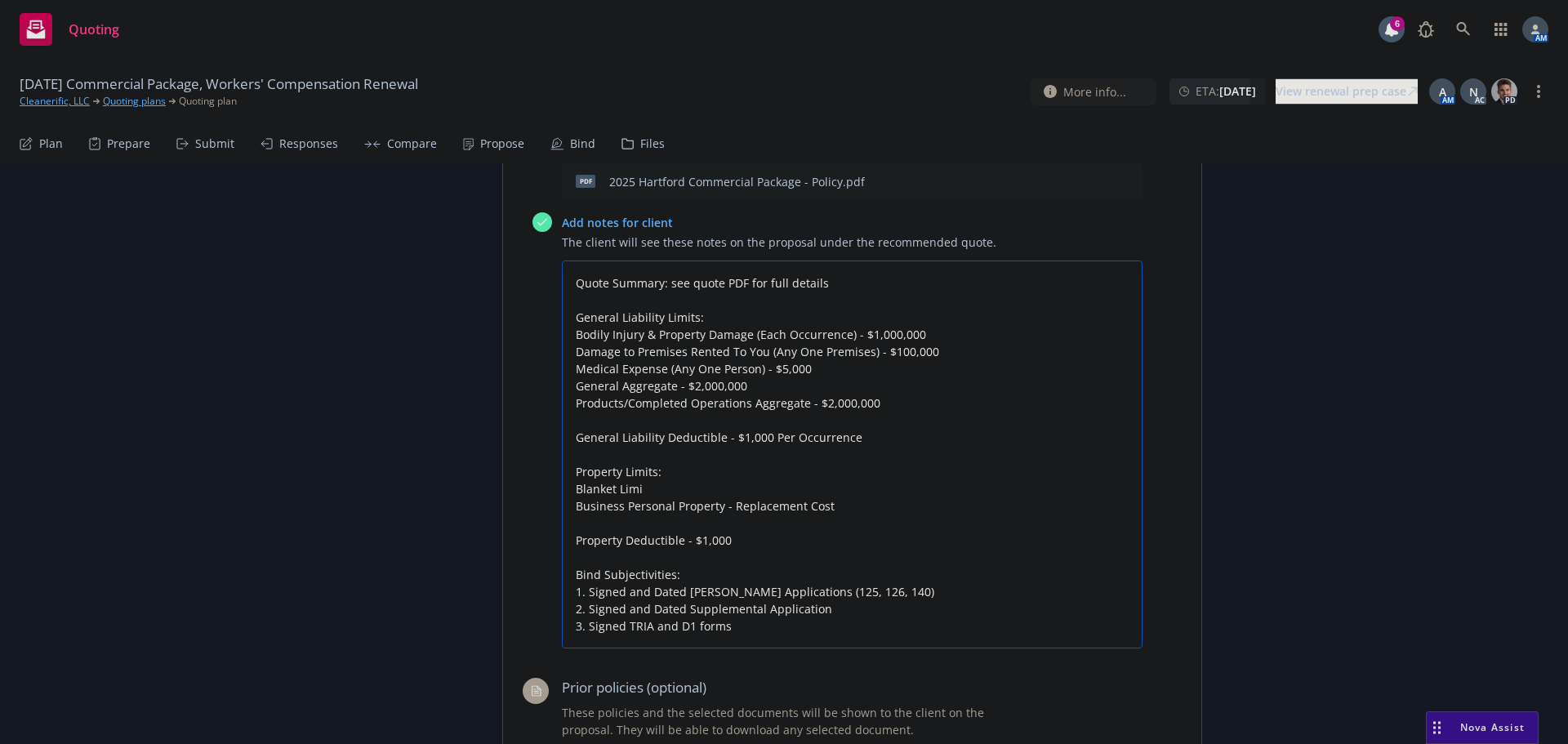
type textarea "x"
type textarea "Quote Summary: see quote PDF for full details General Liability Limits: Bodily …"
type textarea "x"
type textarea "Quote Summary: see quote PDF for full details General Liability Limits: Bodily …"
type textarea "x"
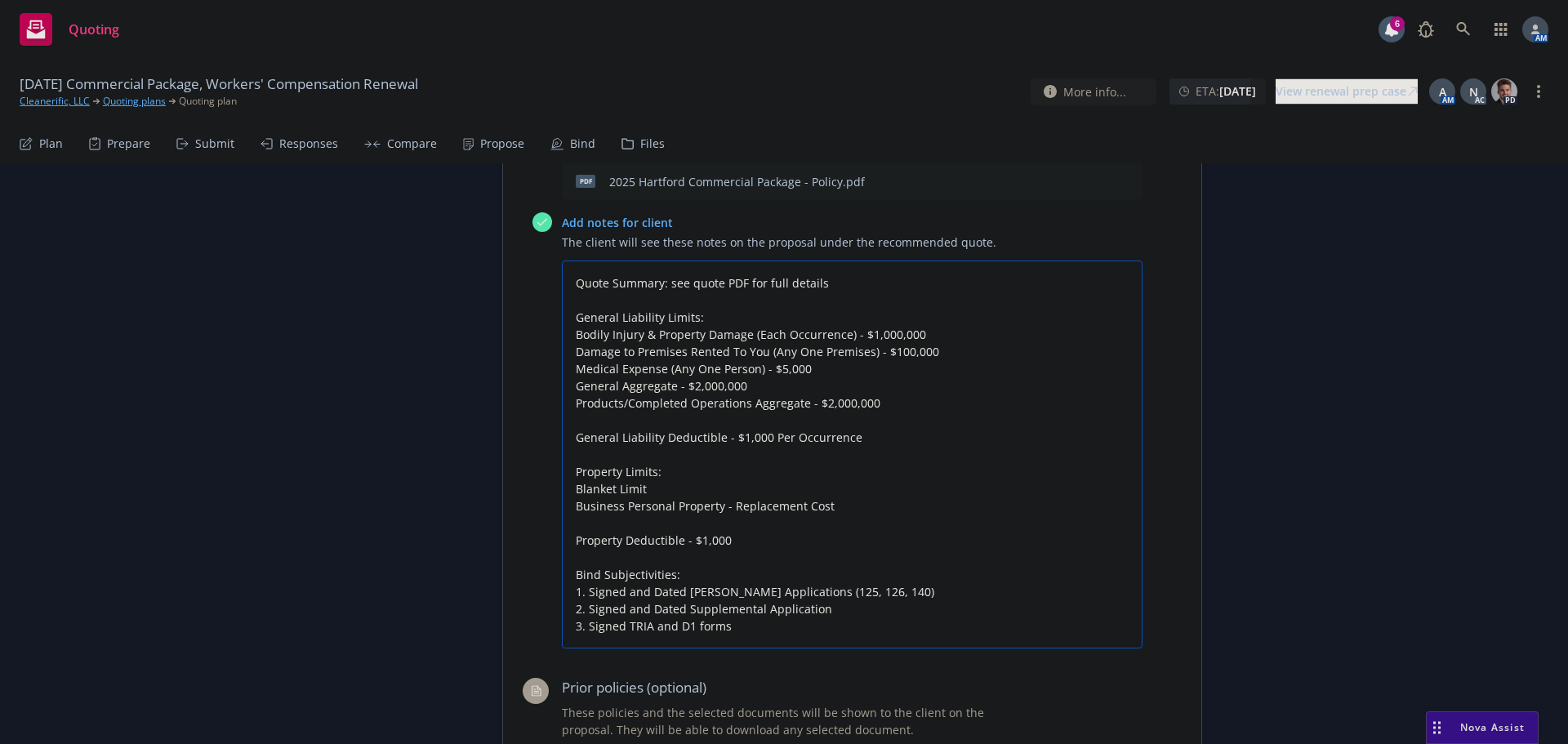
type textarea "Quote Summary: see quote PDF for full details General Liability Limits: Bodily …"
type textarea "x"
type textarea "Quote Summary: see quote PDF for full details General Liability Limits: Bodily …"
type textarea "x"
type textarea "Quote Summary: see quote PDF for full details General Liability Limits: Bodily …"
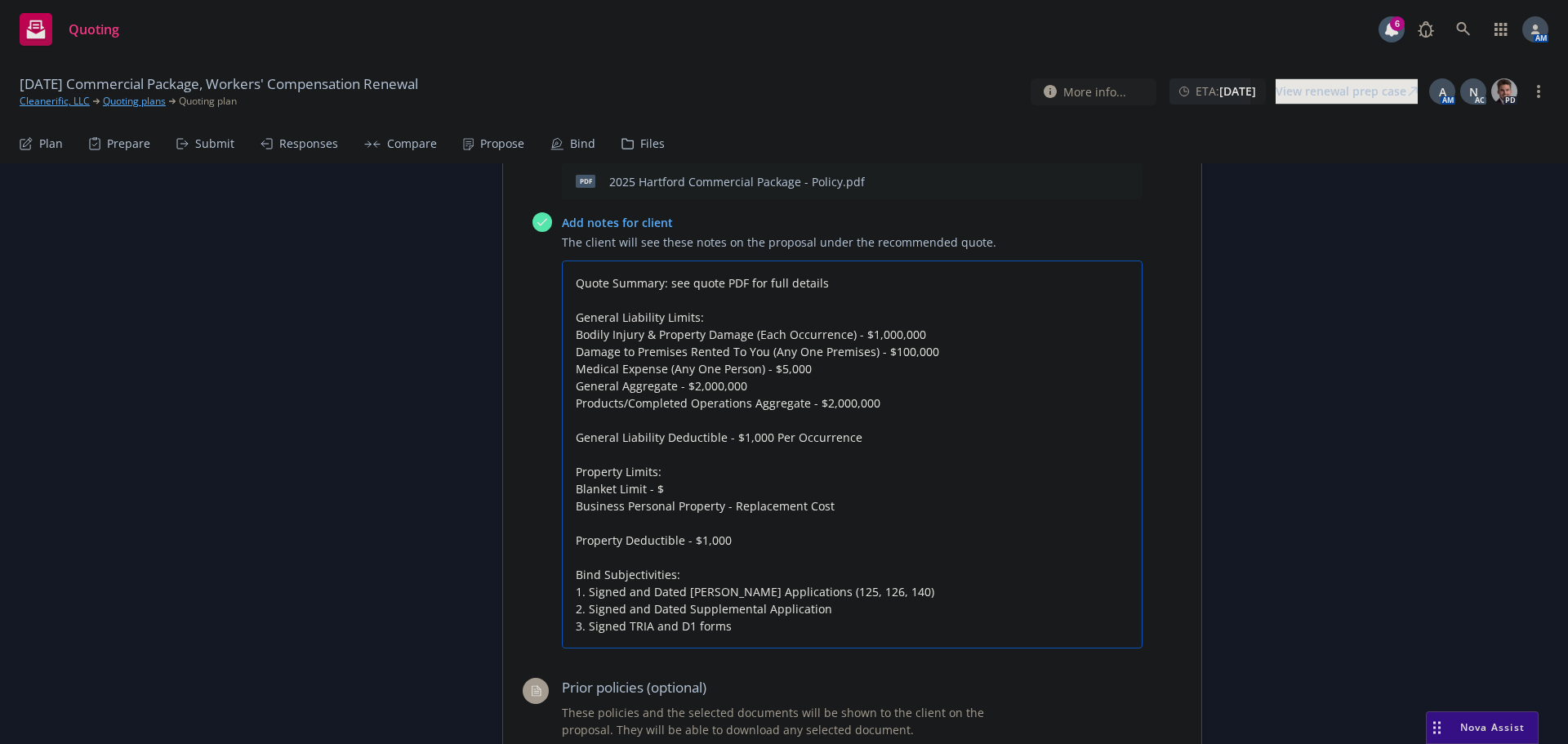
type textarea "x"
type textarea "Quote Summary: see quote PDF for full details General Liability Limits: Bodily …"
type textarea "x"
type textarea "Quote Summary: see quote PDF for full details General Liability Limits: Bodily …"
type textarea "x"
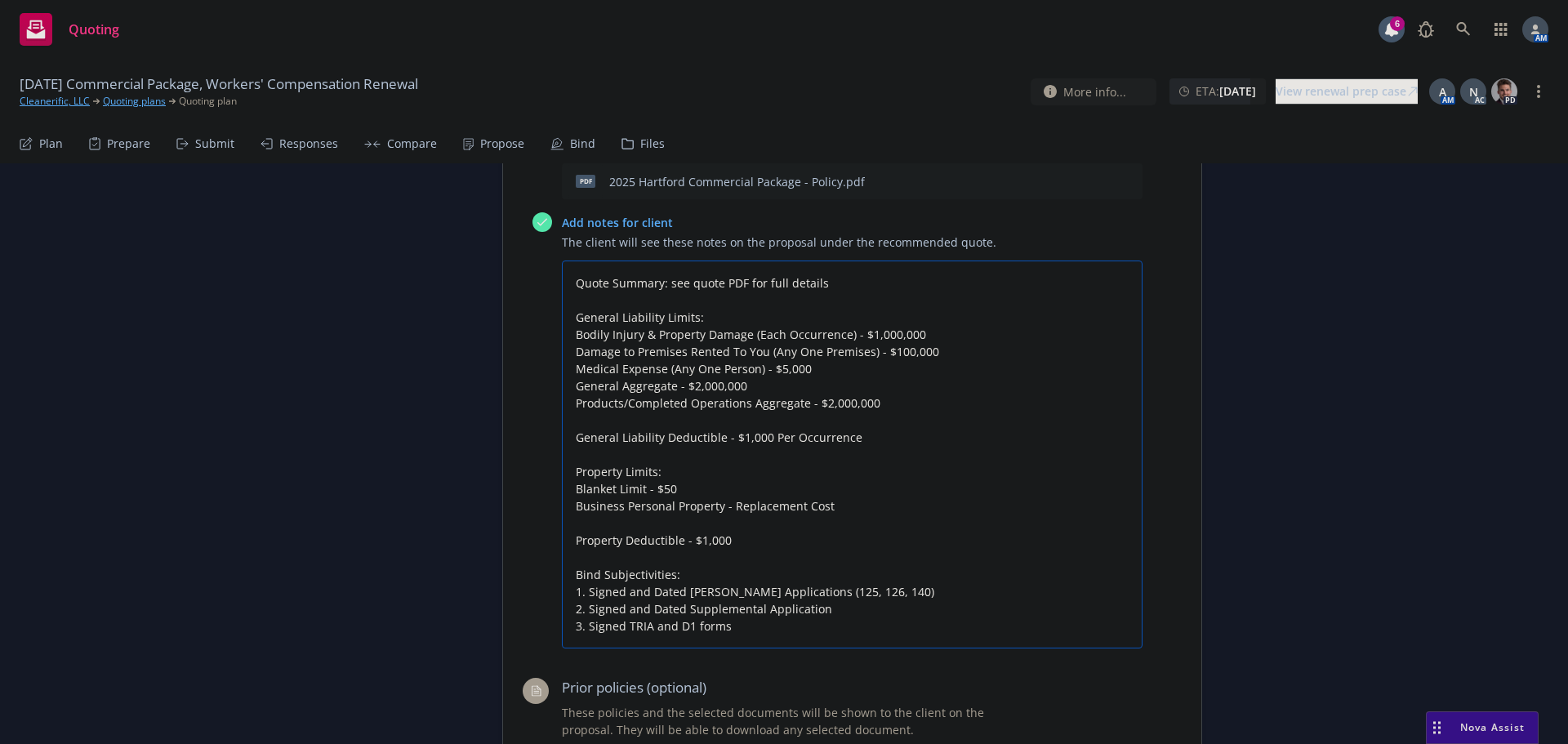
type textarea "Quote Summary: see quote PDF for full details General Liability Limits: Bodily …"
type textarea "x"
type textarea "Quote Summary: see quote PDF for full details General Liability Limits: Bodily …"
type textarea "x"
type textarea "Quote Summary: see quote PDF for full details General Liability Limits: Bodily …"
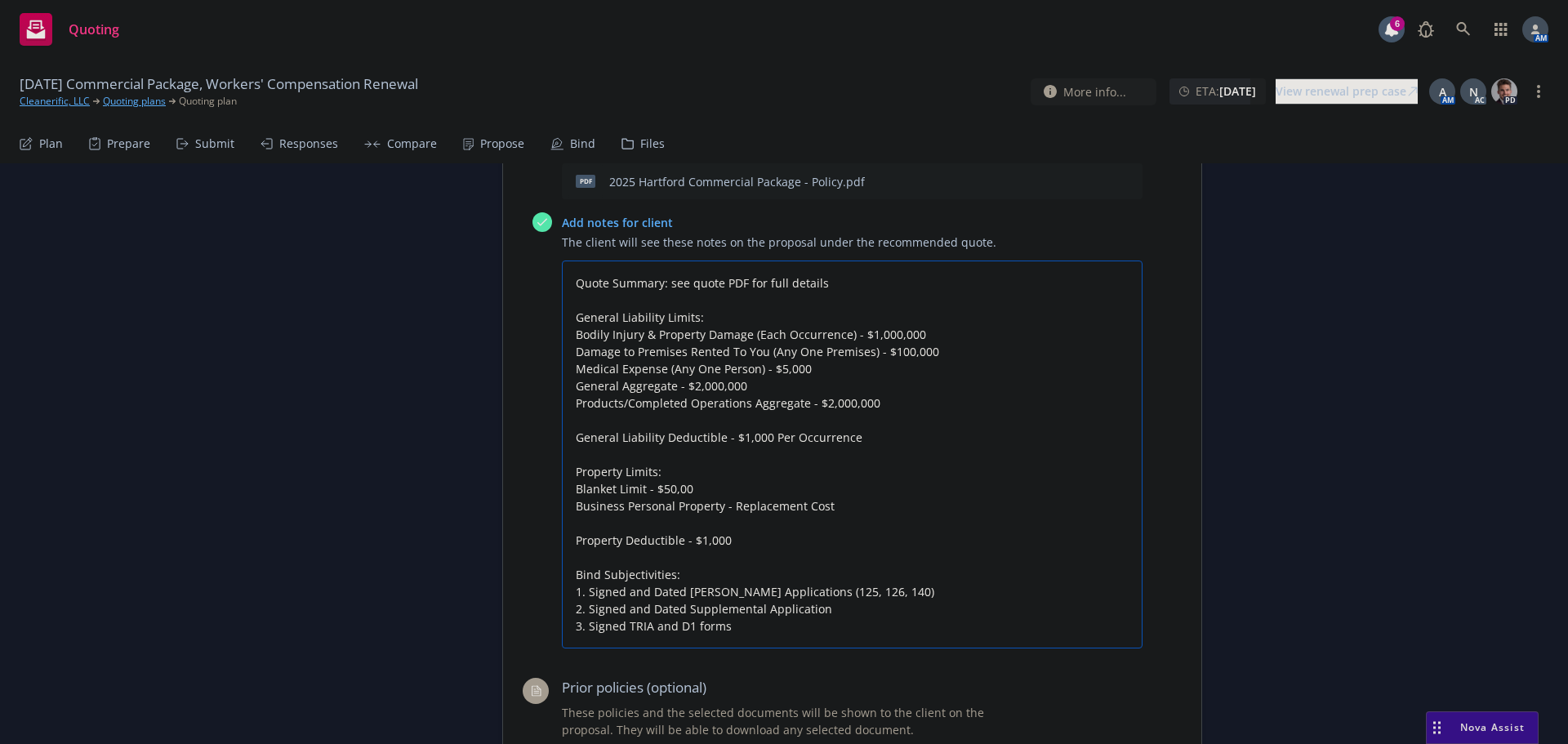
type textarea "x"
type textarea "Quote Summary: see quote PDF for full details General Liability Limits: Bodily …"
drag, startPoint x: 860, startPoint y: 439, endPoint x: 556, endPoint y: 423, distance: 304.4
click at [562, 423] on textarea "Quote Summary: see quote PDF for full details General Liability Limits: Bodily …" at bounding box center [852, 454] width 580 height 388
type textarea "x"
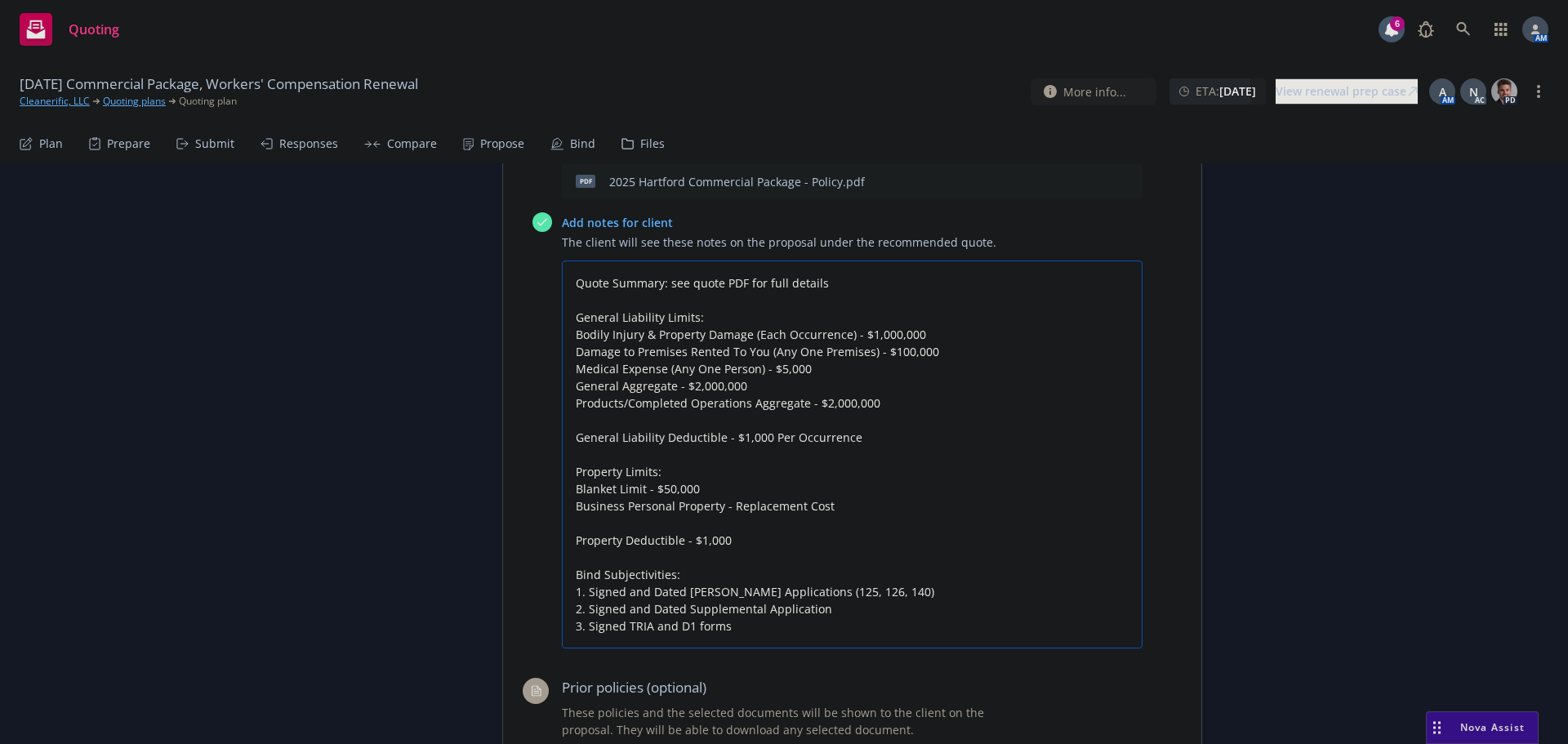
type textarea "Quote Summary: see quote PDF for full details General Liability Limits: Bodily …"
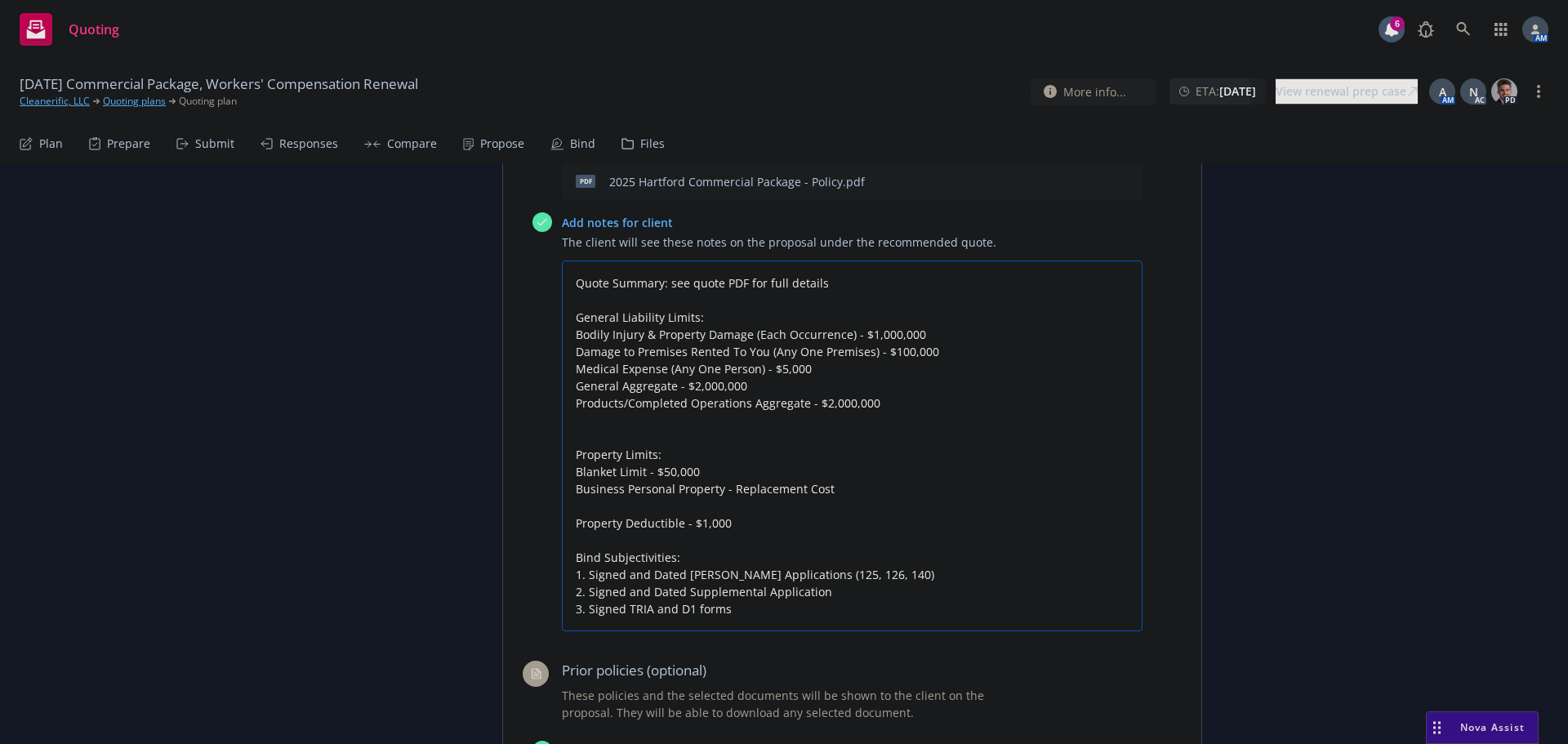
type textarea "x"
type textarea "Quote Summary: see quote PDF for full details General Liability Limits: Bodily …"
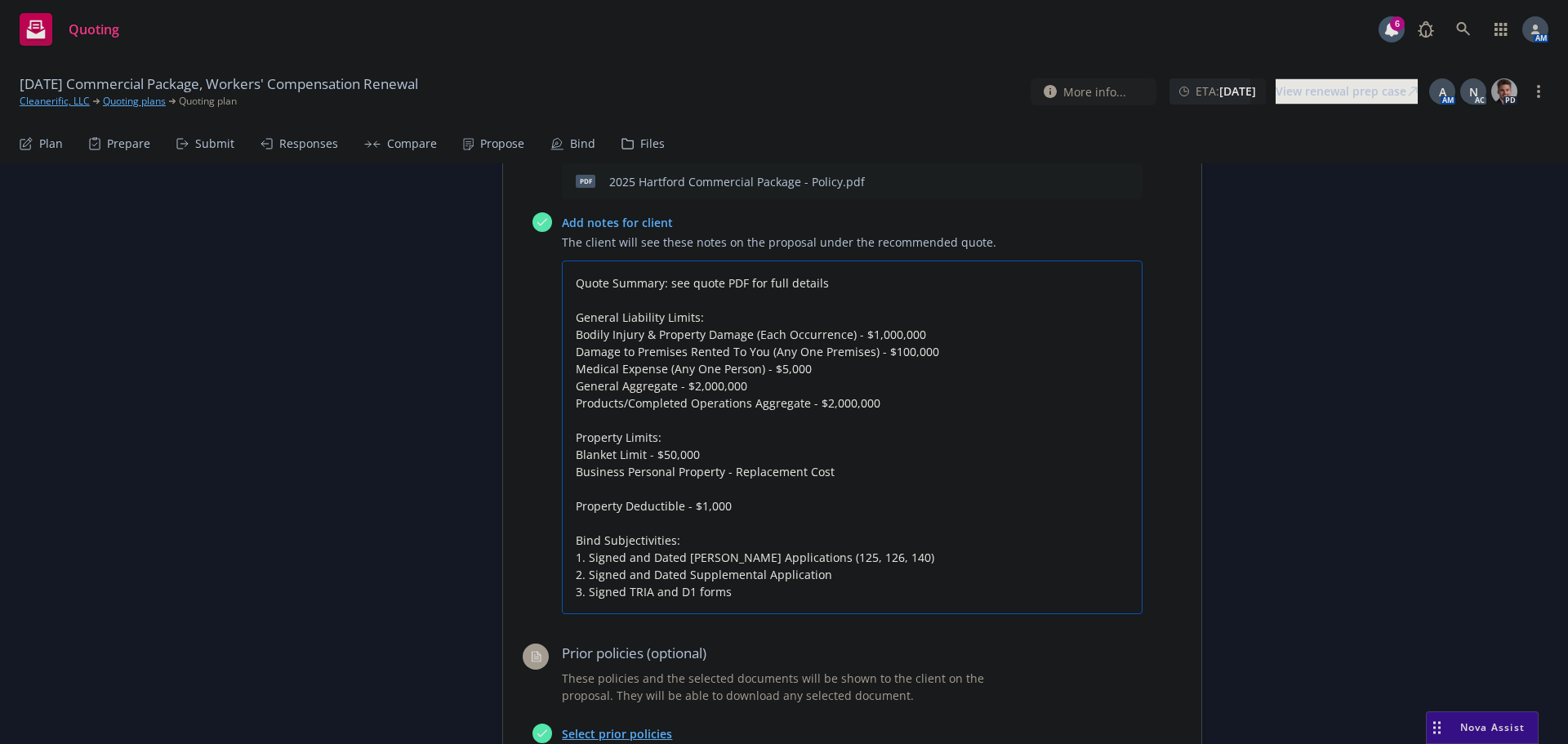
click at [928, 326] on textarea "Quote Summary: see quote PDF for full details General Liability Limits: Bodily …" at bounding box center [852, 438] width 580 height 354
click at [888, 354] on textarea "Quote Summary: see quote PDF for full details General Liability Limits: Bodily …" at bounding box center [852, 438] width 580 height 354
type textarea "x"
type textarea "Quote Summary: see quote PDF for full details General Liability Limits: Bodily …"
type textarea "x"
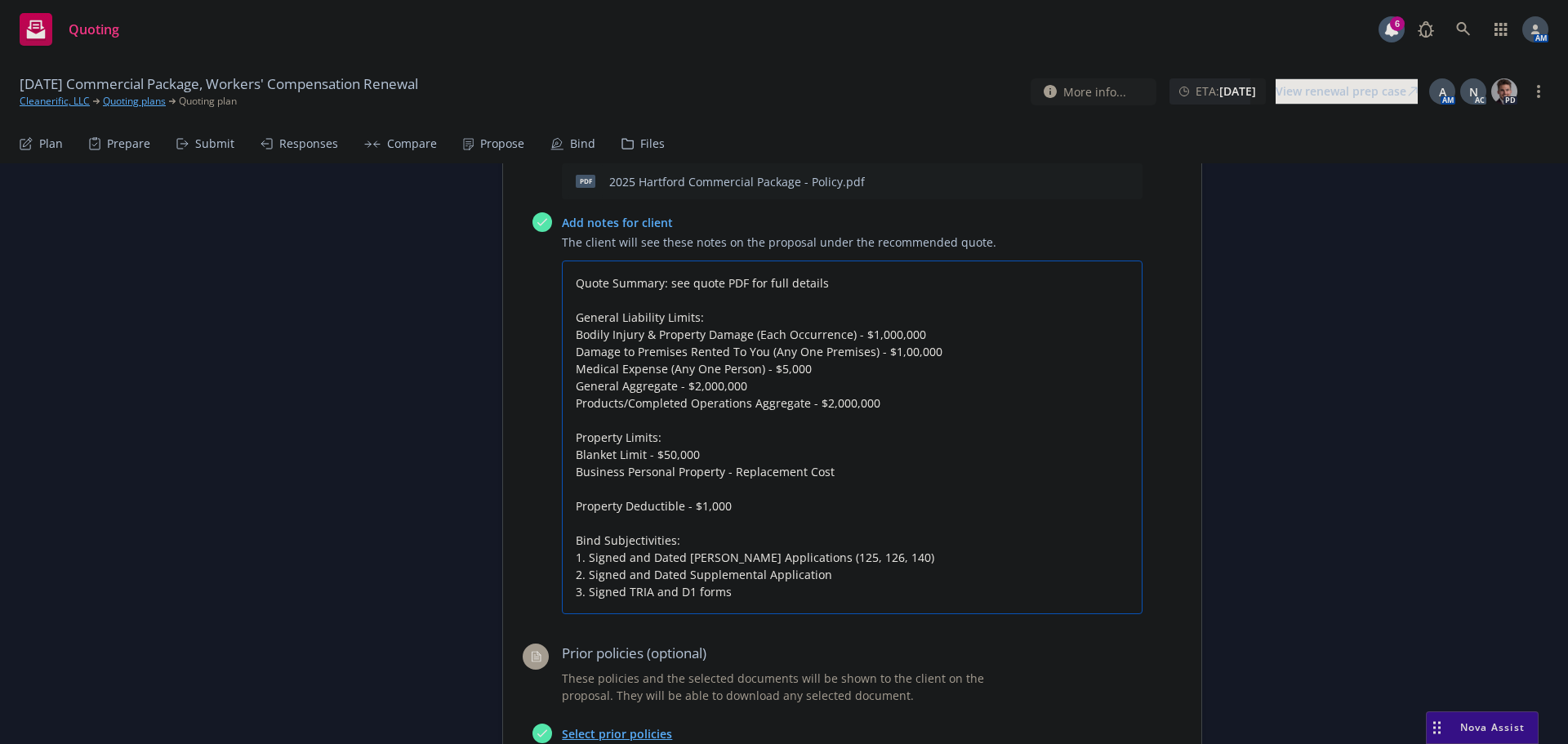
type textarea "Quote Summary: see quote PDF for full details General Liability Limits: Bodily …"
click at [920, 332] on textarea "Quote Summary: see quote PDF for full details General Liability Limits: Bodily …" at bounding box center [852, 438] width 580 height 354
drag, startPoint x: 566, startPoint y: 333, endPoint x: 843, endPoint y: 328, distance: 277.0
click at [843, 328] on textarea "Quote Summary: see quote PDF for full details General Liability Limits: Bodily …" at bounding box center [852, 438] width 580 height 354
type textarea "x"
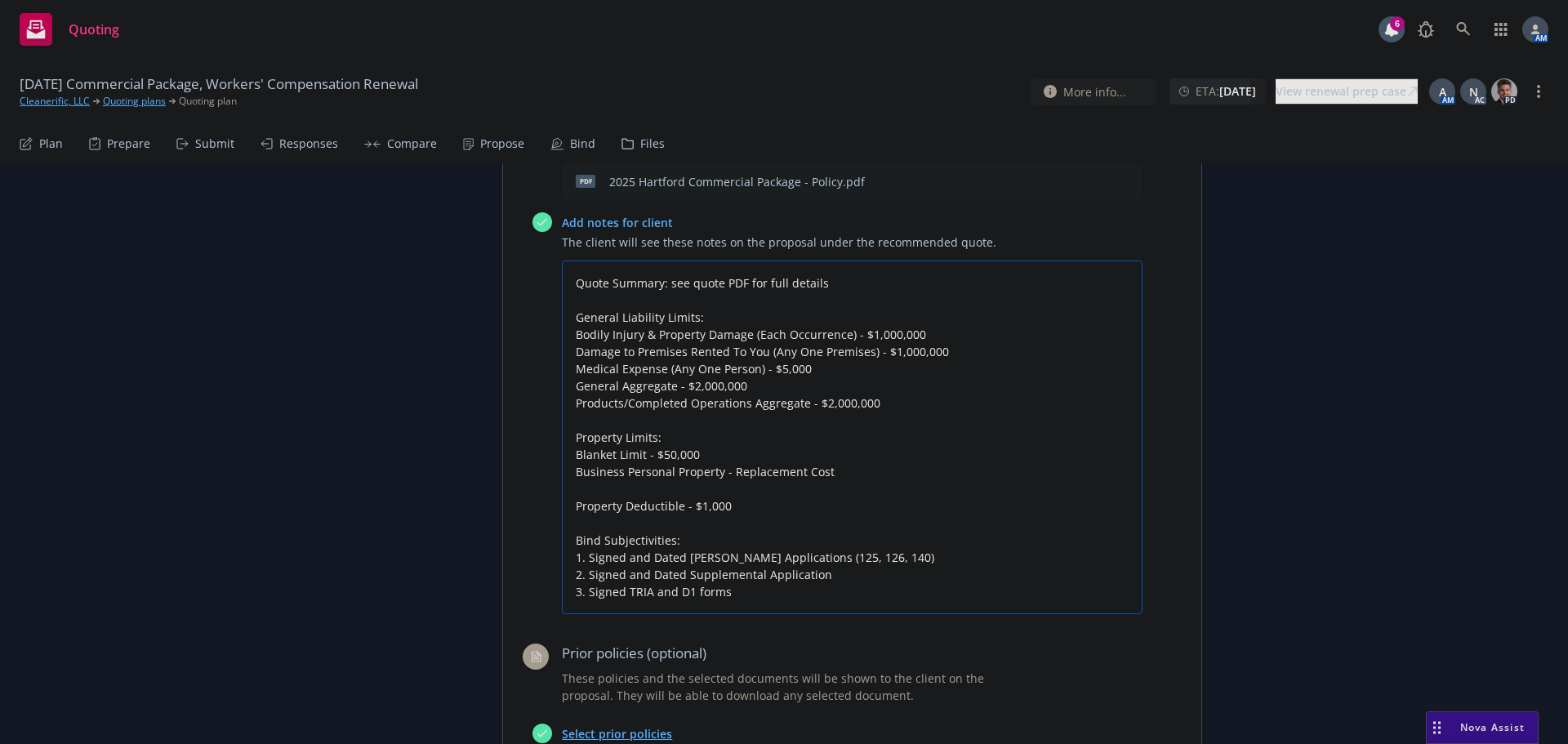
type textarea "Quote Summary: see quote PDF for full details General Liability Limits: L - $1,…"
type textarea "x"
type textarea "Quote Summary: see quote PDF for full details General Liability Limits: Li - $1…"
type textarea "x"
type textarea "Quote Summary: see quote PDF for full details General Liability Limits: Lia - $…"
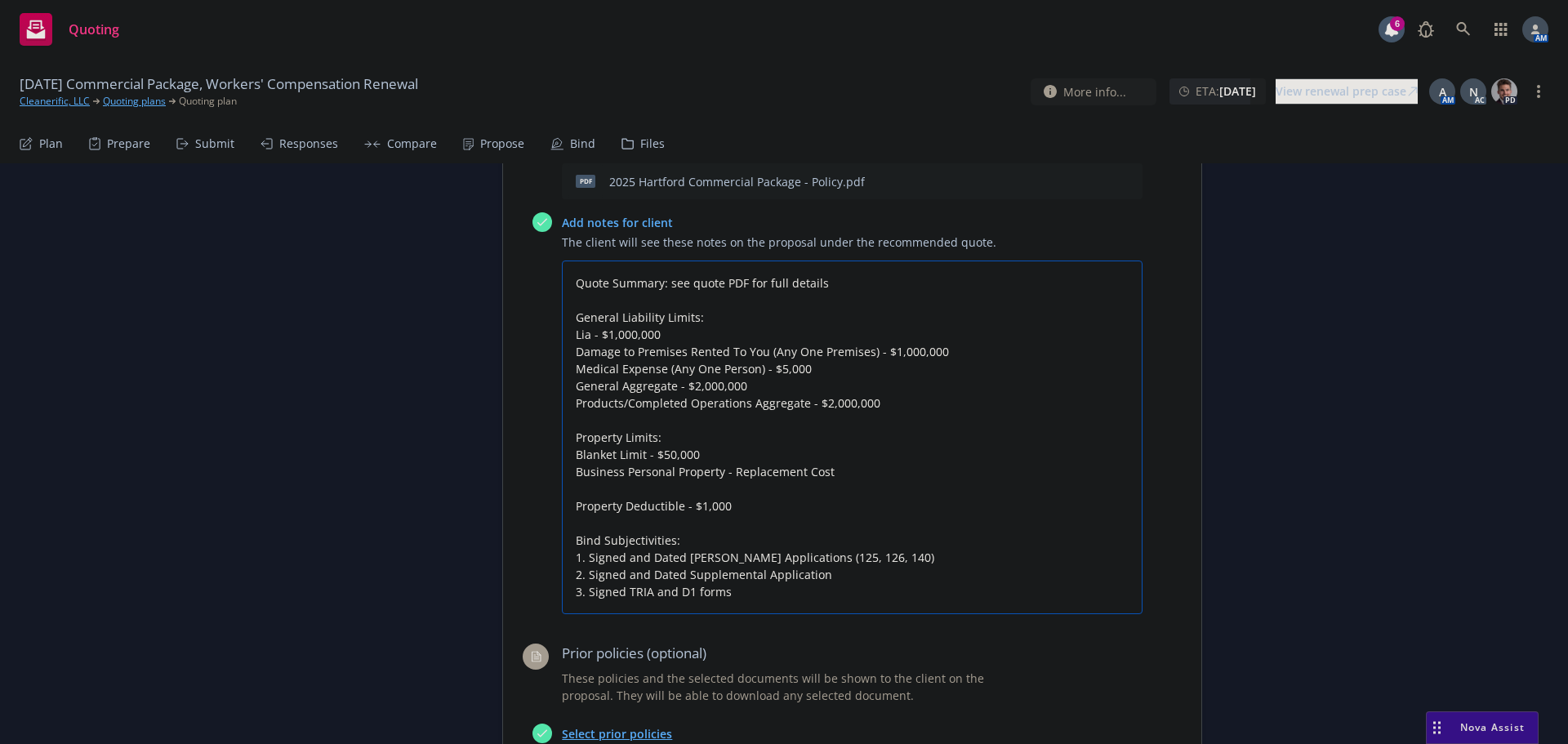
type textarea "x"
type textarea "Quote Summary: see quote PDF for full details General Liability Limits: Liab - …"
type textarea "x"
type textarea "Quote Summary: see quote PDF for full details General Liability Limits: Liabi -…"
type textarea "x"
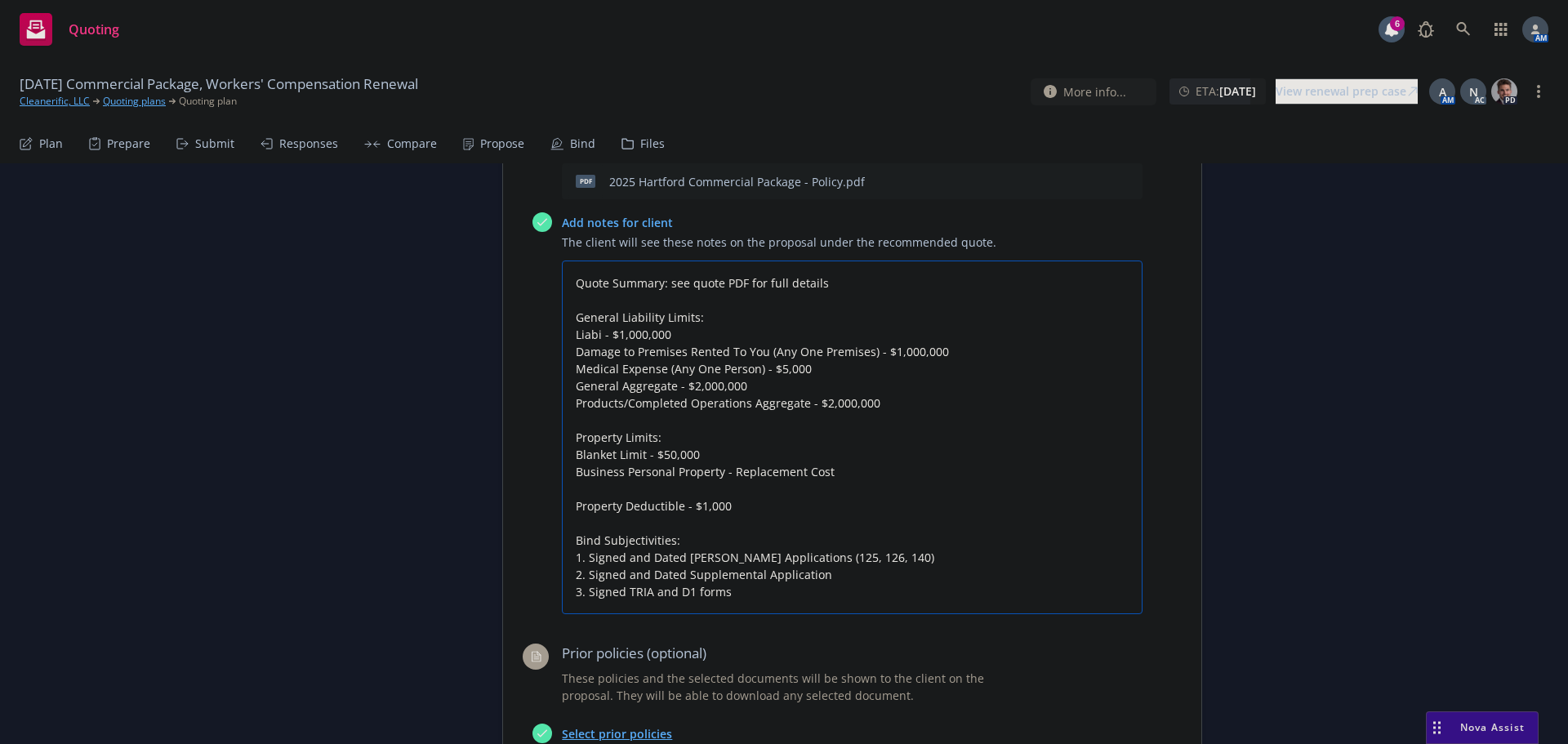
type textarea "Quote Summary: see quote PDF for full details General Liability Limits: Liabil …"
type textarea "x"
type textarea "Quote Summary: see quote PDF for full details General Liability Limits: Liabili…"
type textarea "x"
click at [773, 372] on textarea "Quote Summary: see quote PDF for full details General Liability Limits: Liabili…" at bounding box center [852, 438] width 580 height 354
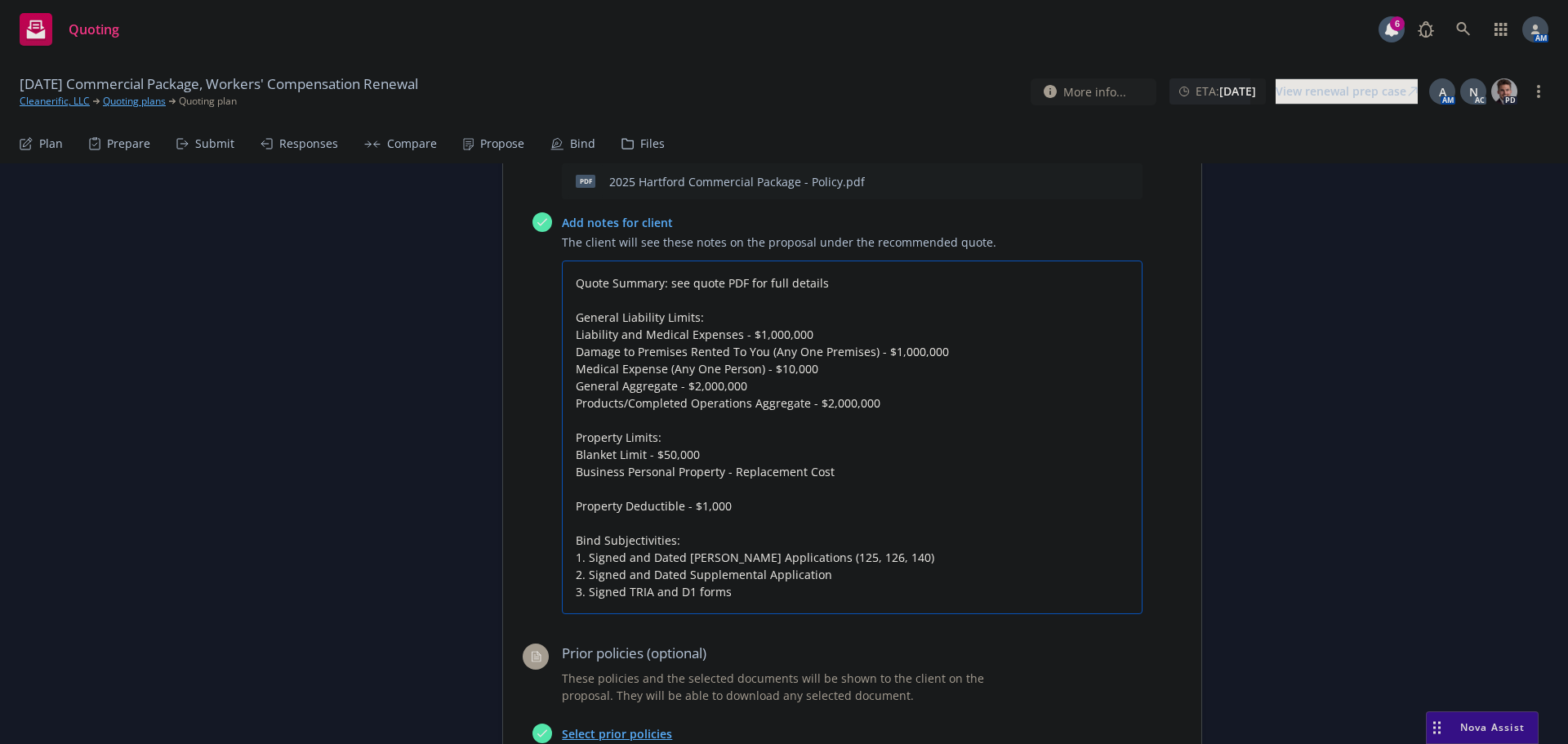
click at [883, 398] on textarea "Quote Summary: see quote PDF for full details General Liability Limits: Liabili…" at bounding box center [852, 438] width 580 height 354
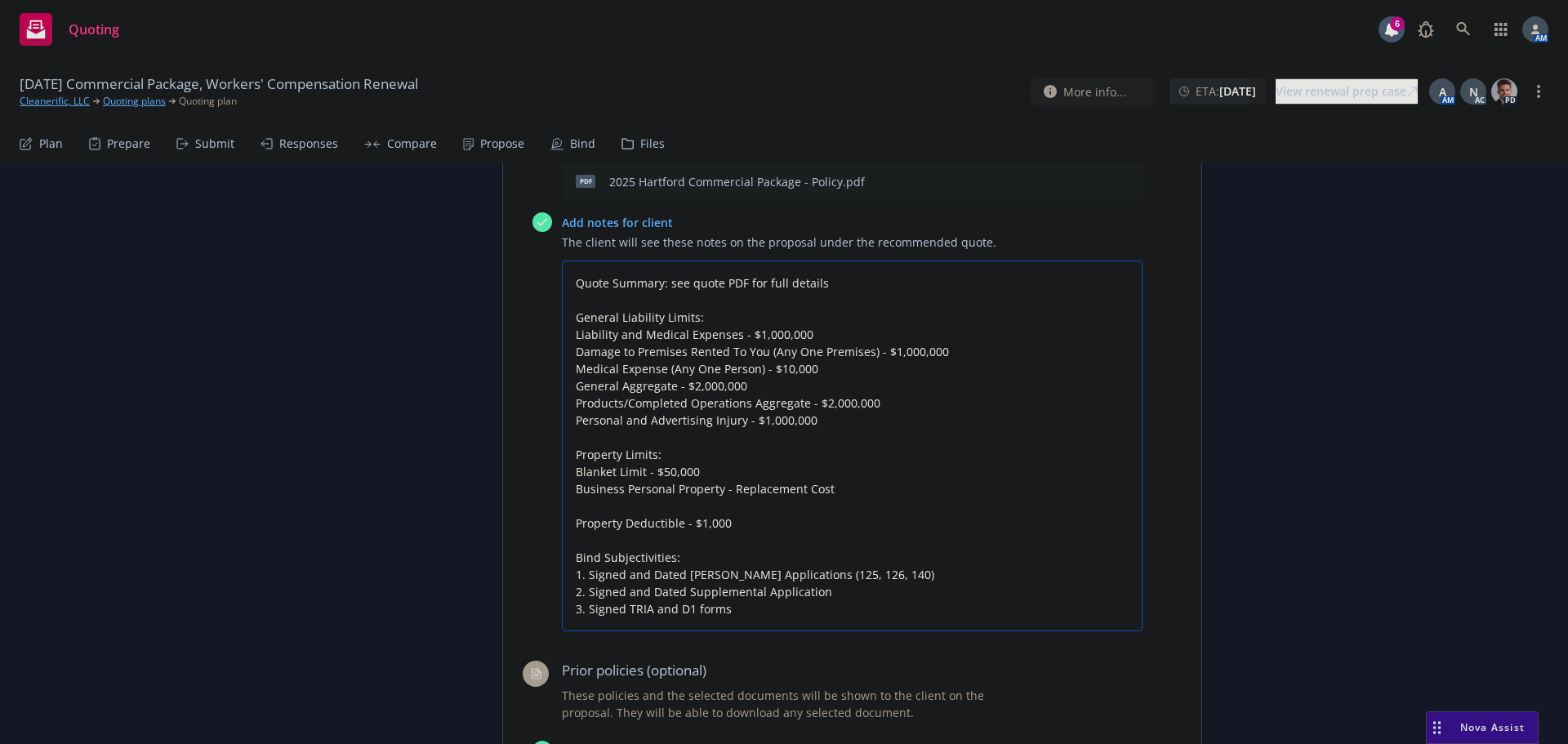
drag, startPoint x: 770, startPoint y: 617, endPoint x: 565, endPoint y: 543, distance: 217.9
click at [565, 543] on textarea "Quote Summary: see quote PDF for full details General Liability Limits: Liabili…" at bounding box center [852, 446] width 580 height 371
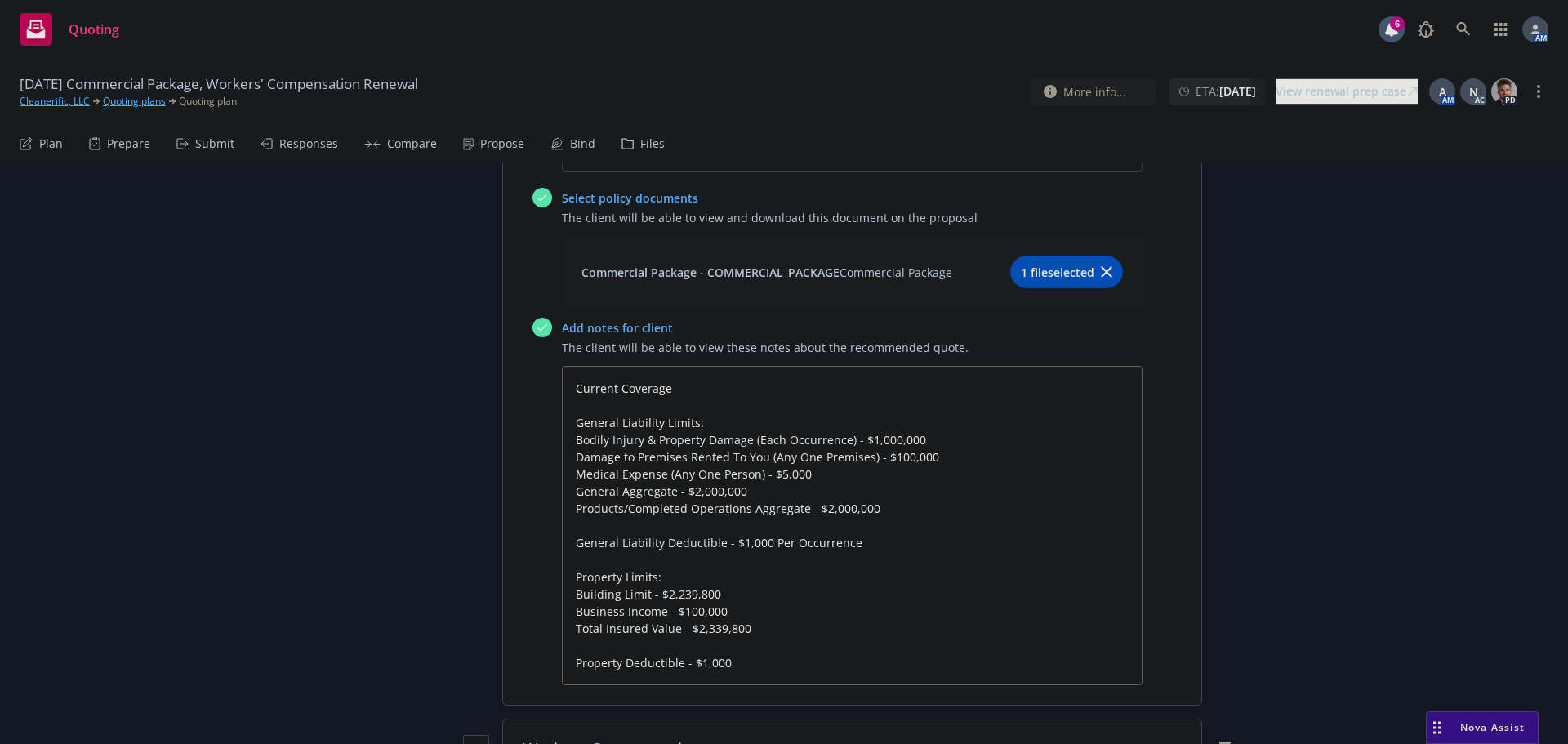
scroll to position [1715, 0]
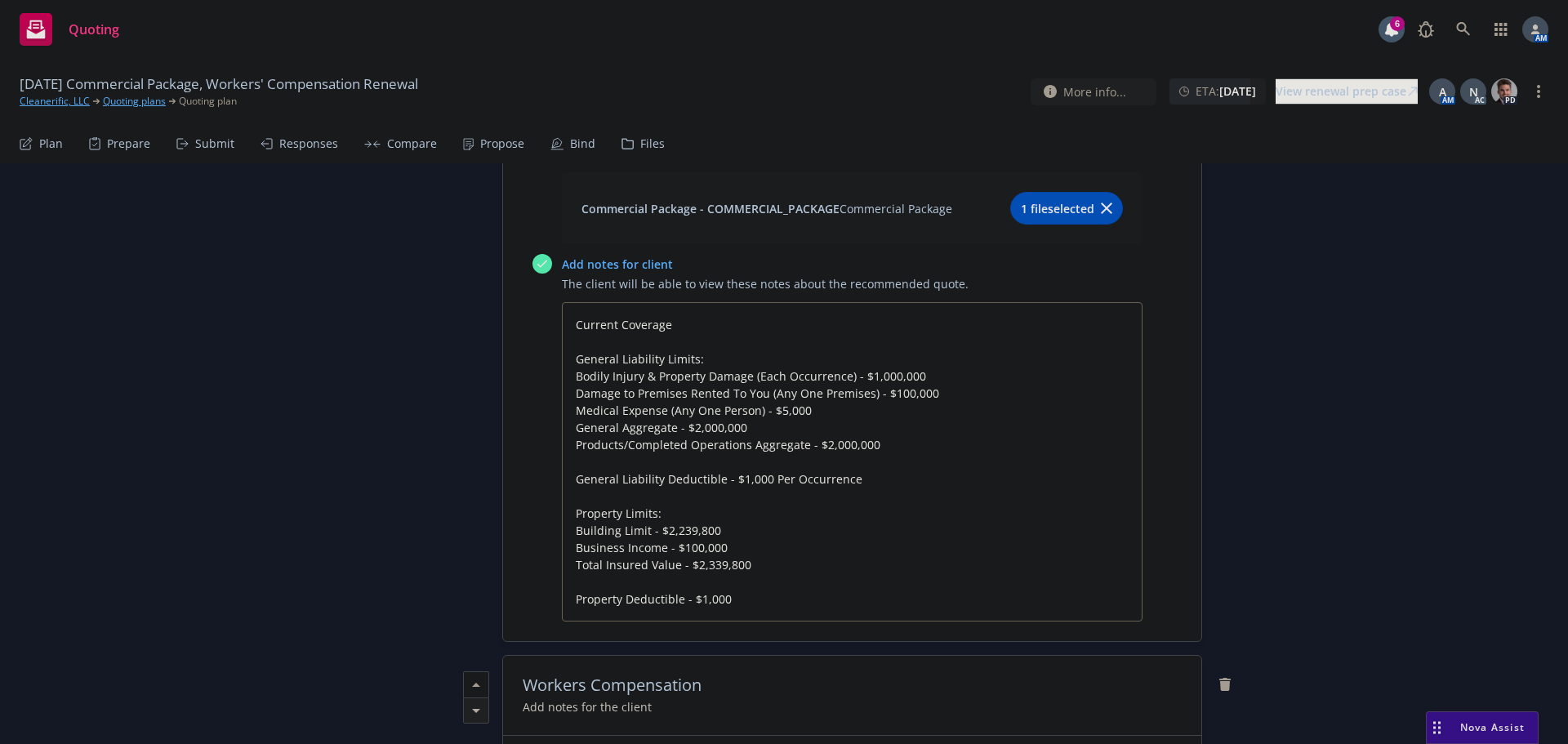
click at [1031, 202] on span "1 file selected" at bounding box center [1058, 209] width 73 height 18
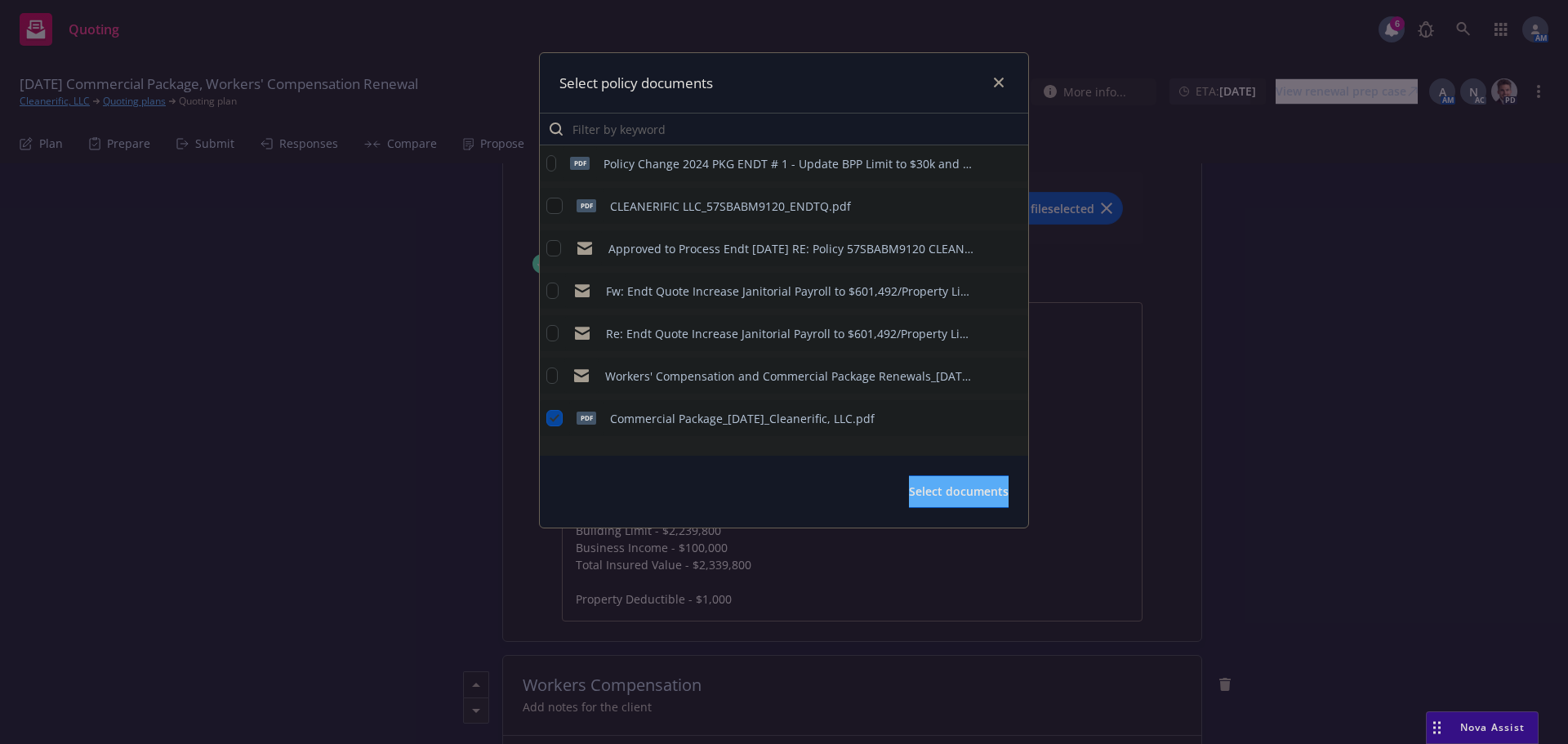
click at [1009, 415] on icon "preview file" at bounding box center [1013, 418] width 15 height 12
click at [1000, 81] on icon "close" at bounding box center [999, 83] width 10 height 10
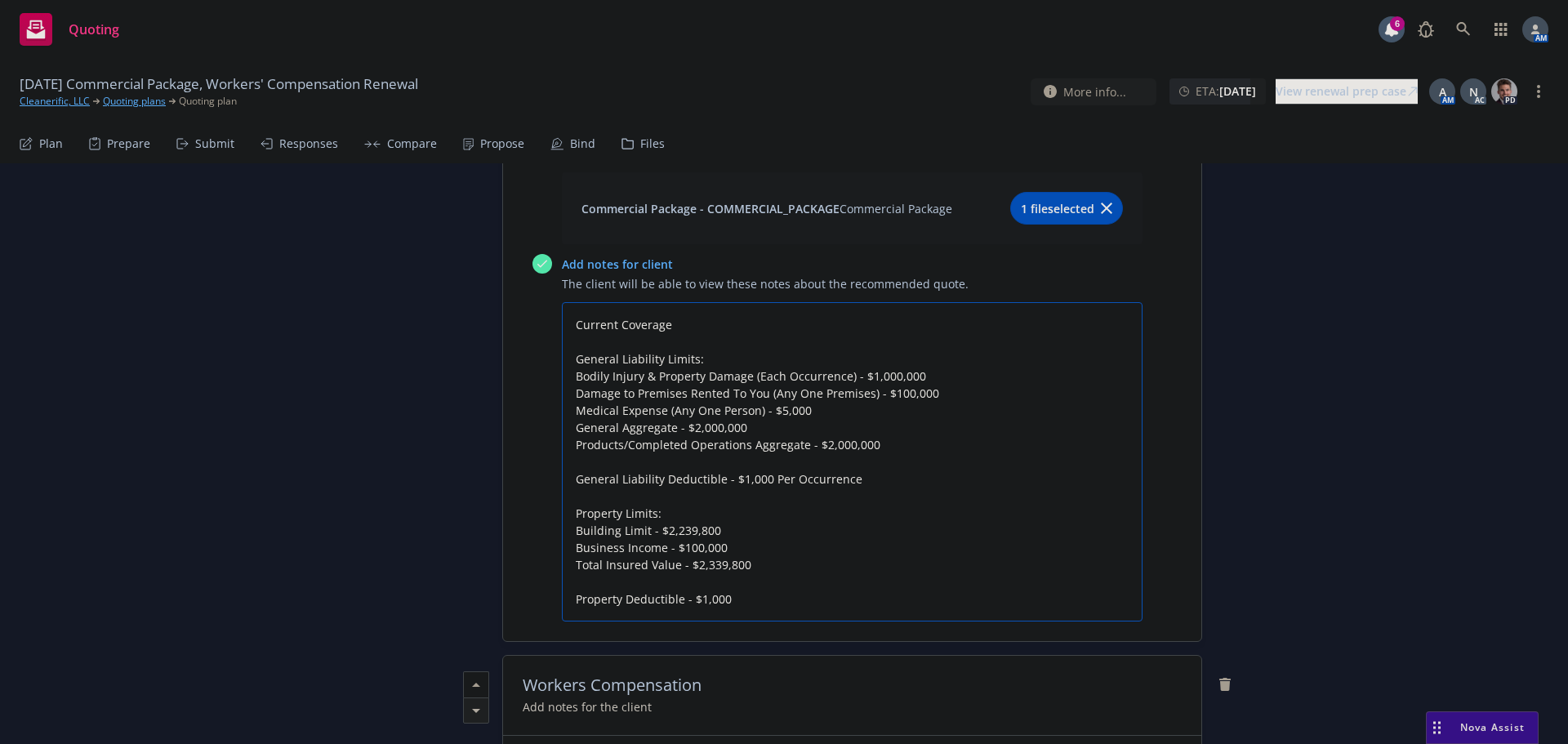
drag, startPoint x: 756, startPoint y: 559, endPoint x: 562, endPoint y: 527, distance: 196.6
click at [562, 527] on textarea "Current Coverage General Liability Limits: Bodily Injury & Property Damage (Eac…" at bounding box center [852, 462] width 580 height 319
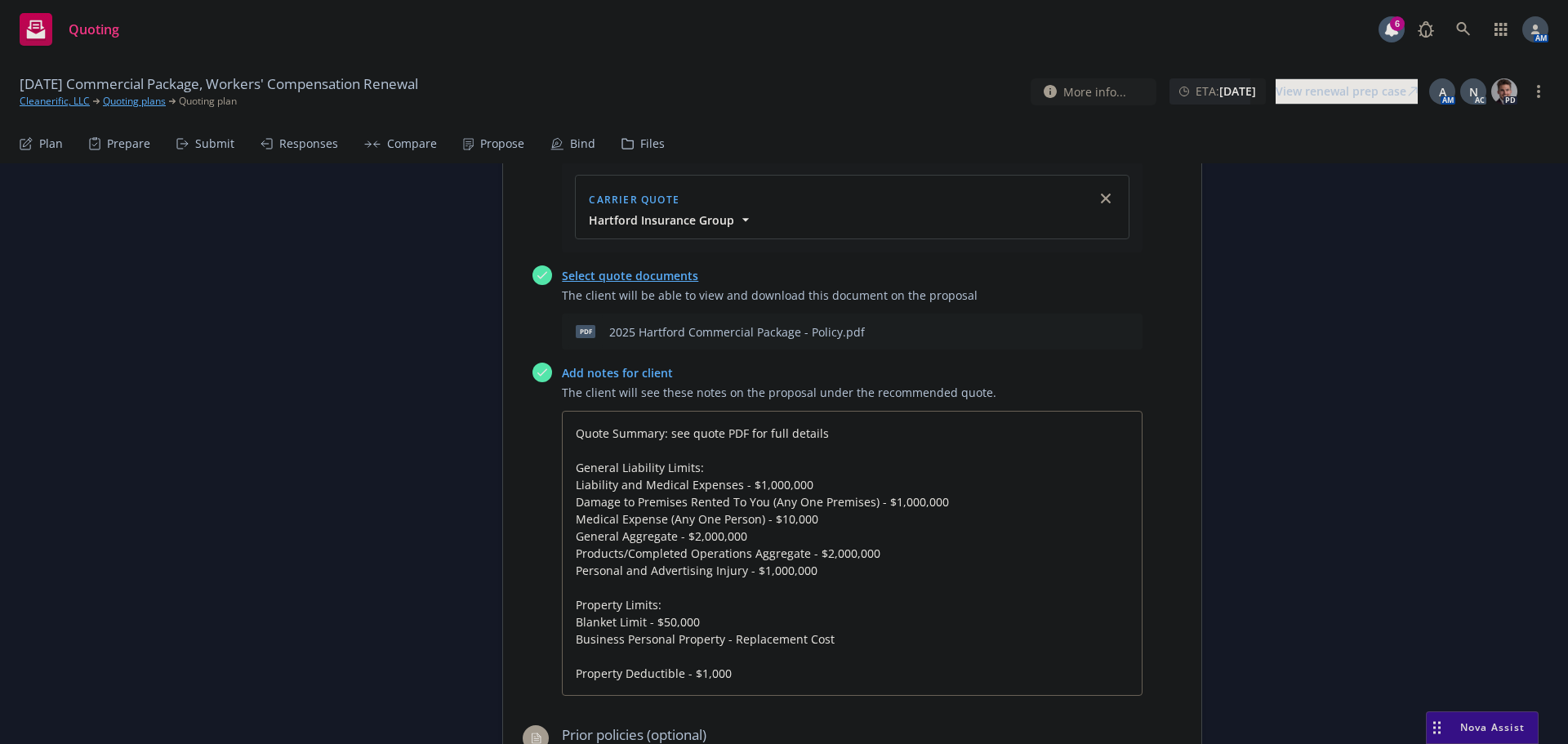
scroll to position [898, 0]
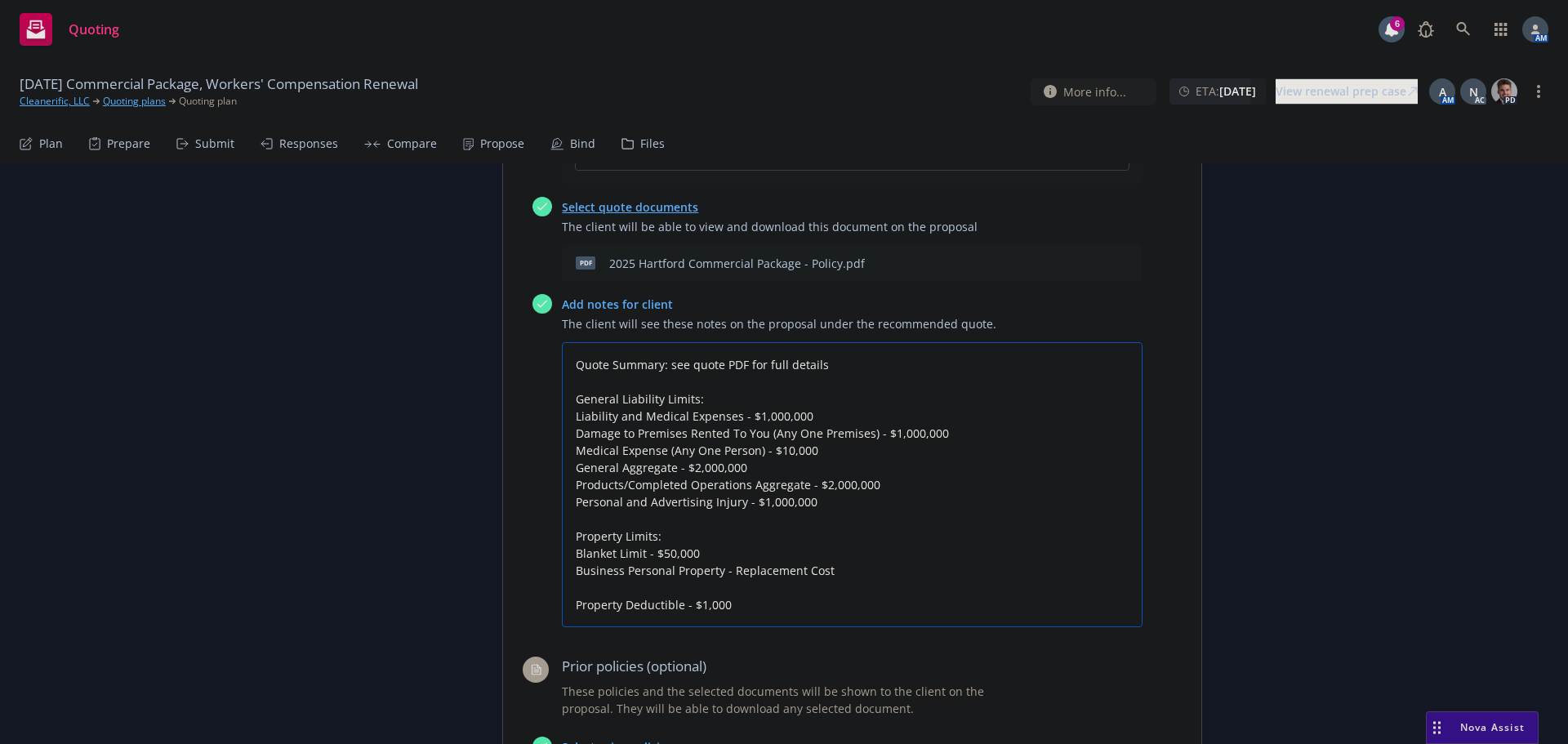
drag, startPoint x: 808, startPoint y: 502, endPoint x: 558, endPoint y: 420, distance: 263.1
click at [562, 420] on textarea "Quote Summary: see quote PDF for full details General Liability Limits: Liabili…" at bounding box center [852, 484] width 580 height 285
click at [826, 514] on textarea "Quote Summary: see quote PDF for full details General Liability Limits: Liabili…" at bounding box center [852, 484] width 580 height 285
drag, startPoint x: 815, startPoint y: 504, endPoint x: 566, endPoint y: 401, distance: 269.5
click at [566, 401] on textarea "Quote Summary: see quote PDF for full details General Liability Limits: Liabili…" at bounding box center [852, 484] width 580 height 285
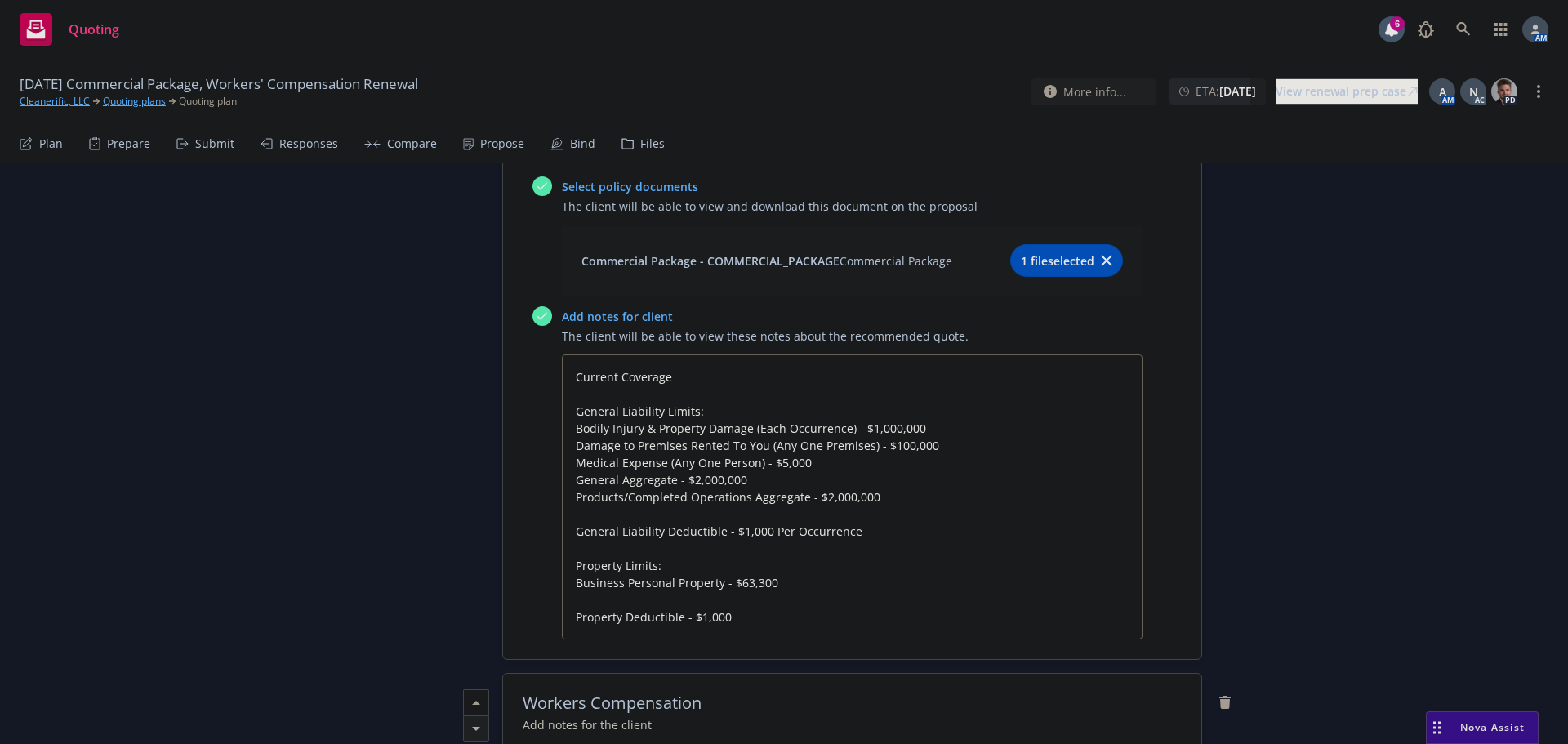
scroll to position [1633, 0]
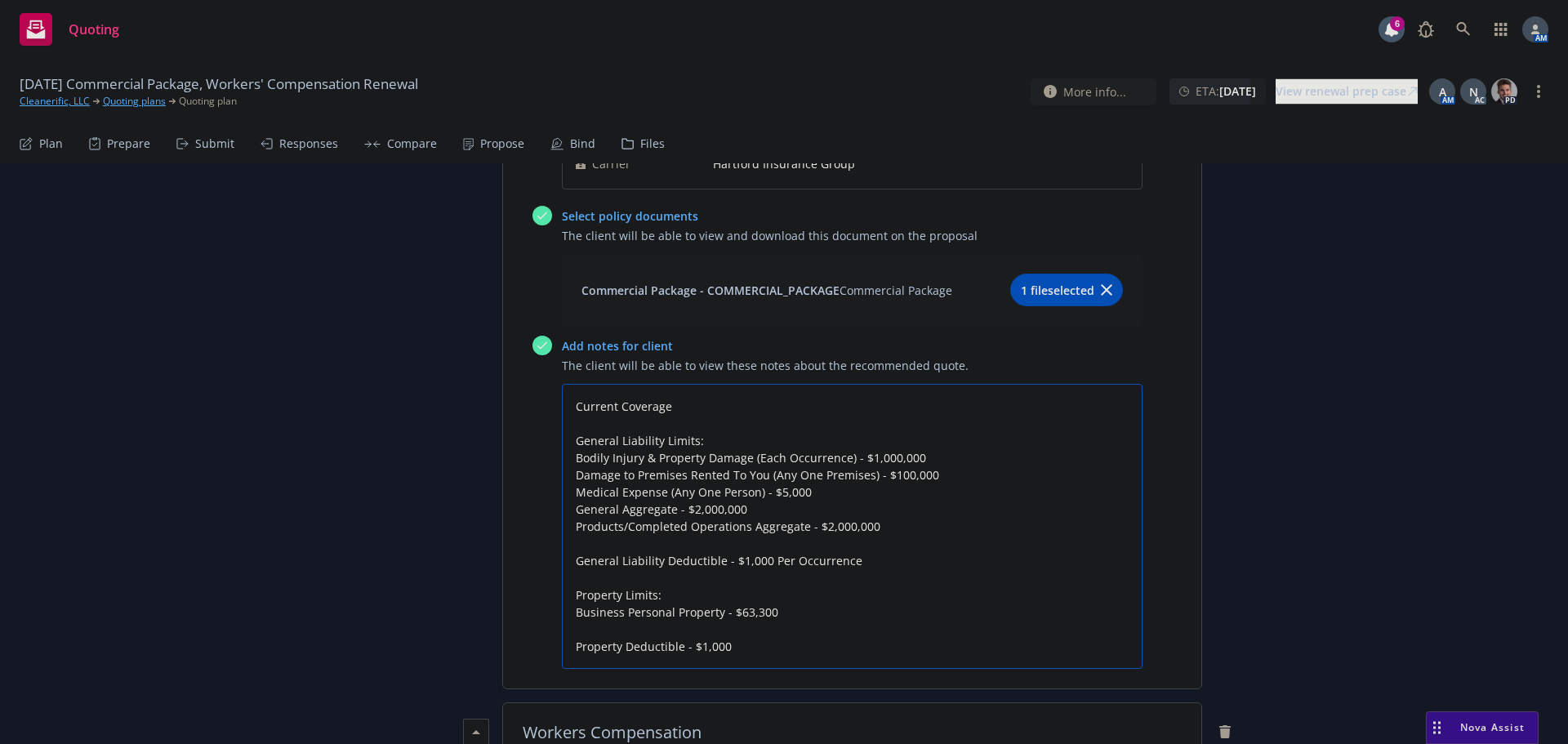
drag, startPoint x: 859, startPoint y: 563, endPoint x: 559, endPoint y: 448, distance: 321.3
click at [562, 448] on textarea "Current Coverage General Liability Limits: Bodily Injury & Property Damage (Eac…" at bounding box center [852, 526] width 580 height 285
paste textarea "Liability and Medical Expenses - $1,000,000 Damage to Premises Rented To You (A…"
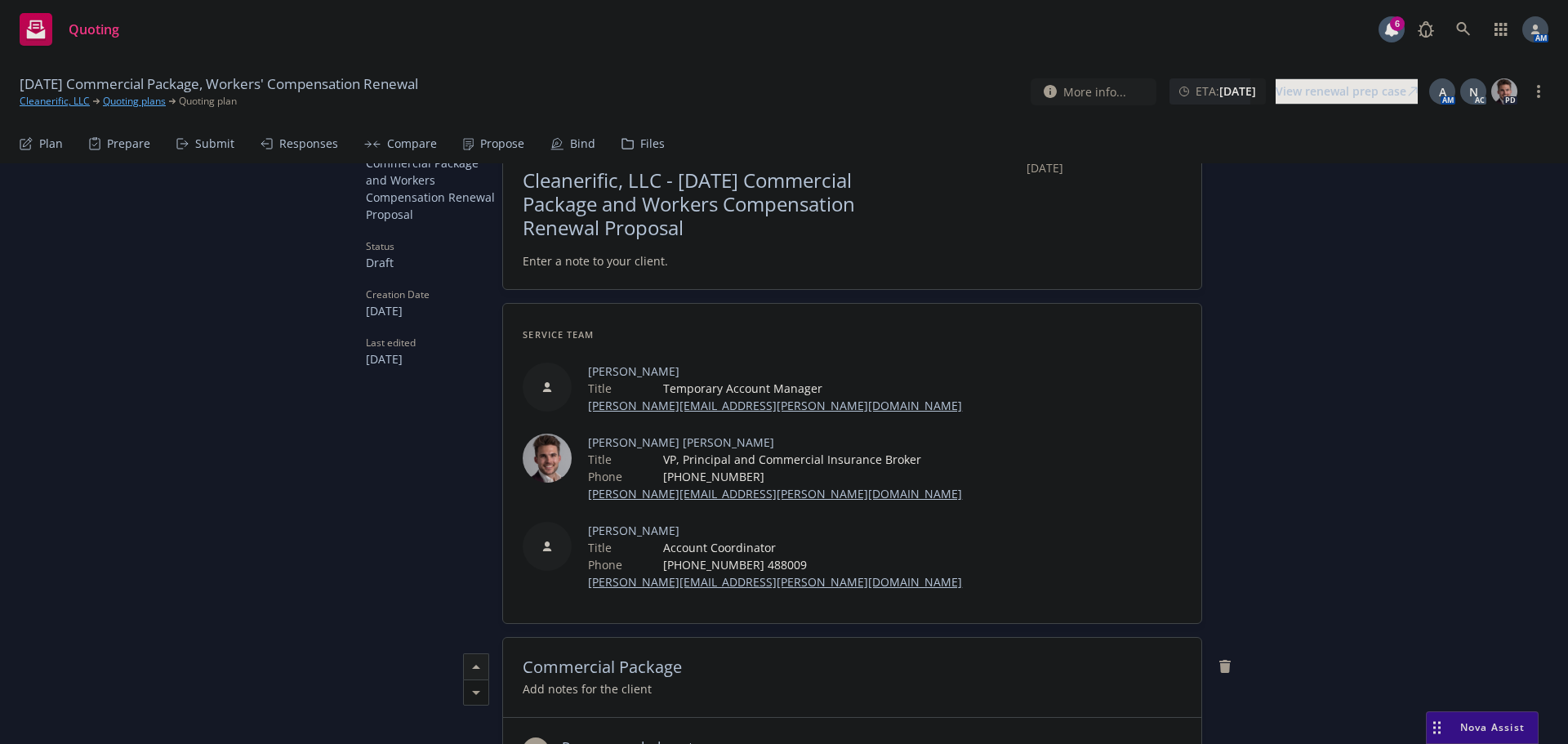
scroll to position [0, 0]
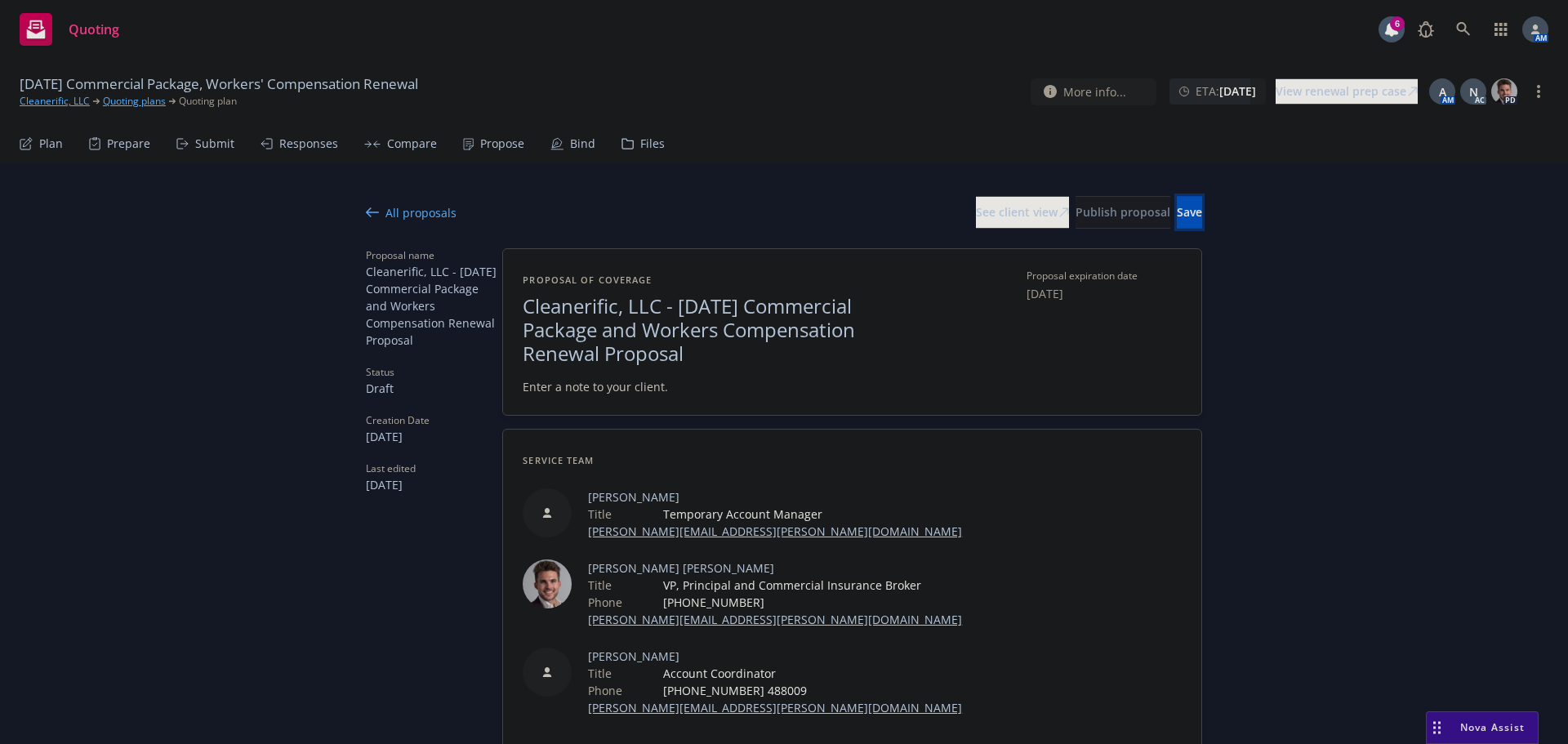
click at [1176, 215] on span "Save" at bounding box center [1189, 212] width 25 height 16
click at [976, 205] on div "See client view" at bounding box center [1023, 212] width 94 height 31
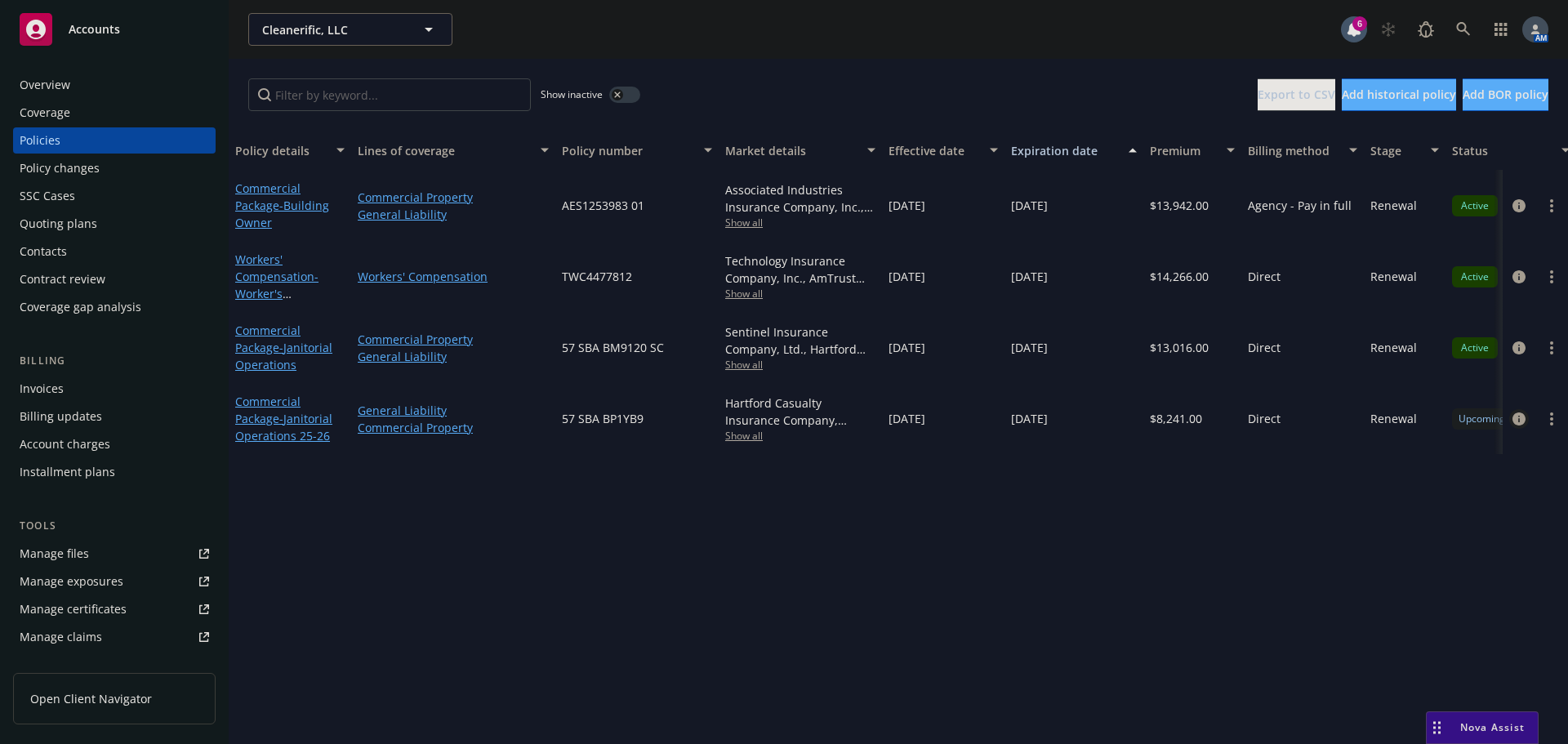
click at [1515, 416] on icon "circleInformation" at bounding box center [1519, 419] width 13 height 13
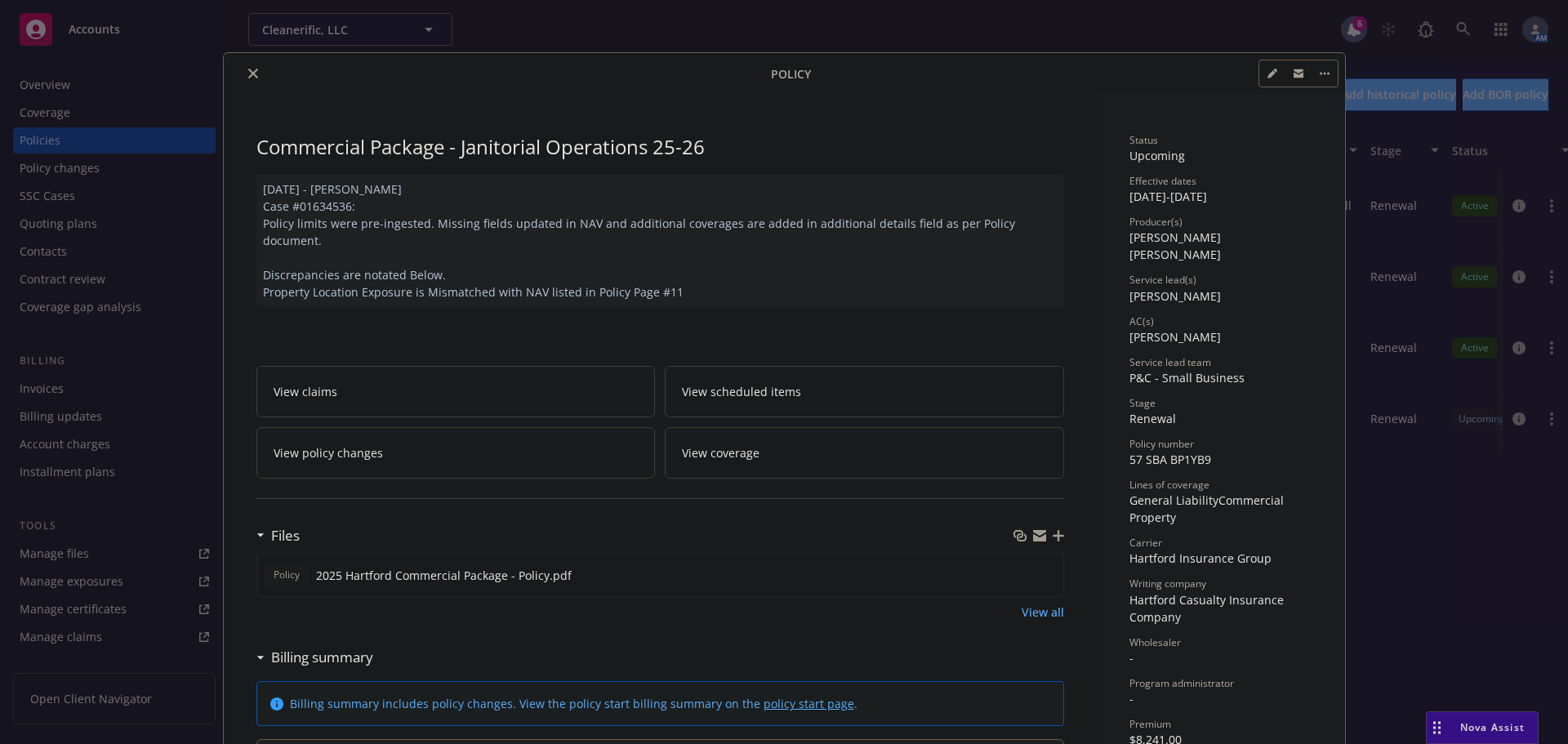
click at [250, 77] on icon "close" at bounding box center [253, 73] width 10 height 10
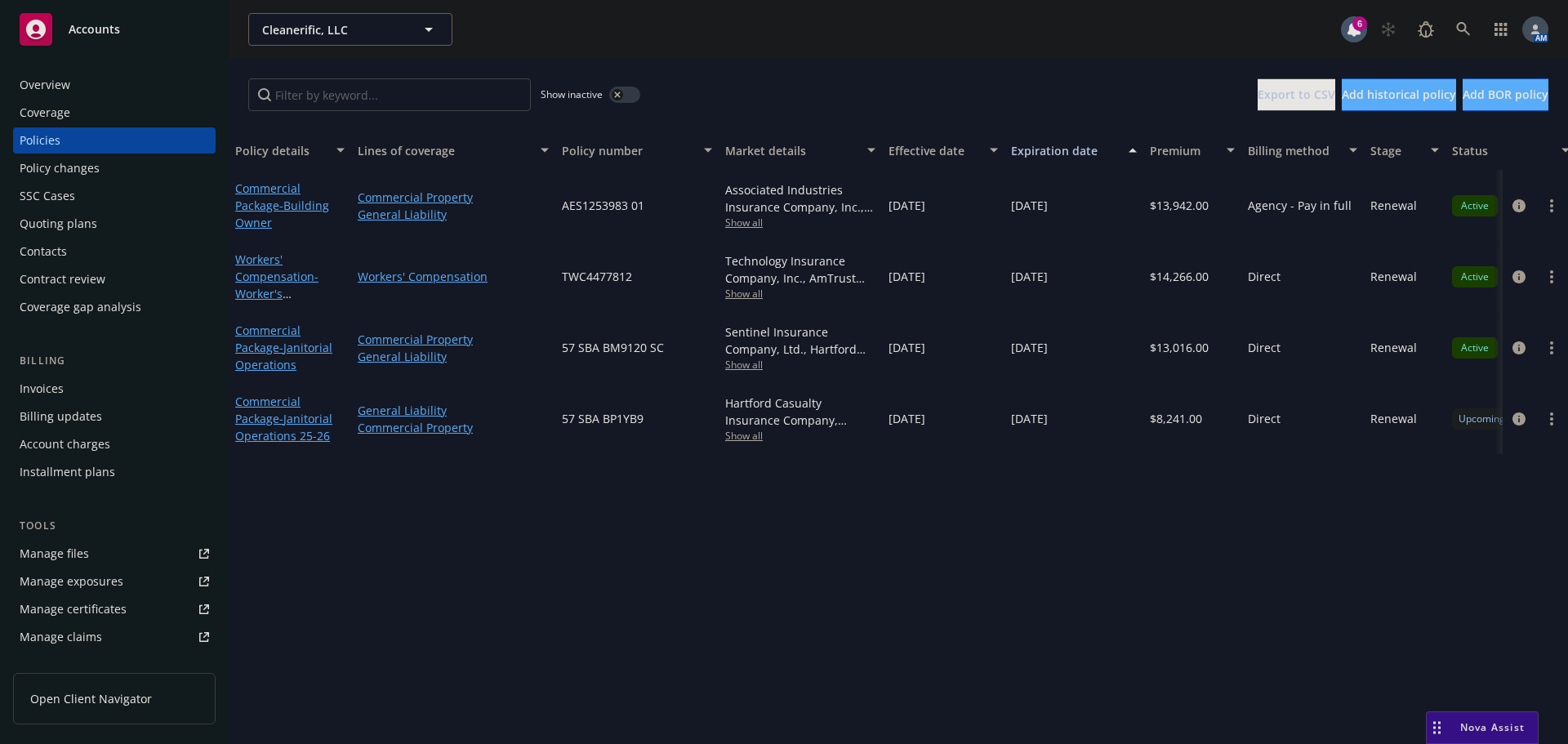
click at [71, 225] on div "Quoting plans" at bounding box center [58, 223] width 78 height 26
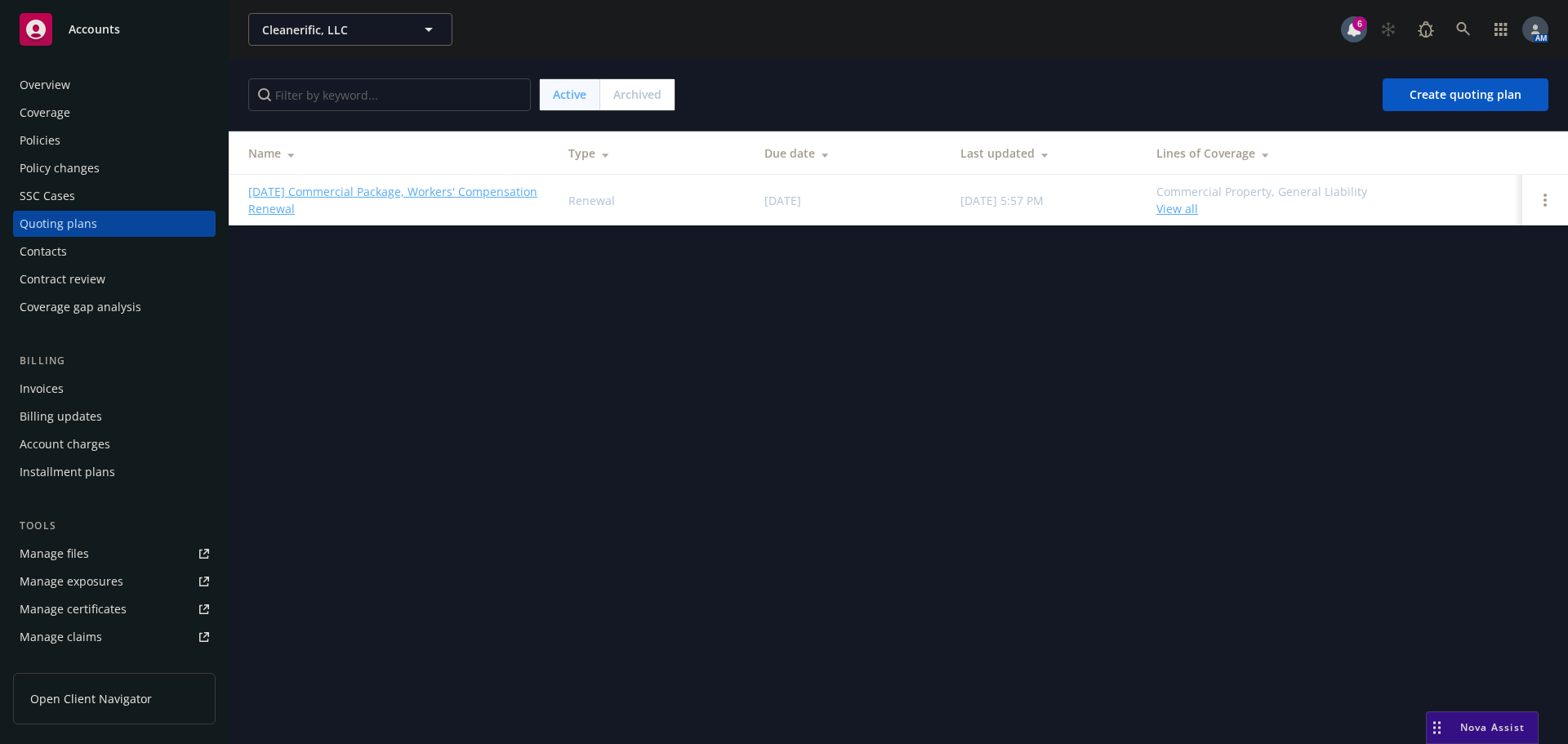
click at [642, 98] on span "Archived" at bounding box center [638, 94] width 48 height 18
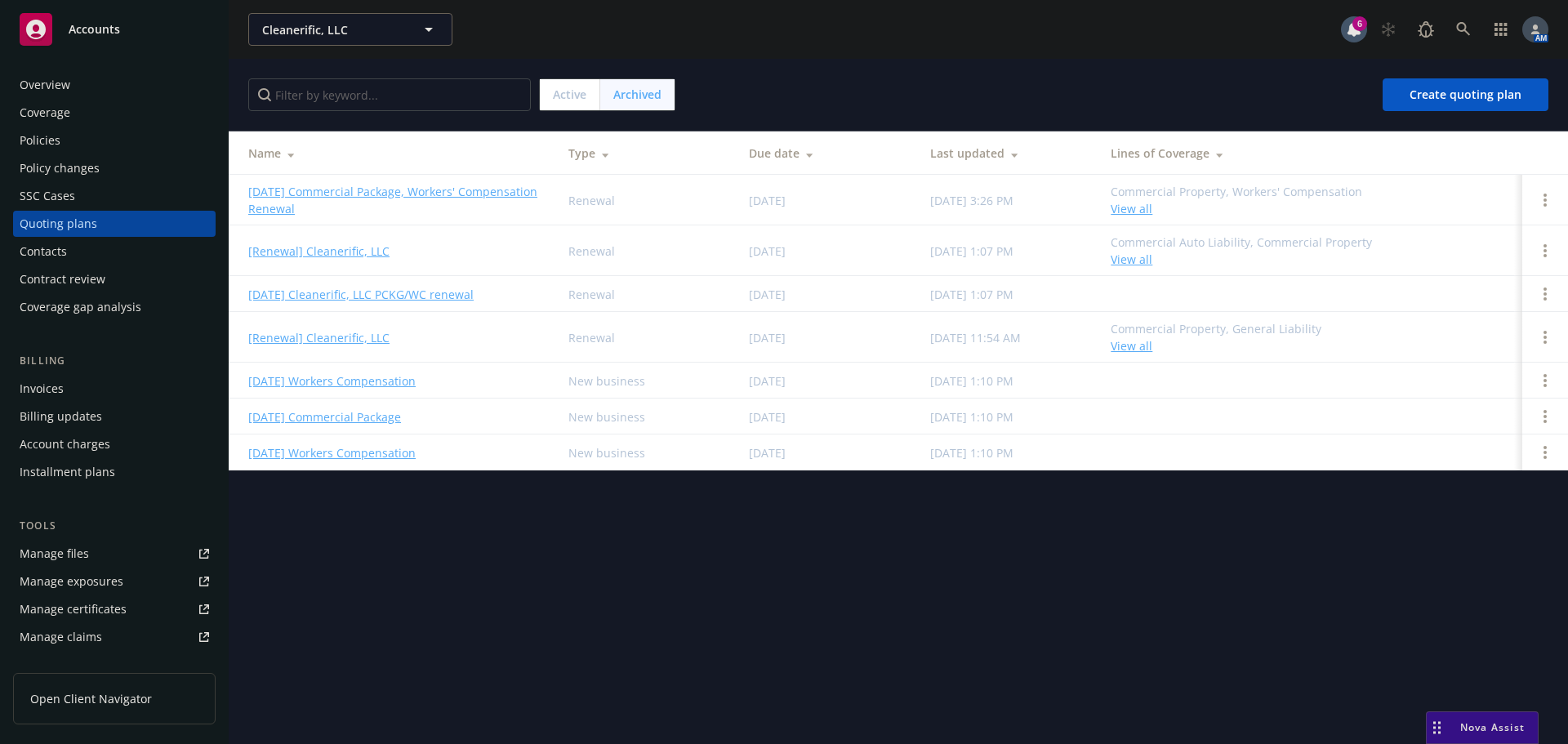
click at [562, 95] on span "Active" at bounding box center [569, 94] width 33 height 18
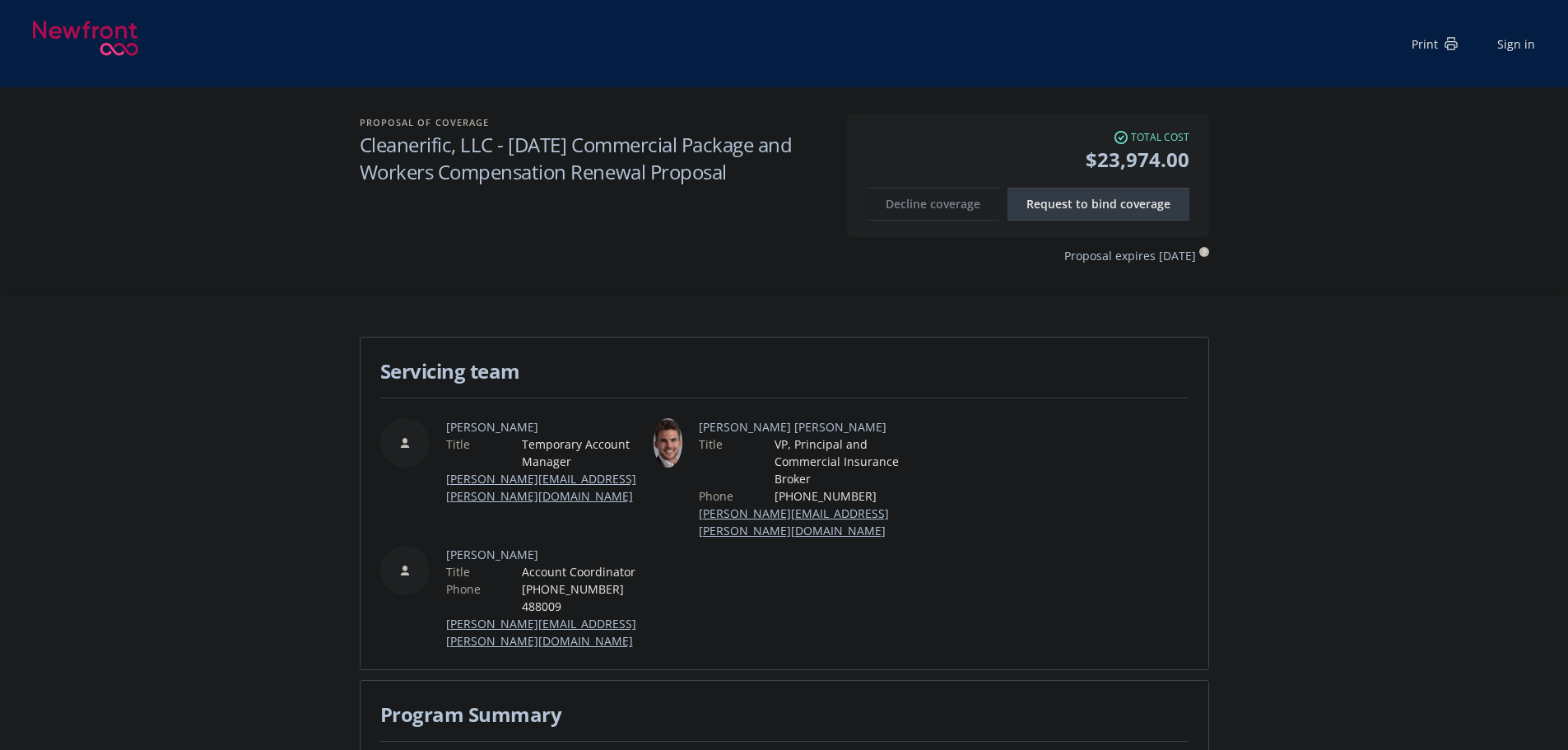
click at [124, 284] on div "Proposal of coverage Cleanerific, LLC - 9/1/2025 Commercial Package and Workers…" at bounding box center [784, 189] width 1568 height 204
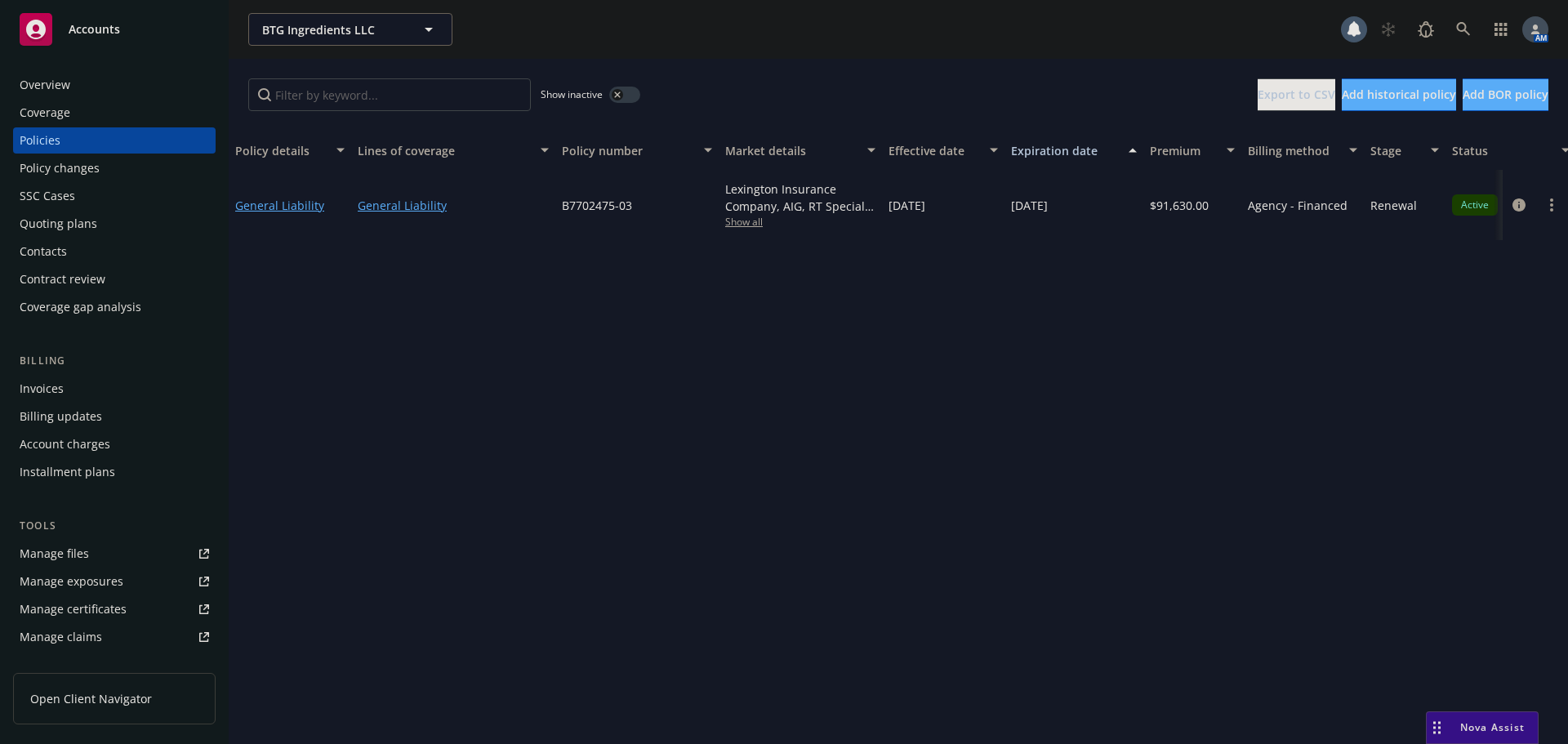
click at [75, 88] on div "Overview" at bounding box center [114, 84] width 190 height 26
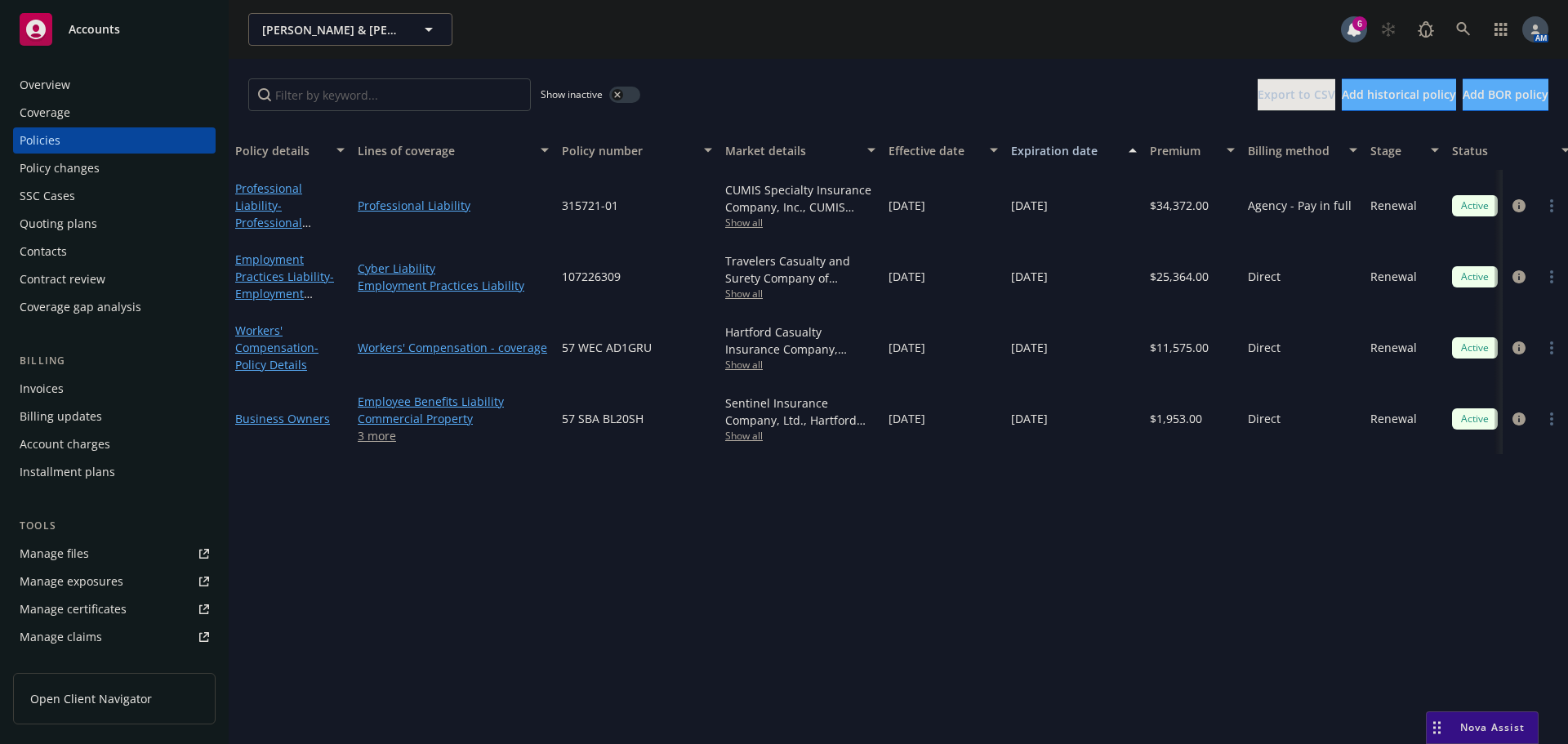
click at [130, 78] on div "Overview" at bounding box center [114, 84] width 190 height 26
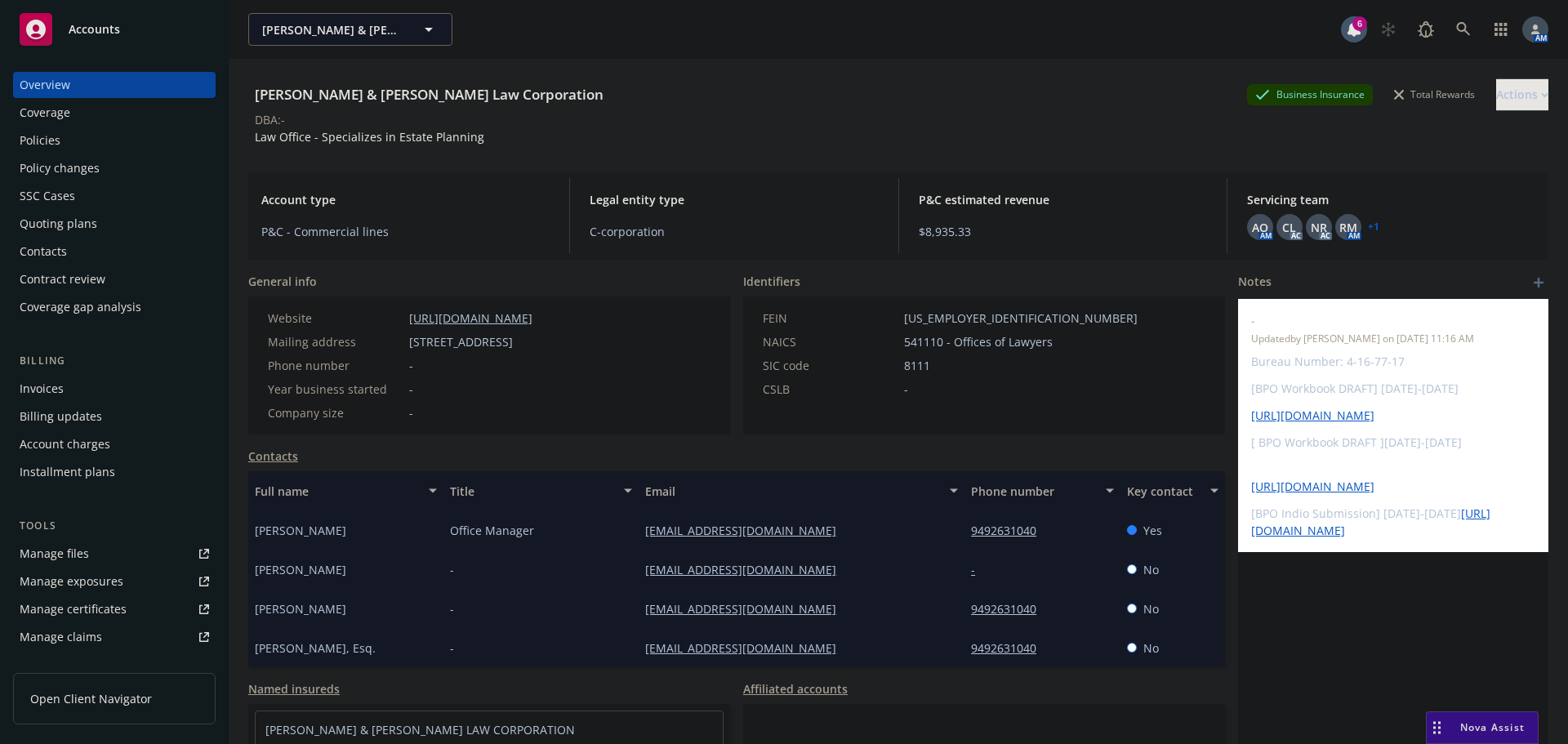
click at [88, 140] on div "Policies" at bounding box center [114, 140] width 190 height 26
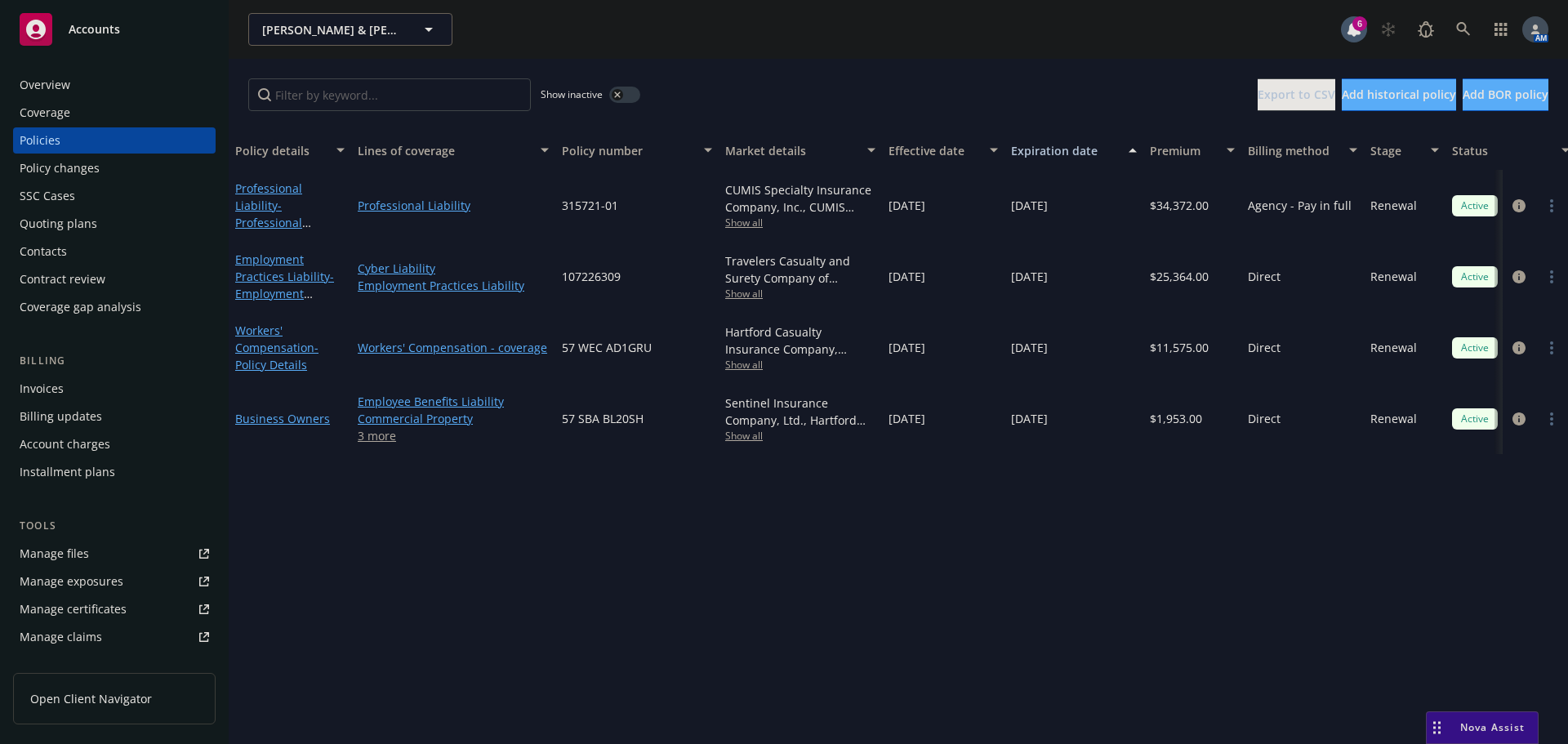
click at [628, 95] on button "button" at bounding box center [625, 95] width 31 height 17
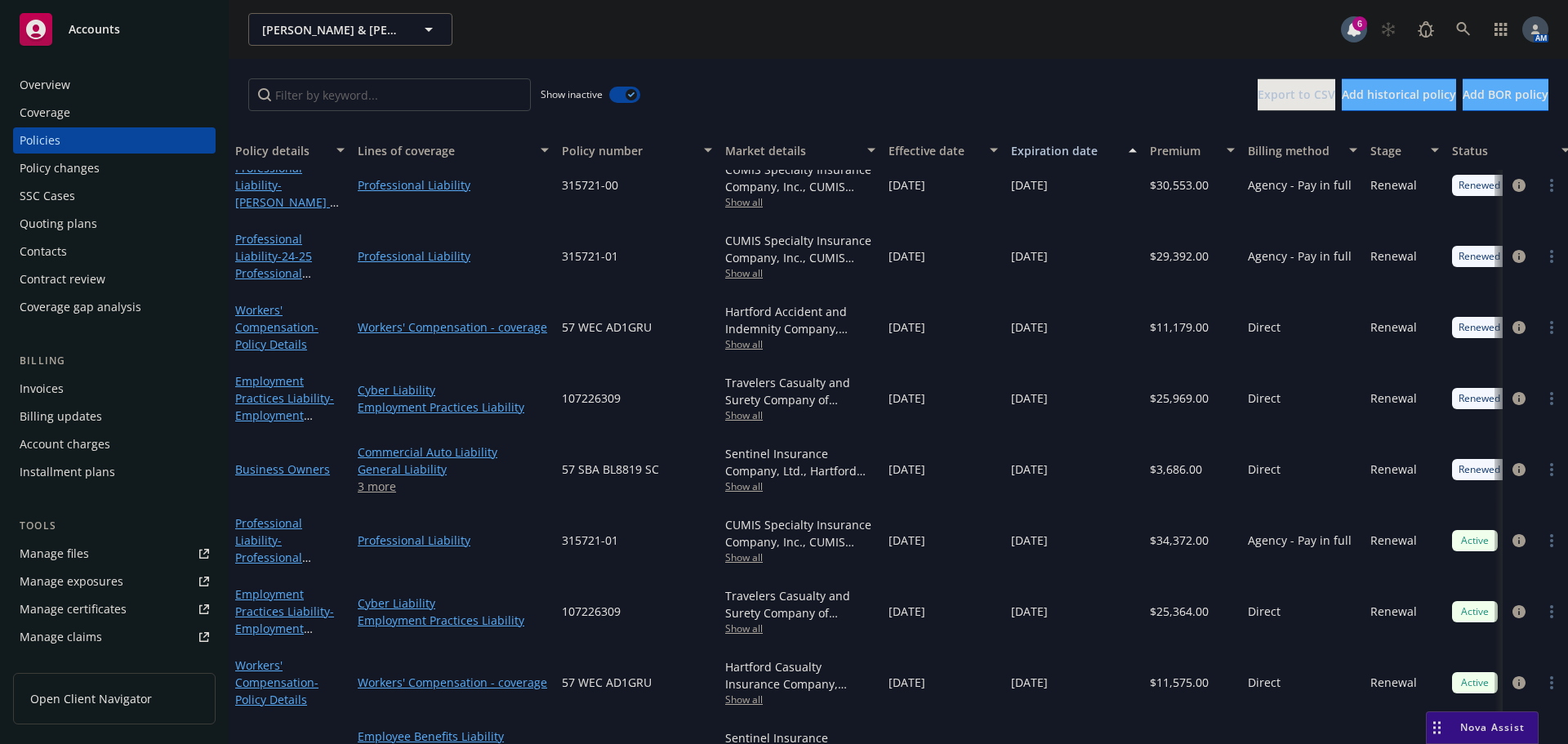
scroll to position [1319, 0]
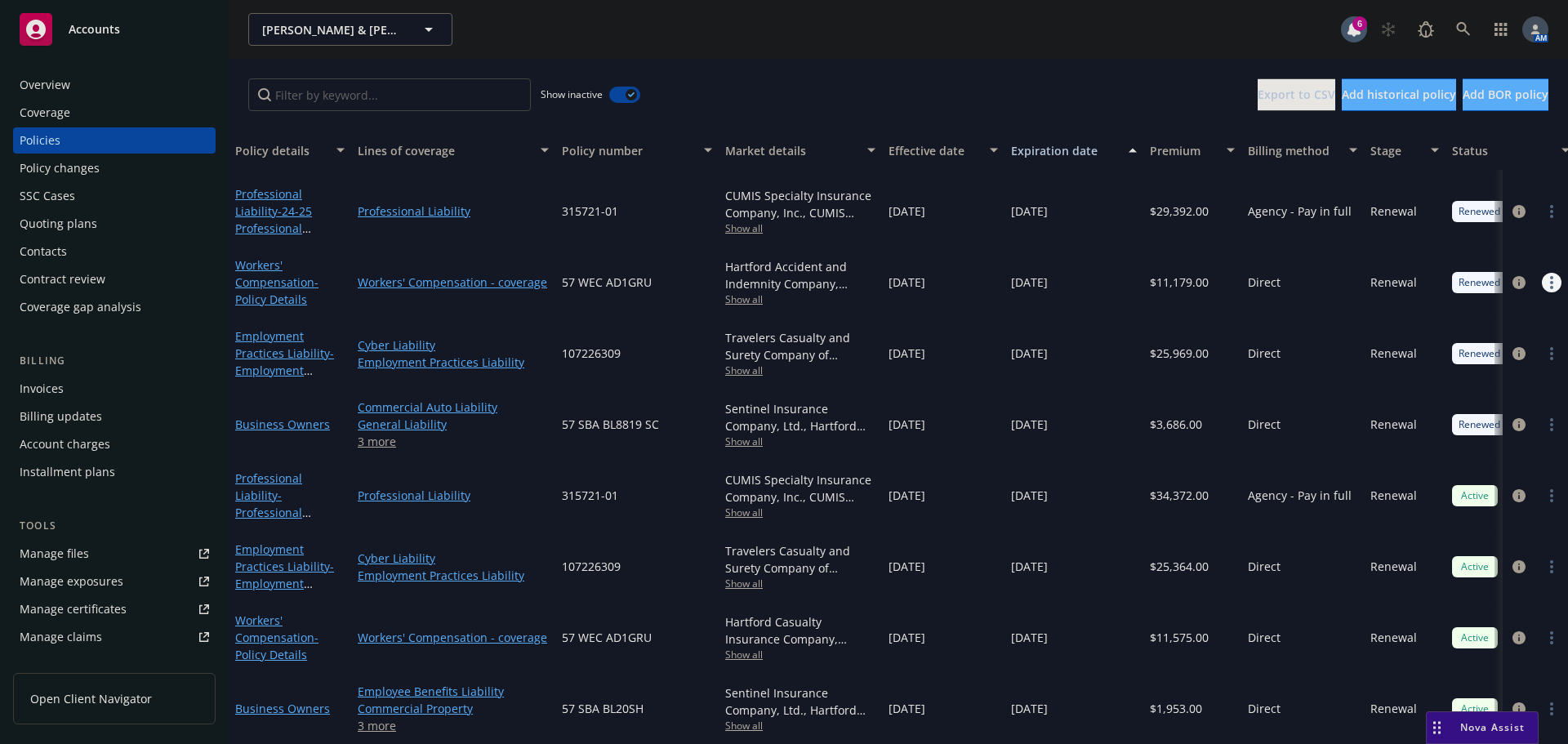
click at [1542, 273] on link "more" at bounding box center [1551, 282] width 19 height 19
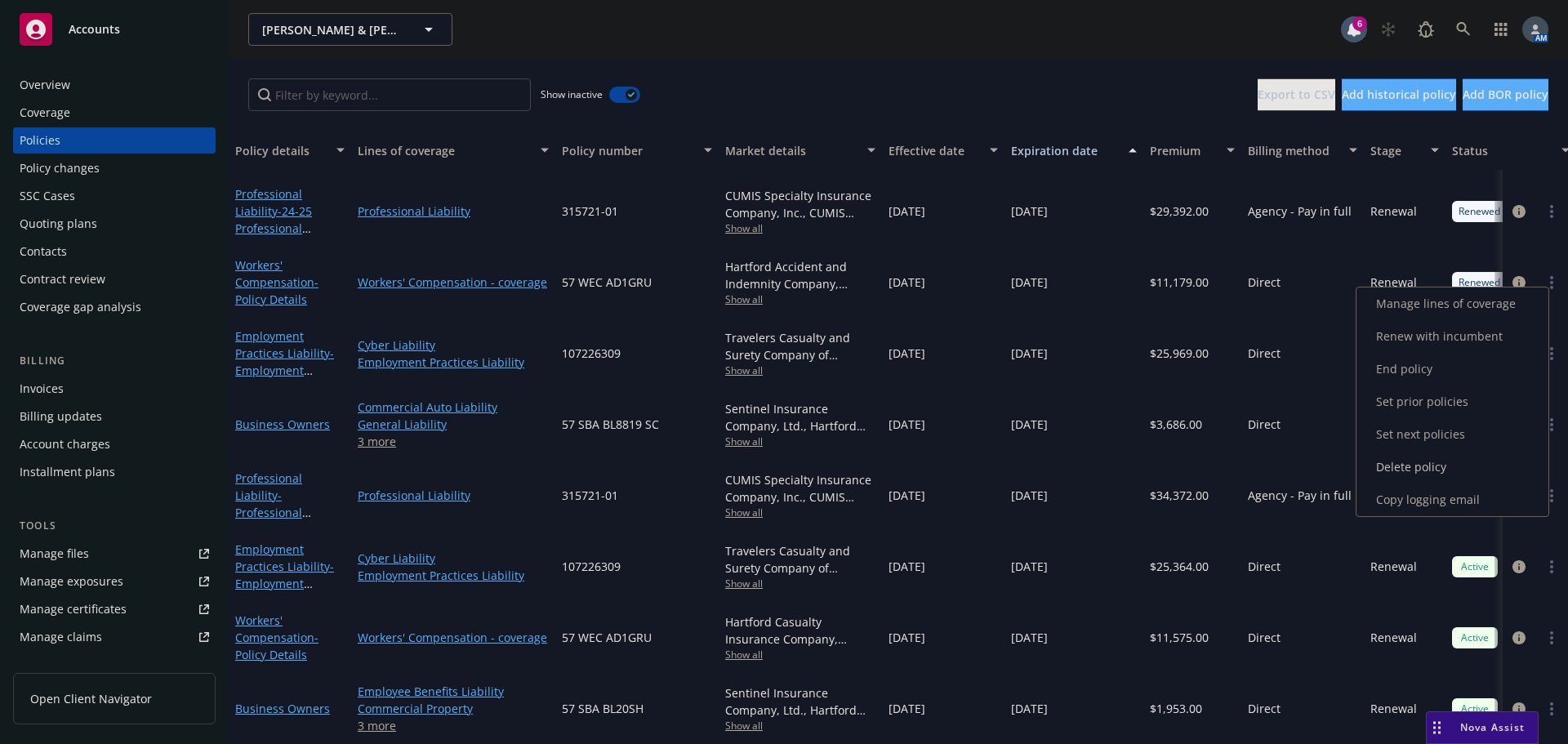
drag, startPoint x: 1412, startPoint y: 499, endPoint x: 1118, endPoint y: 366, distance: 322.7
click at [1412, 499] on link "Copy logging email" at bounding box center [1453, 499] width 192 height 33
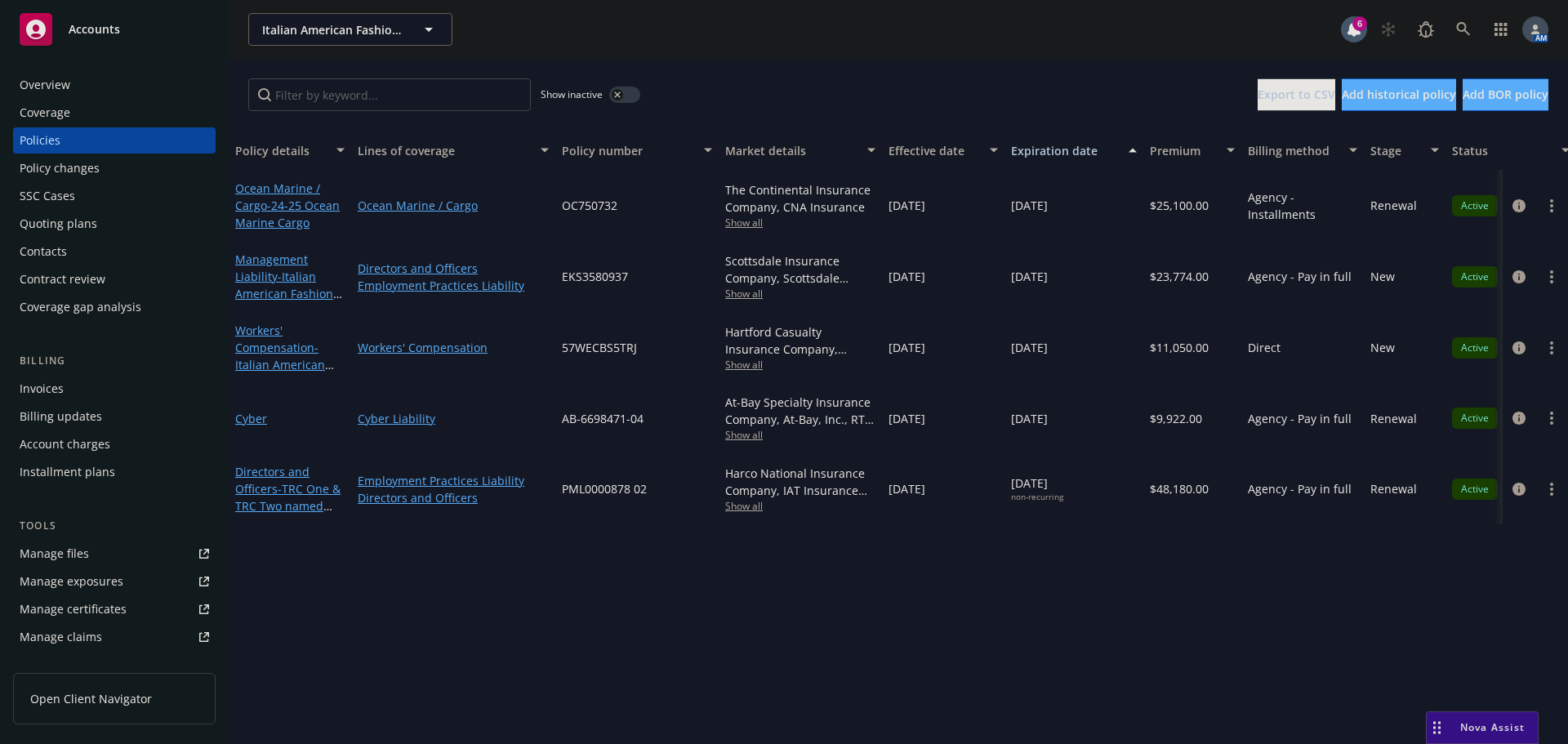
click at [624, 94] on button "button" at bounding box center [625, 95] width 31 height 17
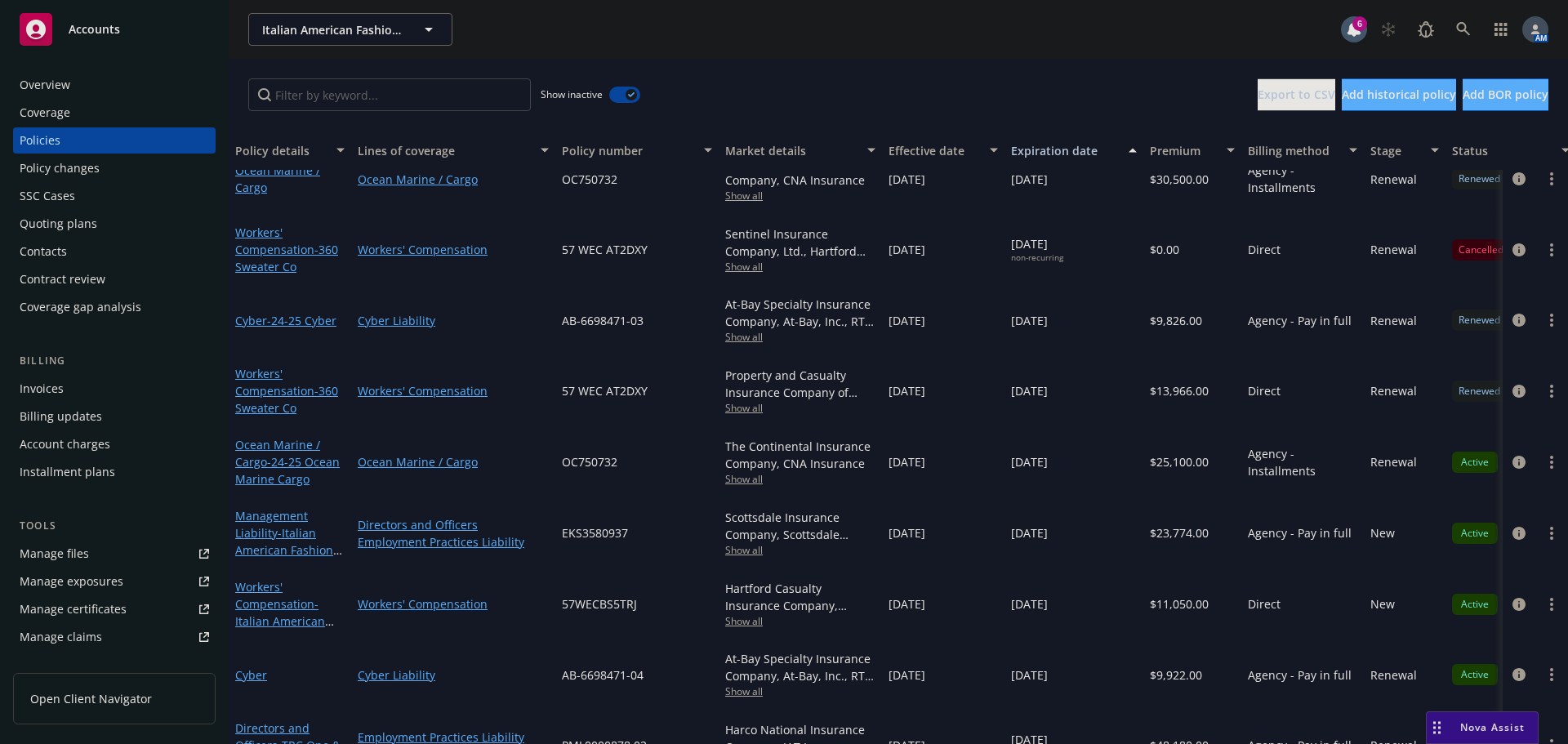
scroll to position [1382, 0]
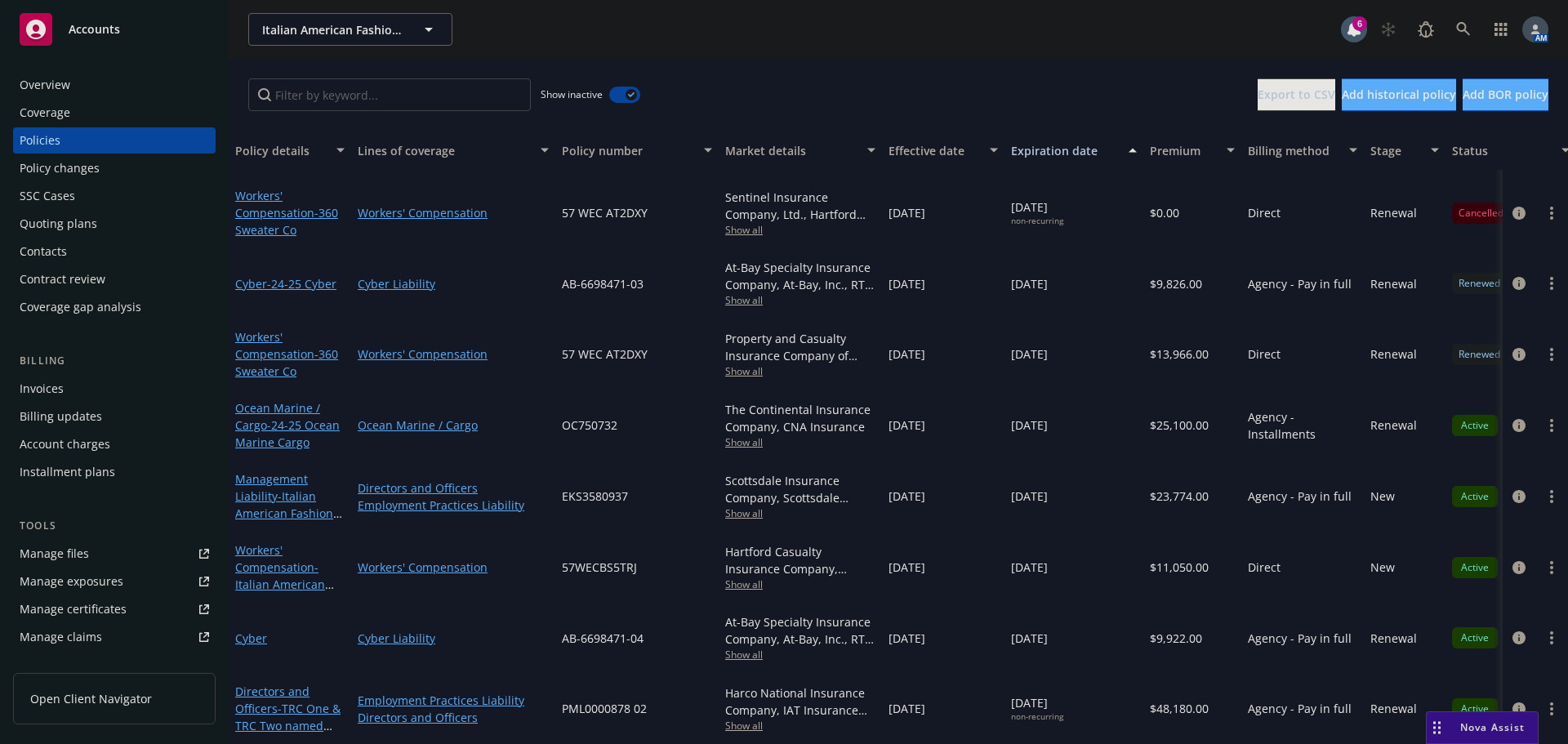
click at [91, 93] on div "Overview" at bounding box center [114, 84] width 190 height 26
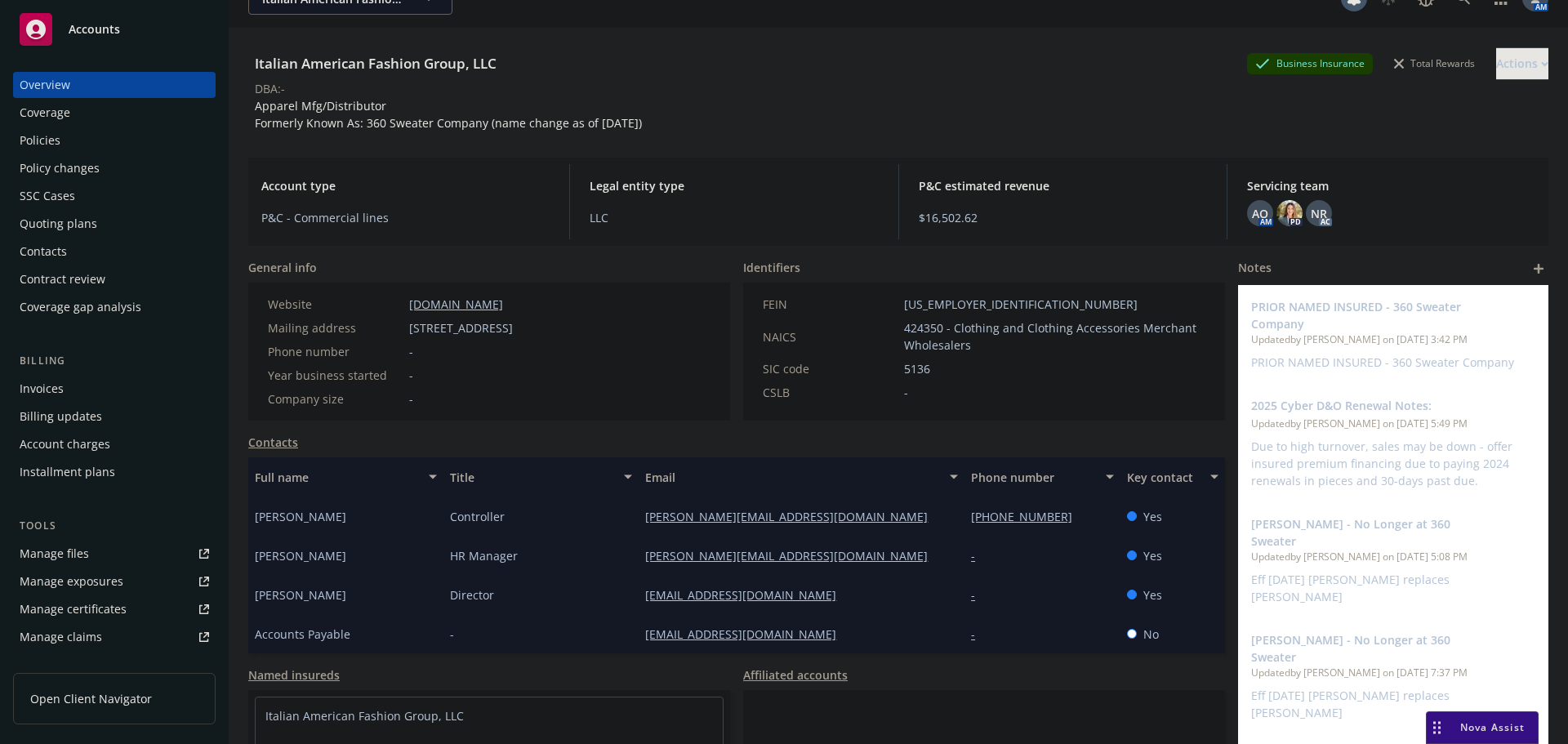
scroll to position [82, 0]
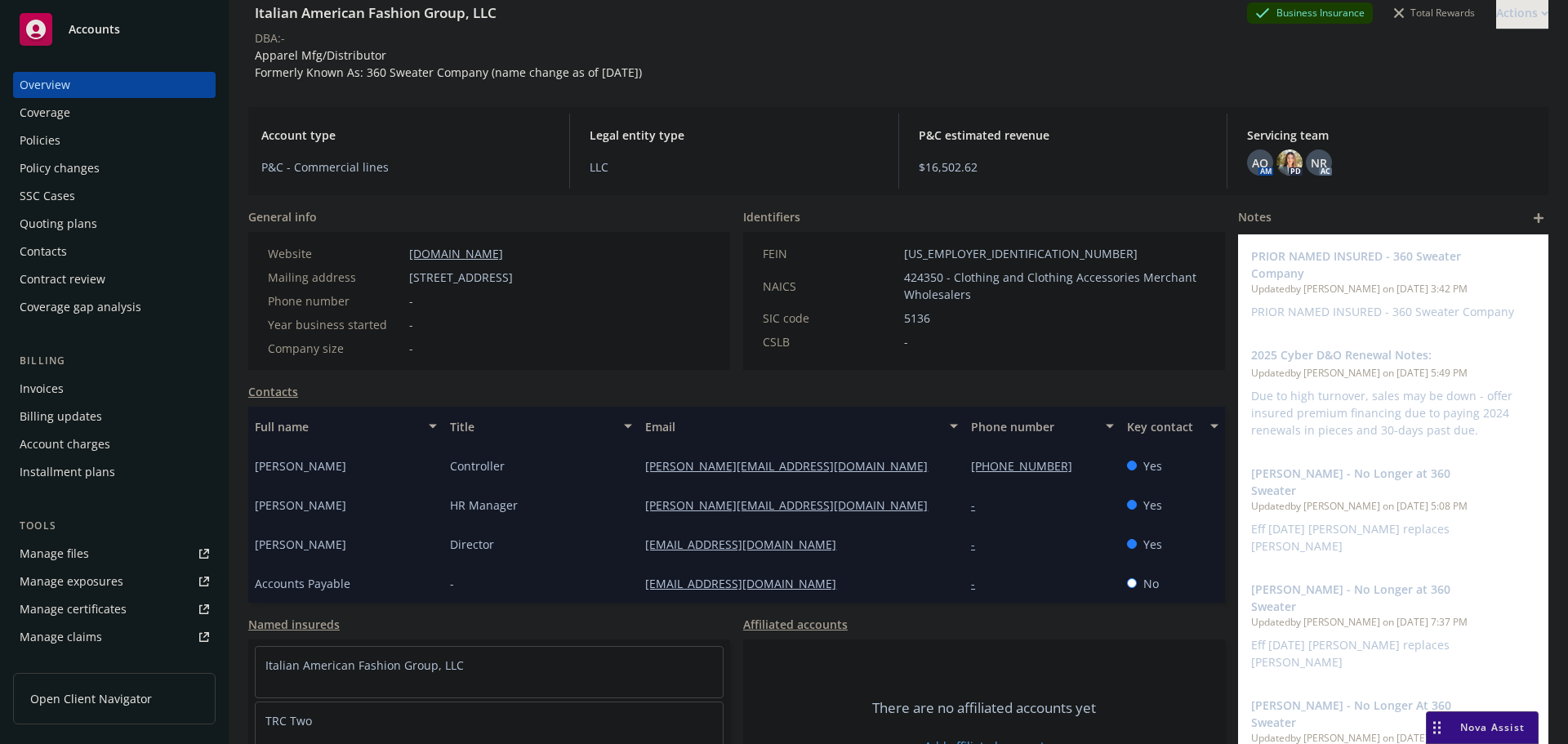
click at [114, 135] on div "Policies" at bounding box center [114, 140] width 190 height 26
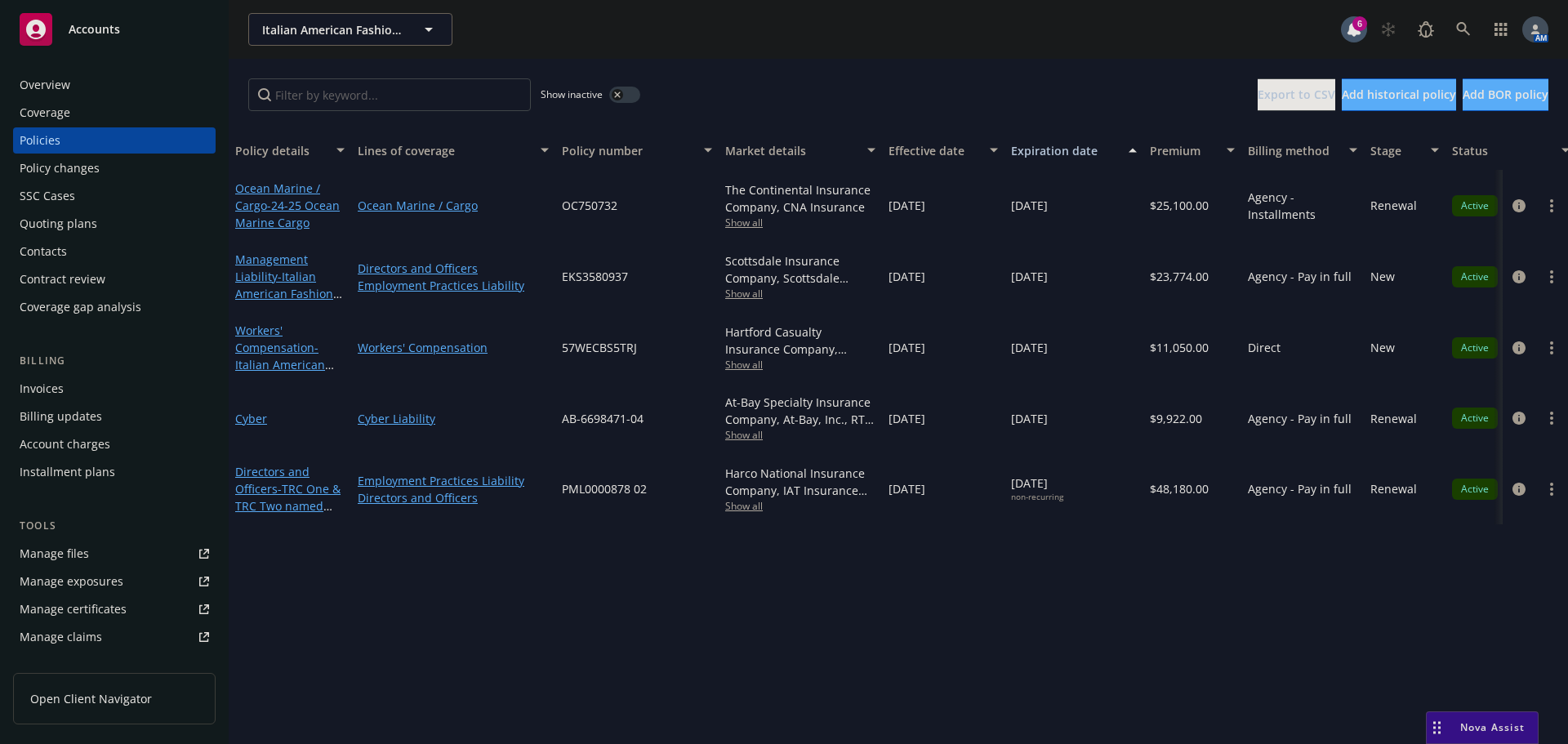
click at [627, 95] on button "button" at bounding box center [625, 95] width 31 height 17
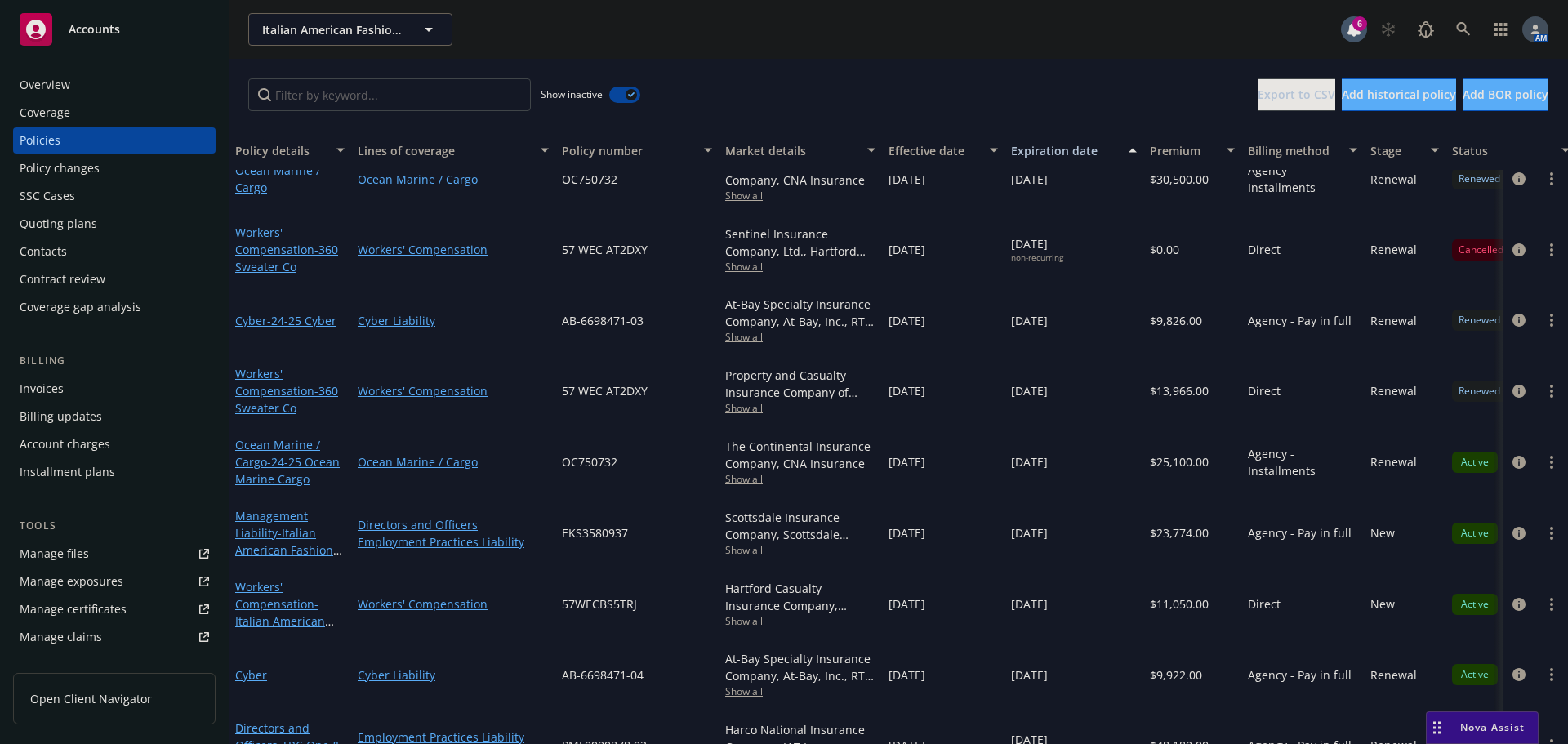
scroll to position [1382, 0]
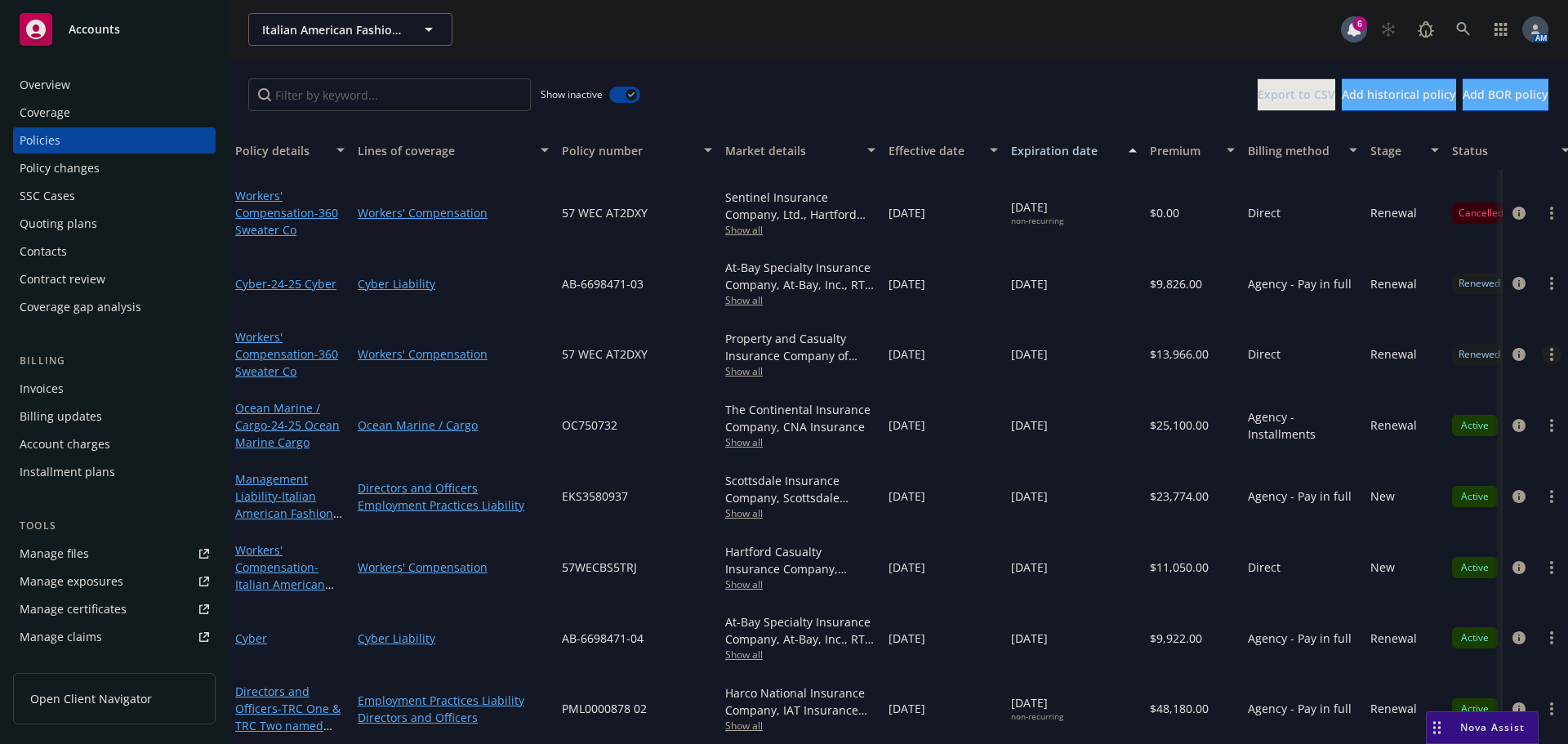
click at [1550, 348] on icon "more" at bounding box center [1551, 355] width 3 height 13
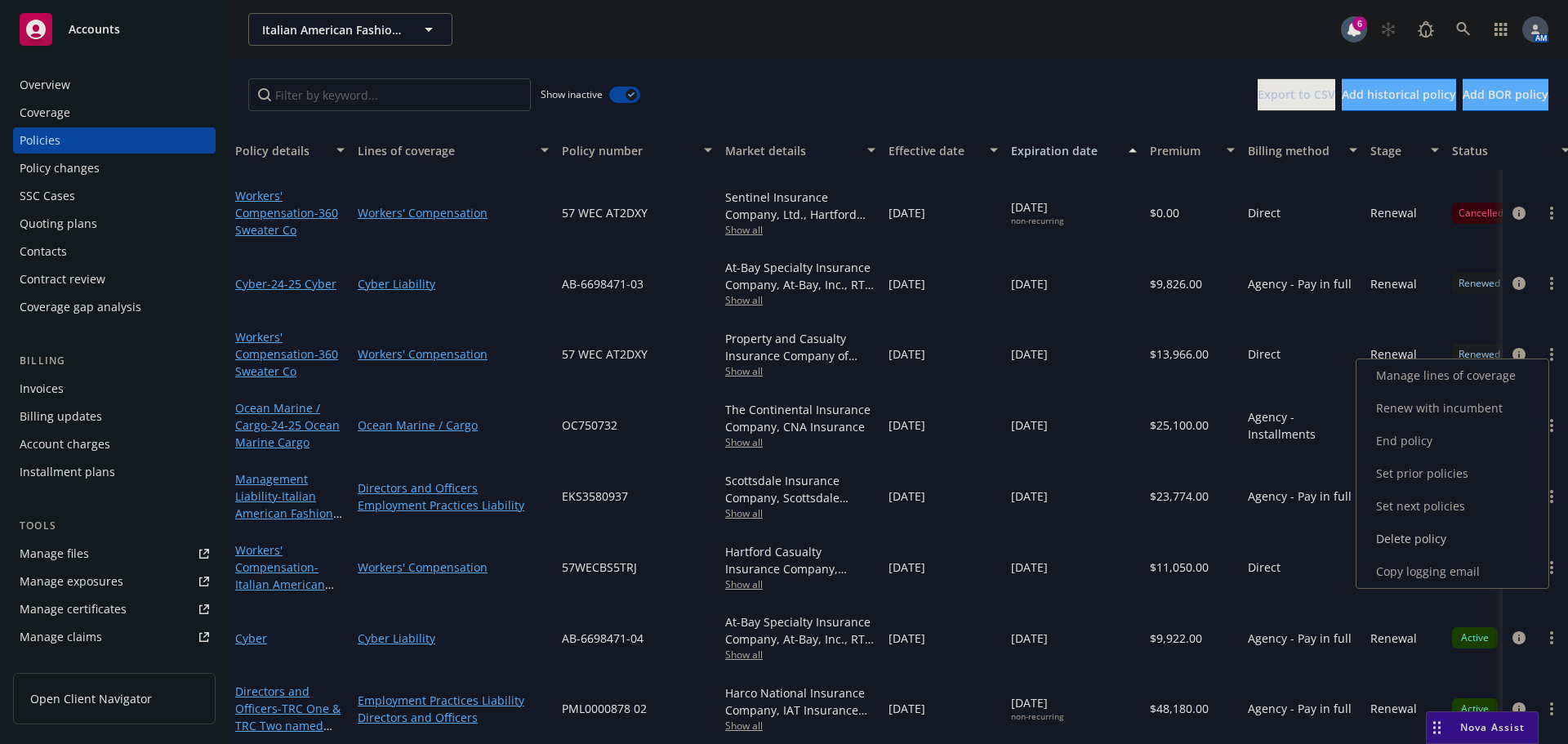
click at [1408, 564] on link "Copy logging email" at bounding box center [1453, 571] width 192 height 33
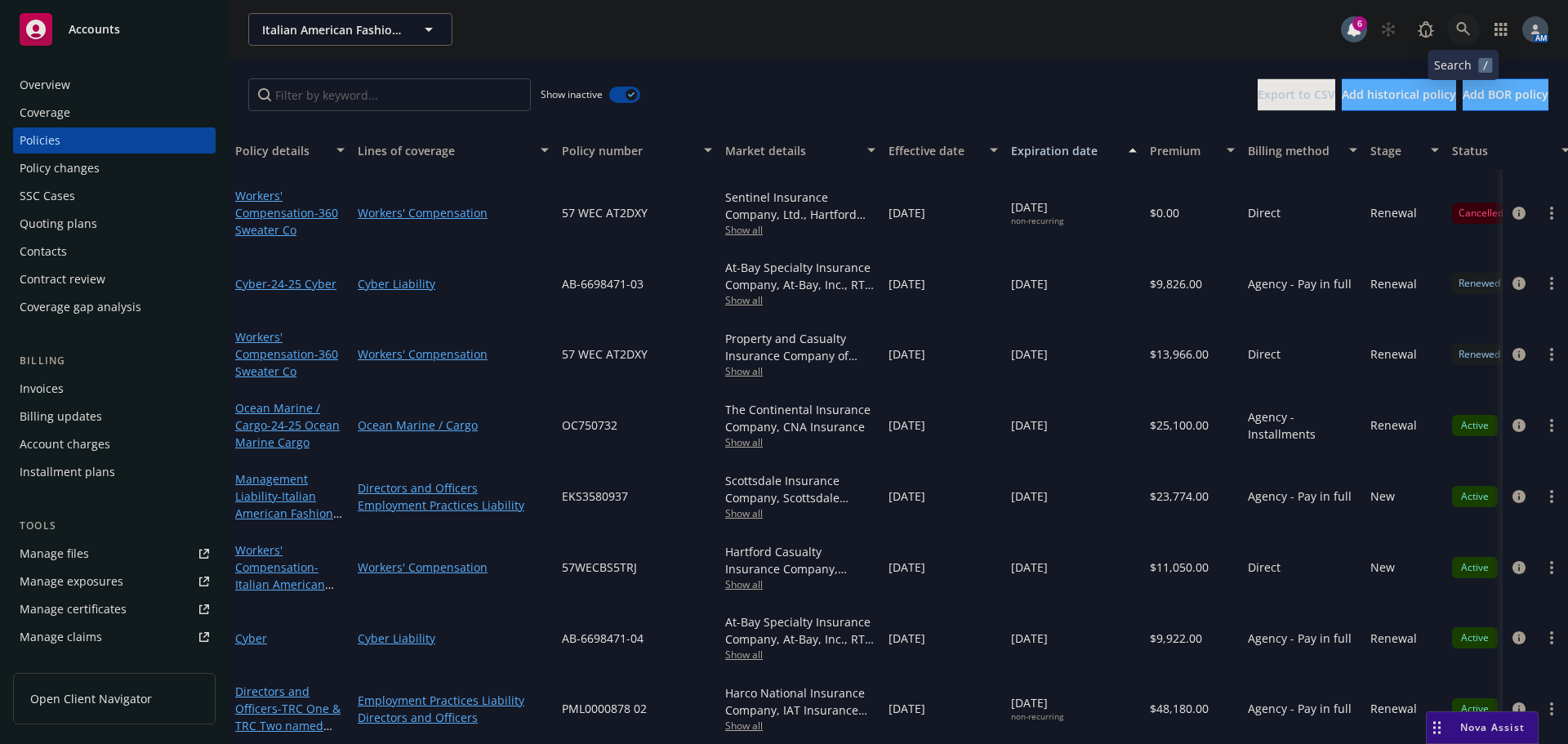
click at [1460, 32] on icon at bounding box center [1464, 29] width 15 height 15
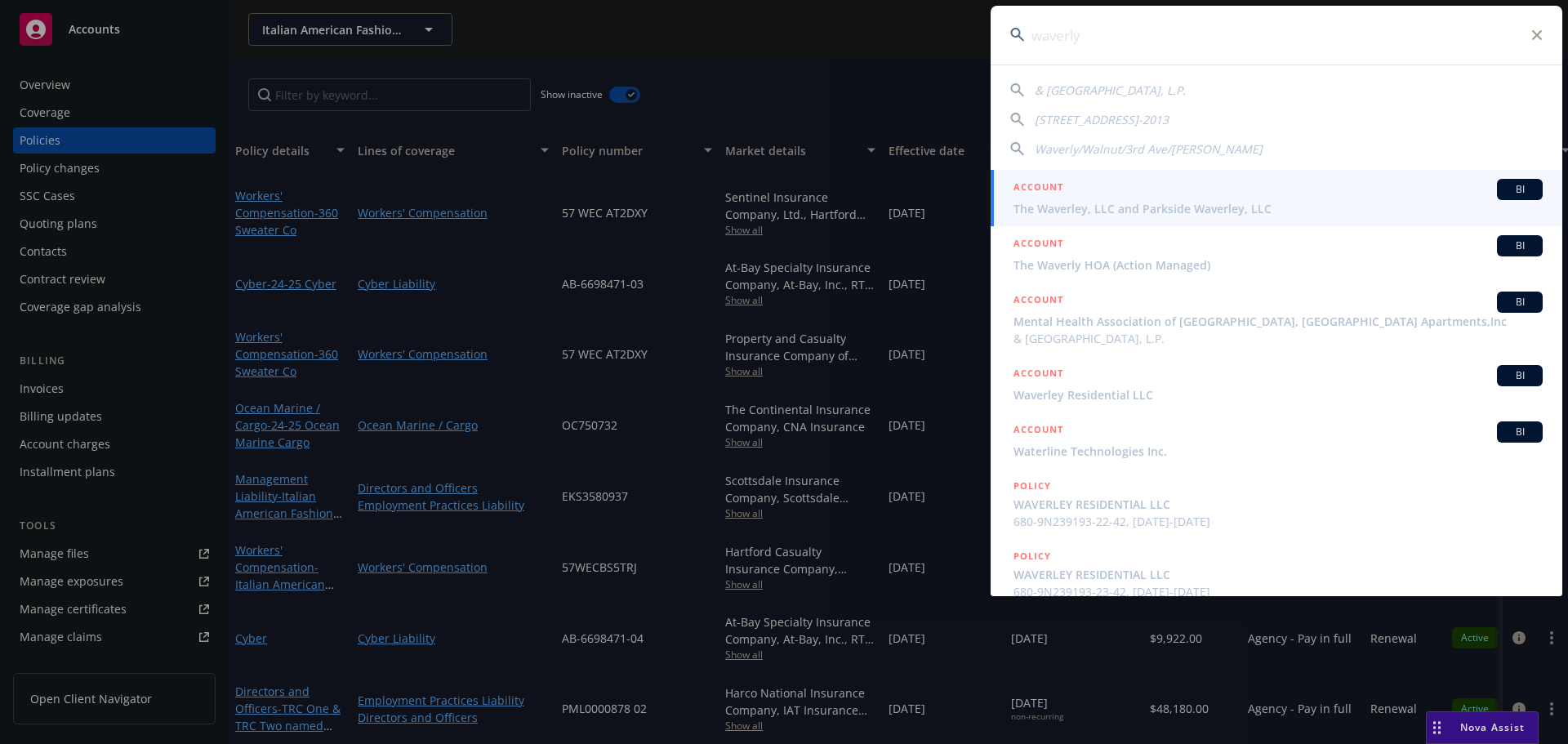
type input "waverly"
click at [1166, 195] on div "ACCOUNT BI" at bounding box center [1278, 189] width 529 height 21
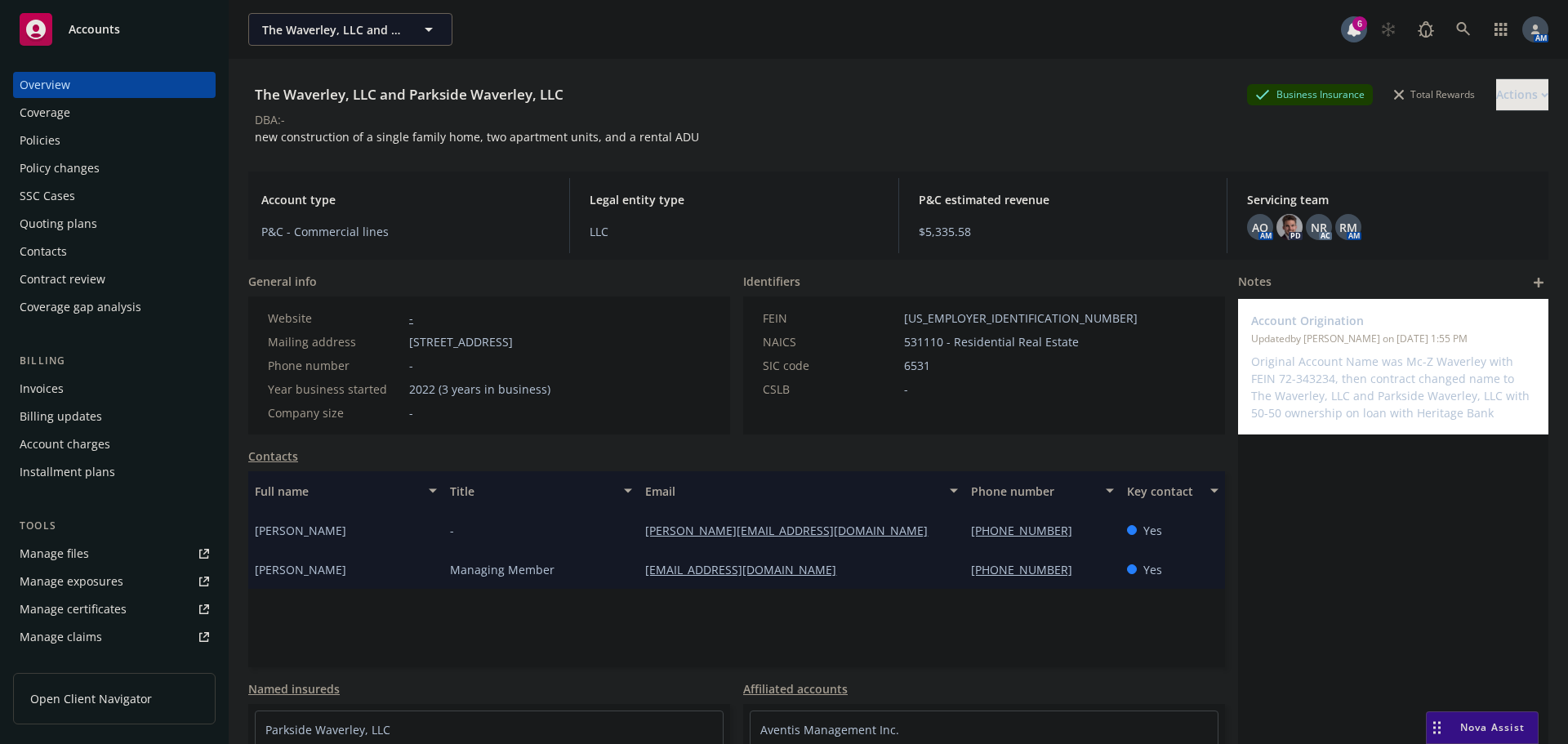
click at [52, 130] on div "Policies" at bounding box center [39, 140] width 41 height 26
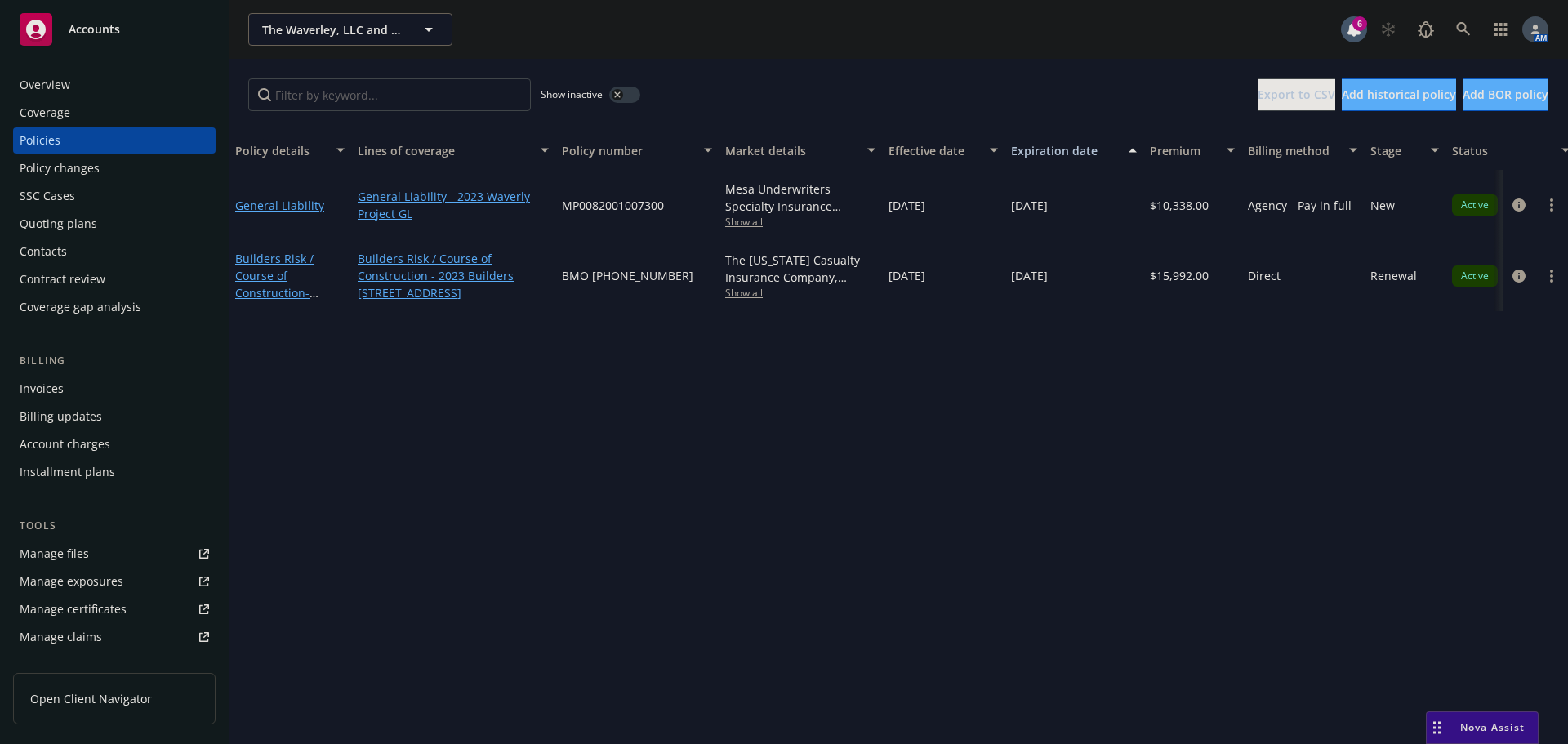
click at [84, 391] on div "Invoices" at bounding box center [114, 388] width 190 height 26
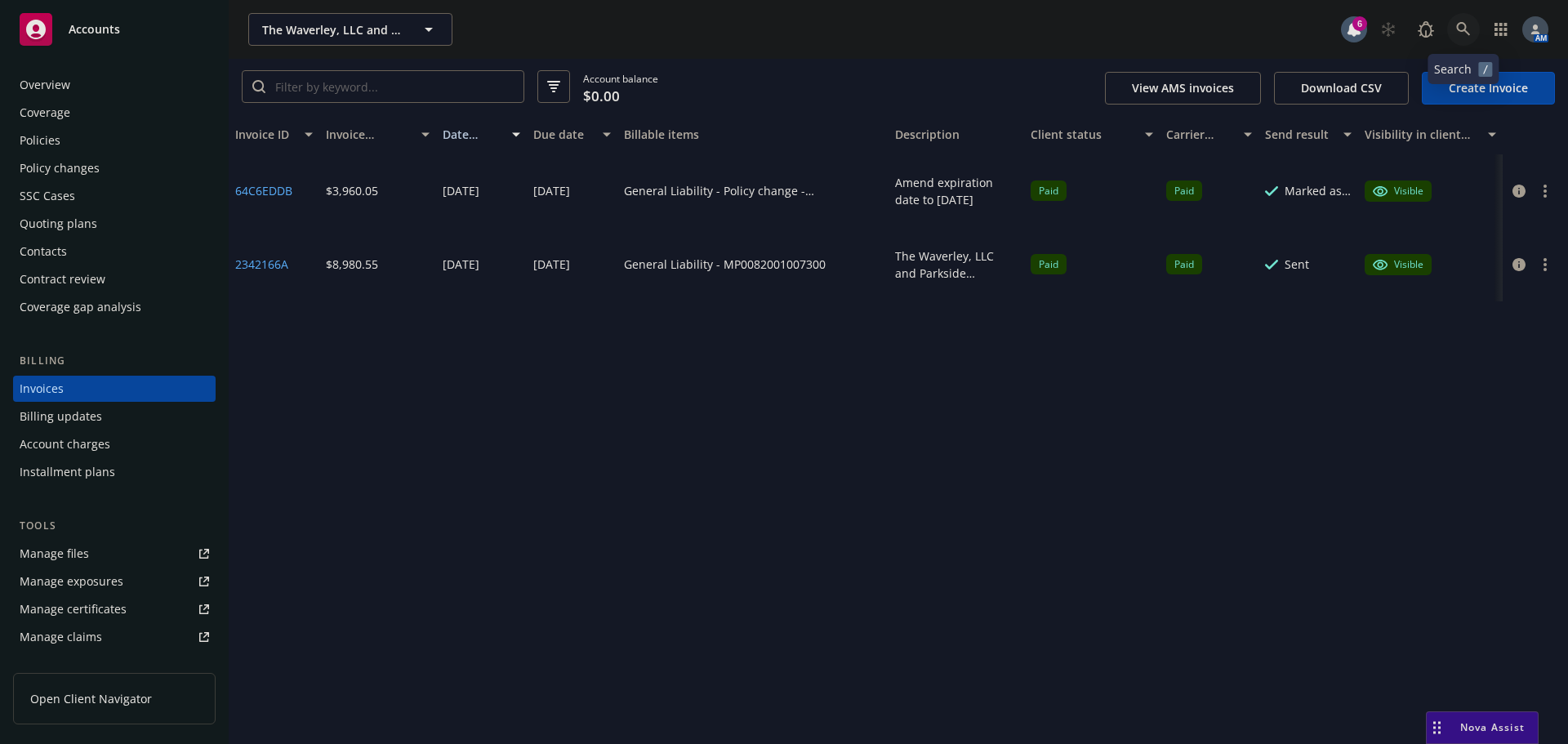
click at [1454, 30] on link at bounding box center [1463, 29] width 33 height 33
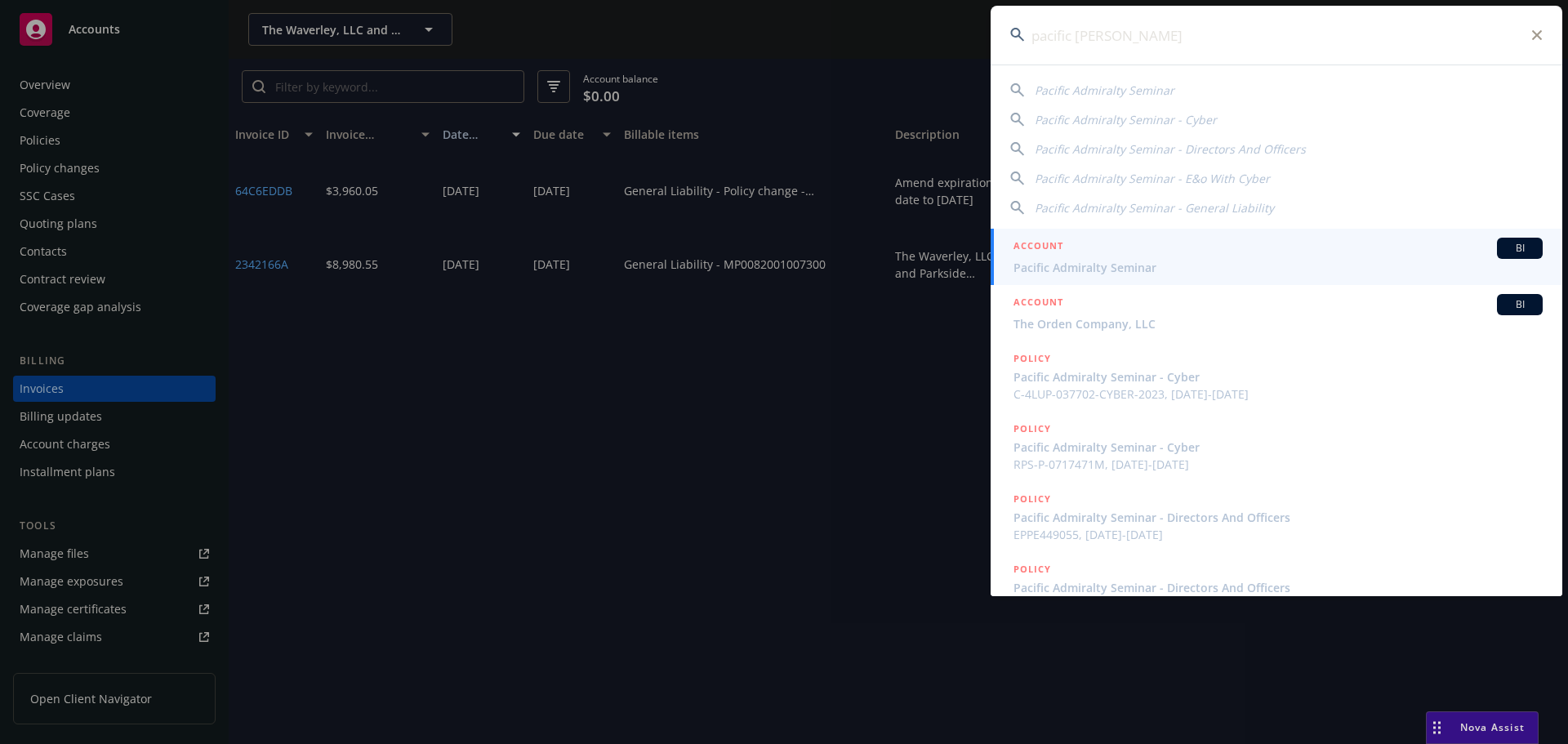
type input "pacific admir"
click at [1071, 254] on div "ACCOUNT BI" at bounding box center [1278, 248] width 529 height 21
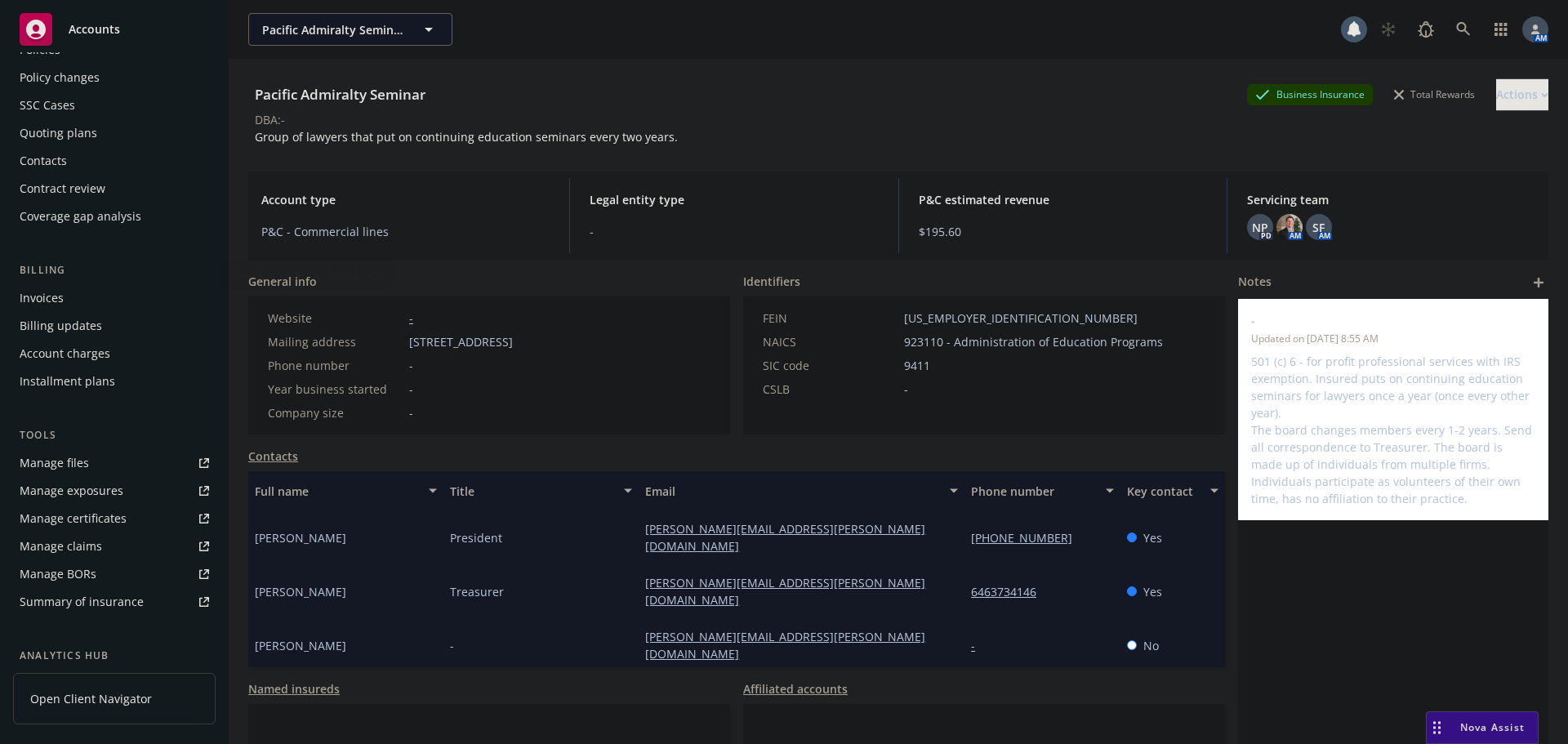
scroll to position [320, 0]
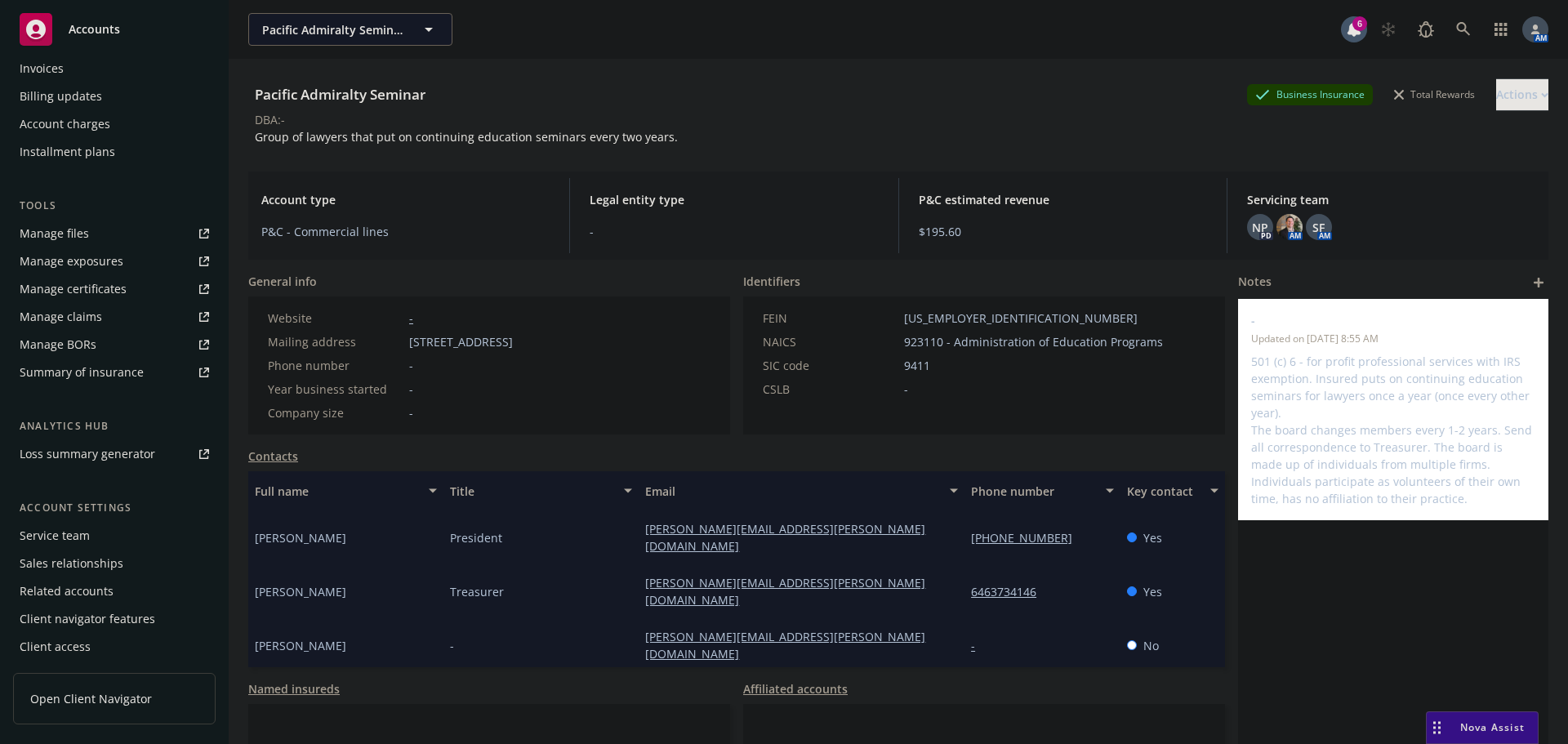
click at [82, 532] on div "Service team" at bounding box center [54, 535] width 70 height 26
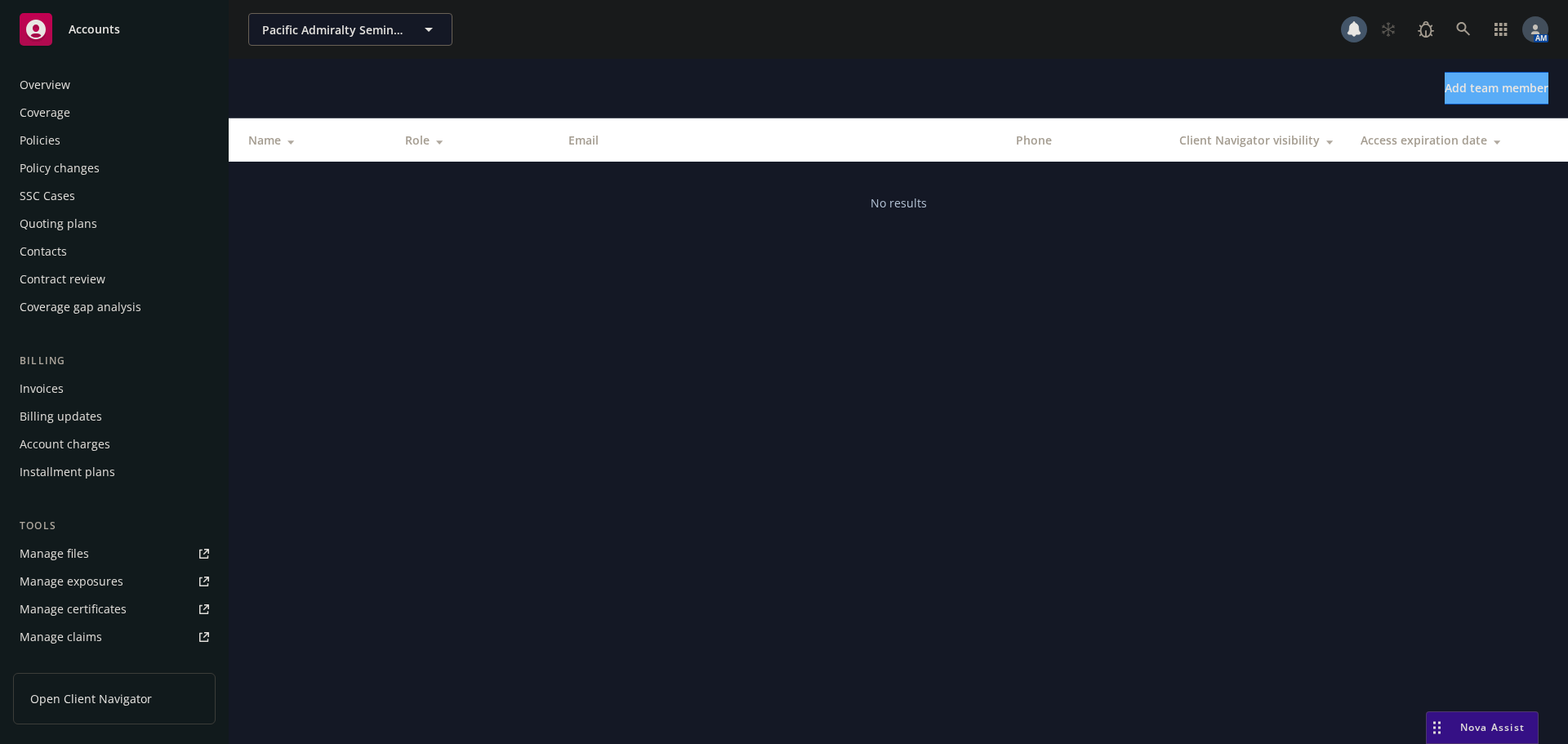
scroll to position [320, 0]
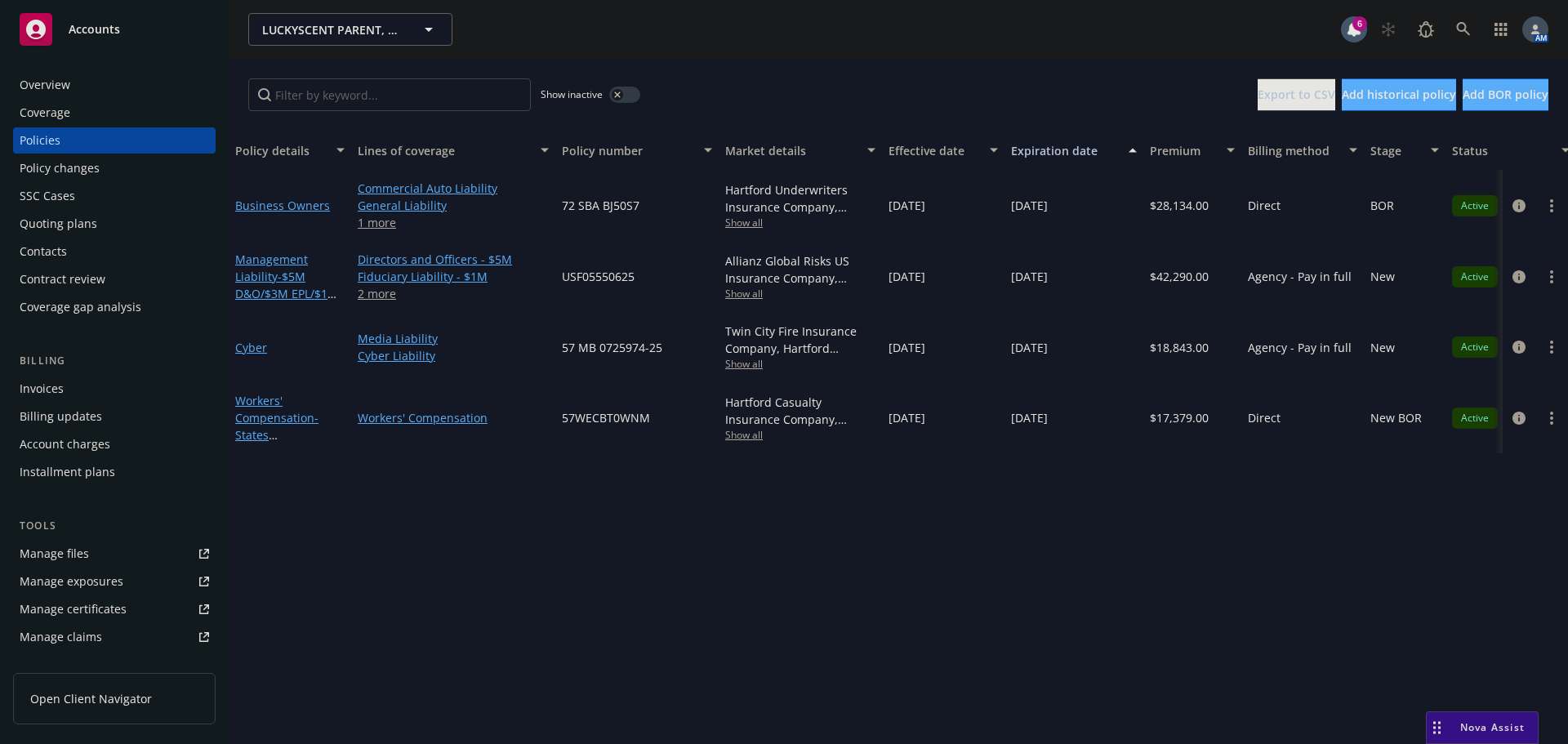
click at [50, 84] on div "Overview" at bounding box center [44, 84] width 51 height 26
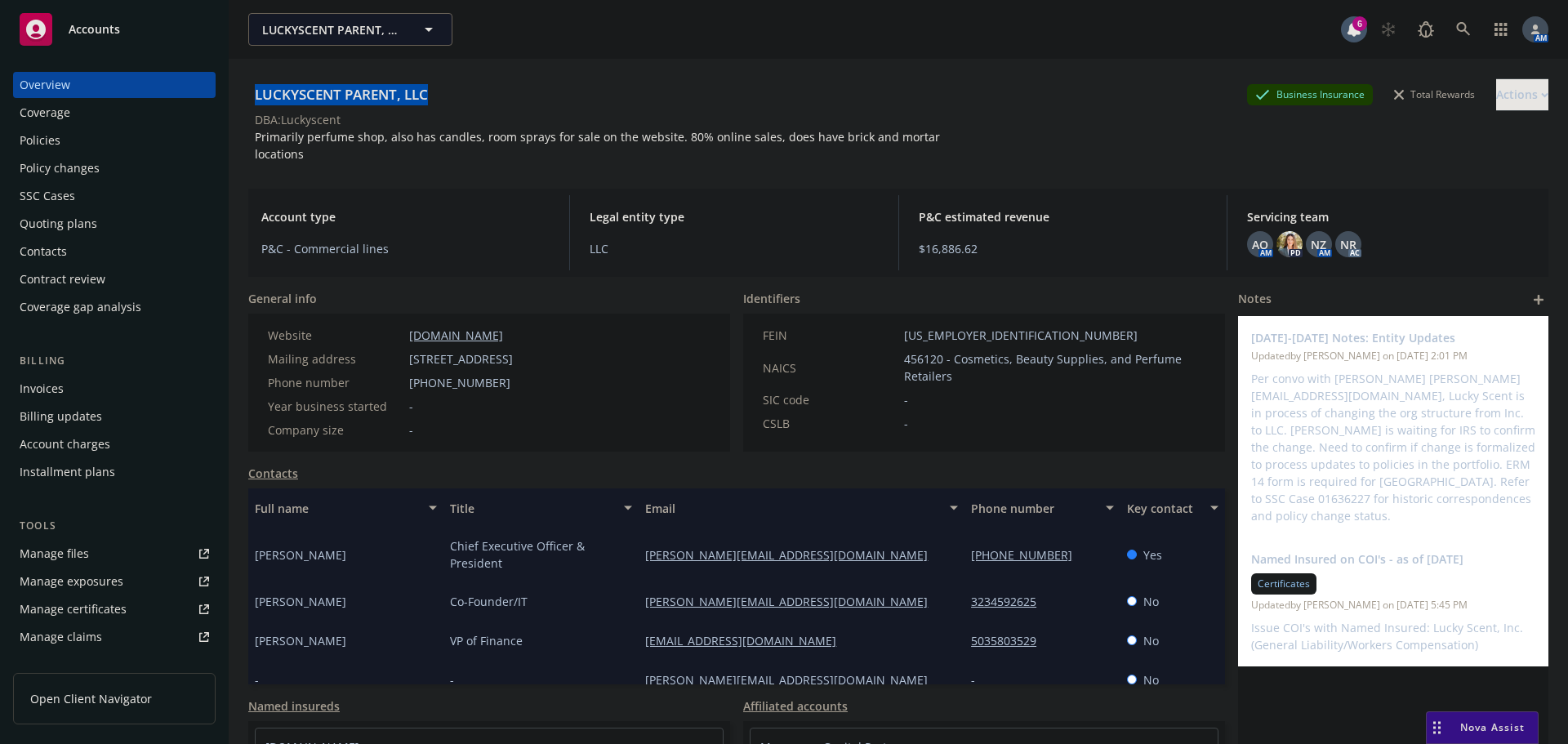
drag, startPoint x: 399, startPoint y: 94, endPoint x: 258, endPoint y: 96, distance: 141.0
click at [258, 96] on div "LUCKYSCENT PARENT, LLC Business Insurance Total Rewards Actions" at bounding box center [898, 94] width 1300 height 33
click at [1456, 26] on icon at bounding box center [1464, 29] width 15 height 15
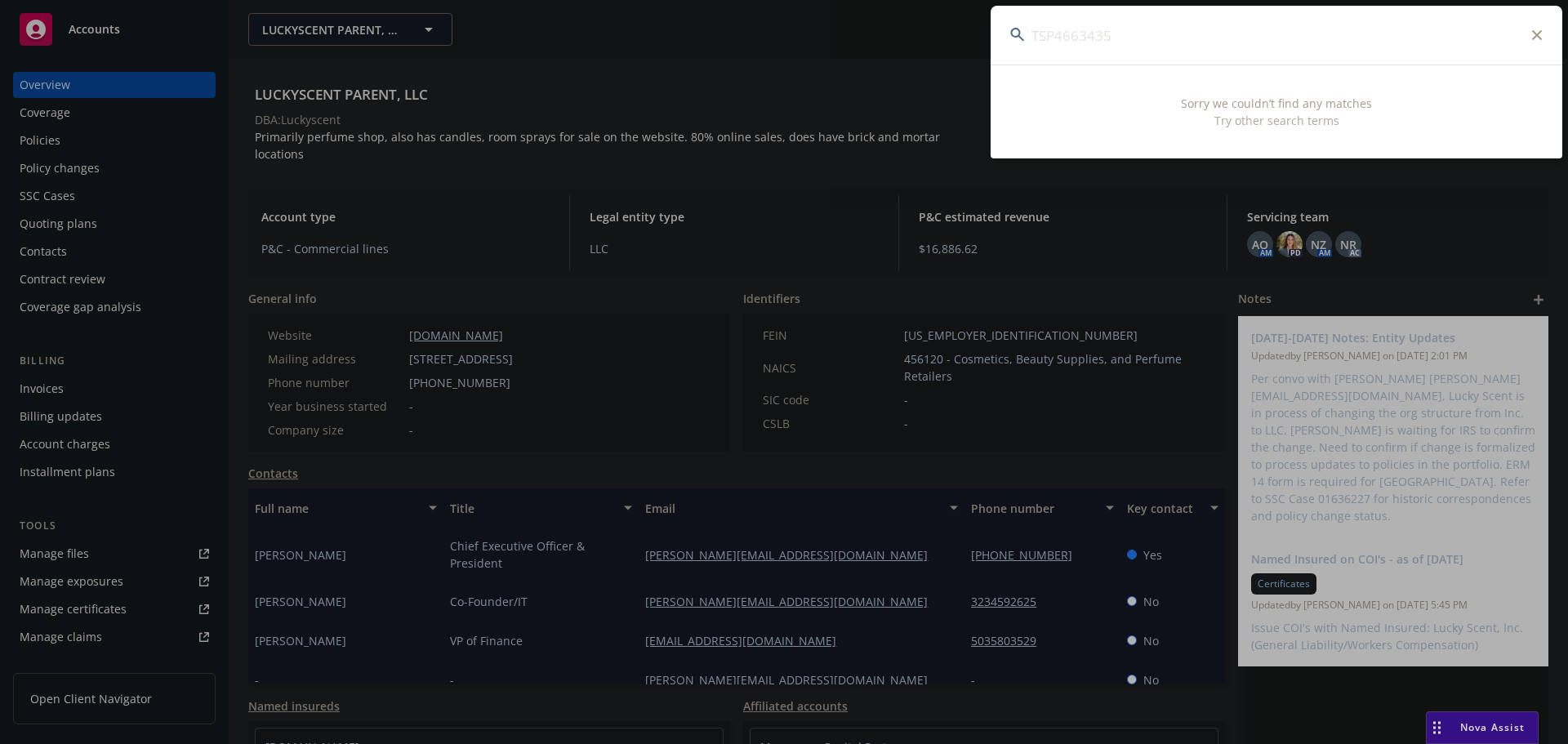
click at [1531, 36] on input "TSP4663435" at bounding box center [1276, 35] width 572 height 58
drag, startPoint x: 1065, startPoint y: 42, endPoint x: 888, endPoint y: 34, distance: 177.2
click at [886, 37] on div "TSP4663435 Sorry we couldn’t find any matches Try other search terms" at bounding box center [784, 372] width 1568 height 744
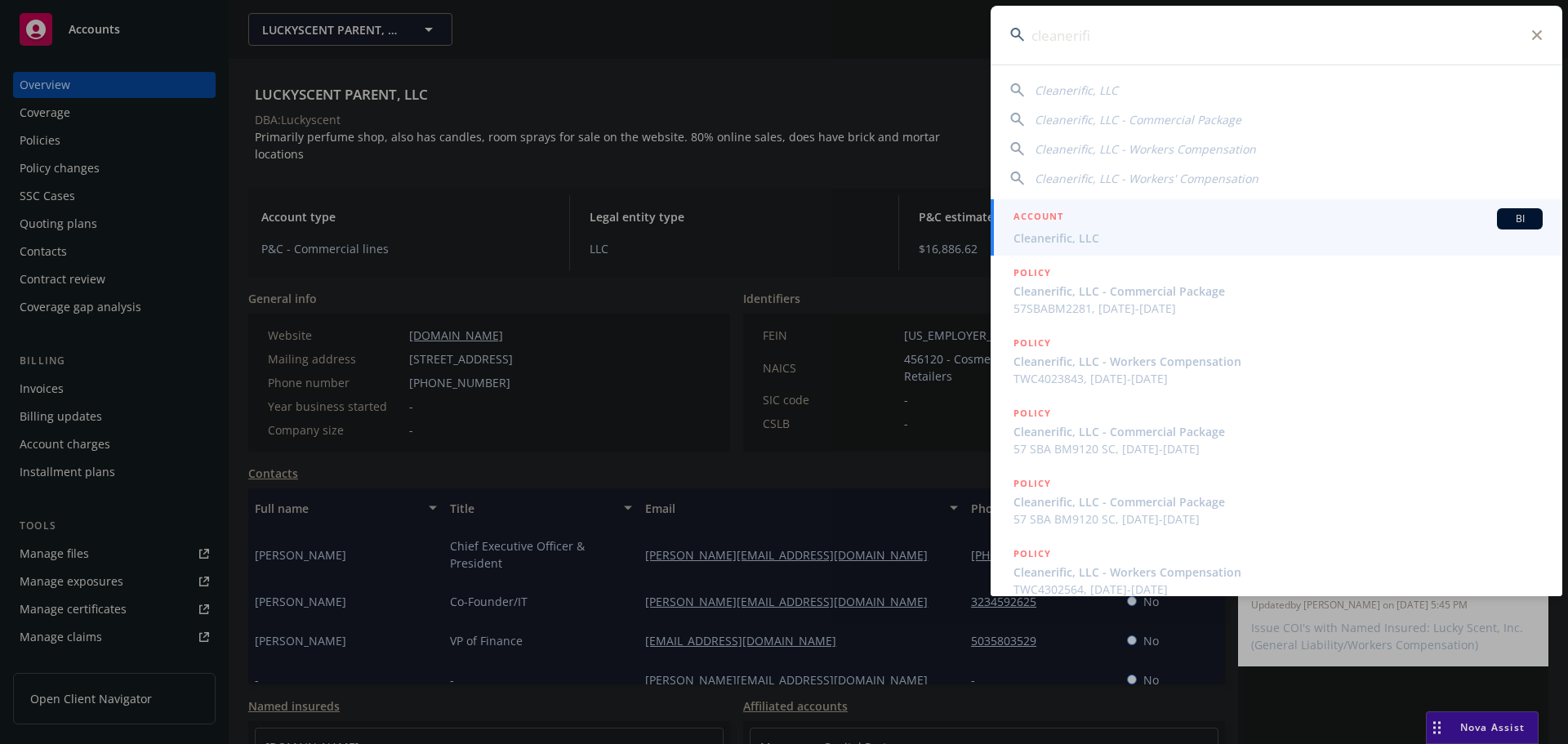
type input "cleanerifi"
click at [1067, 231] on span "Cleanerific, LLC" at bounding box center [1278, 238] width 529 height 18
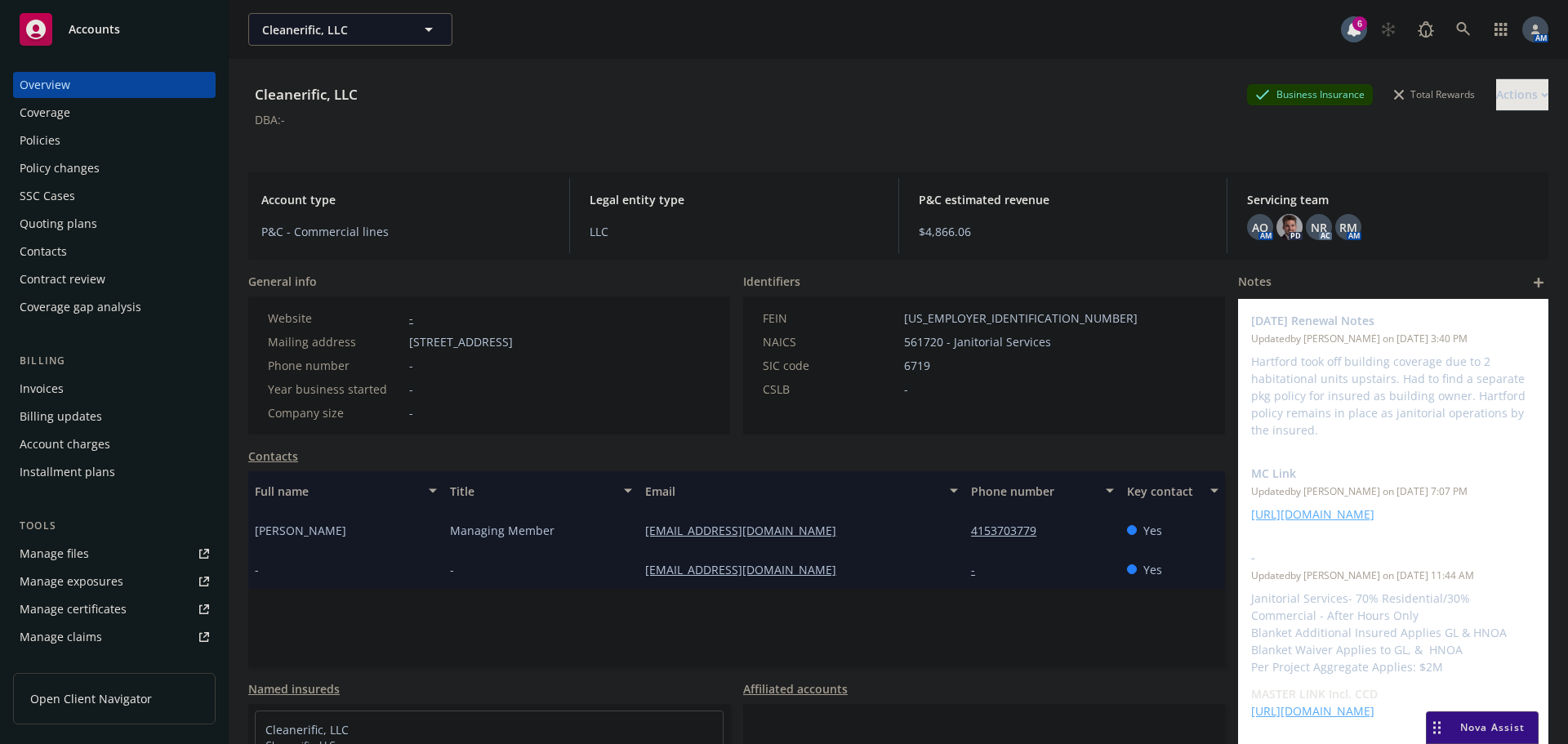
click at [96, 138] on div "Policies" at bounding box center [114, 140] width 190 height 26
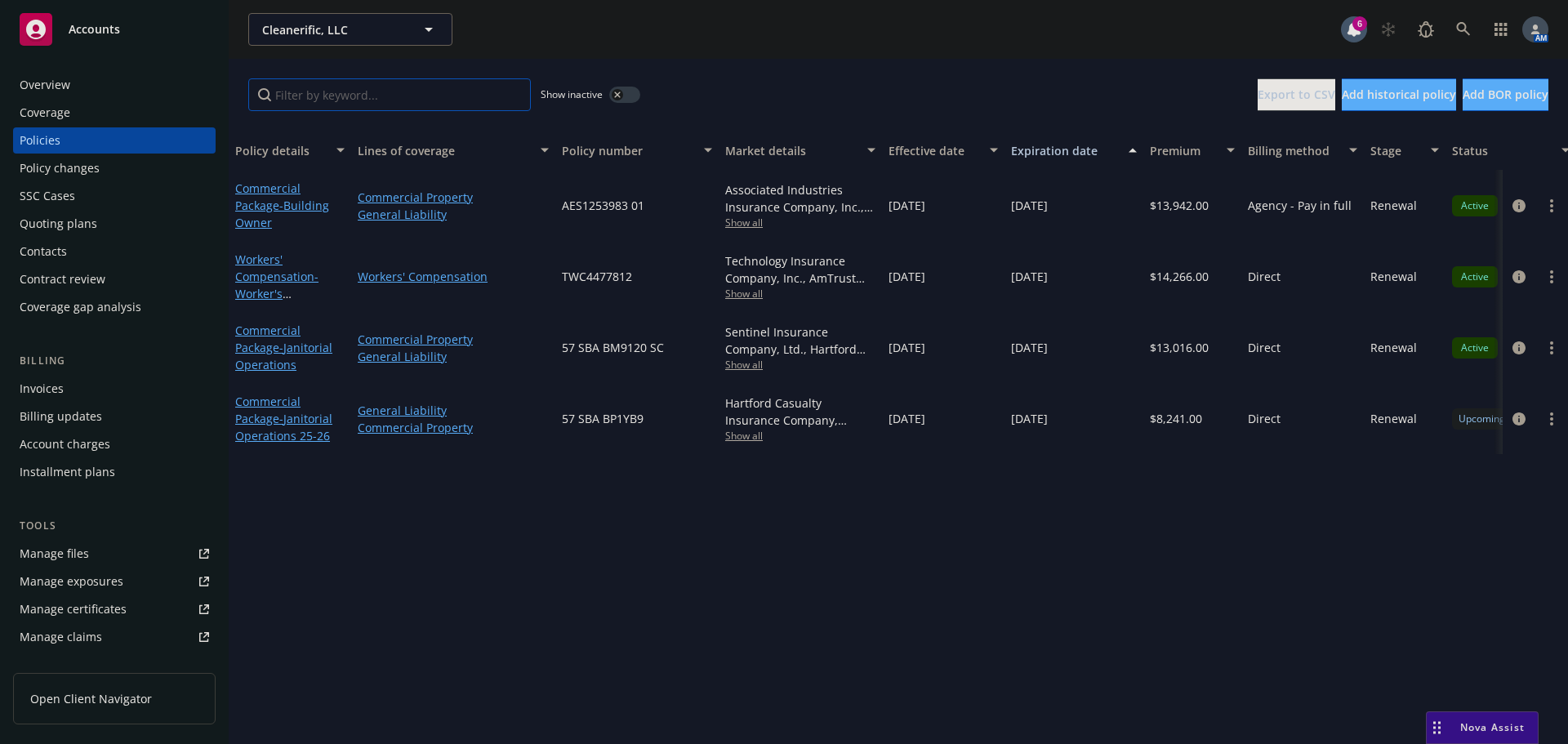
click at [440, 91] on input "Filter by keyword..." at bounding box center [389, 94] width 282 height 33
paste input "TSP4663435"
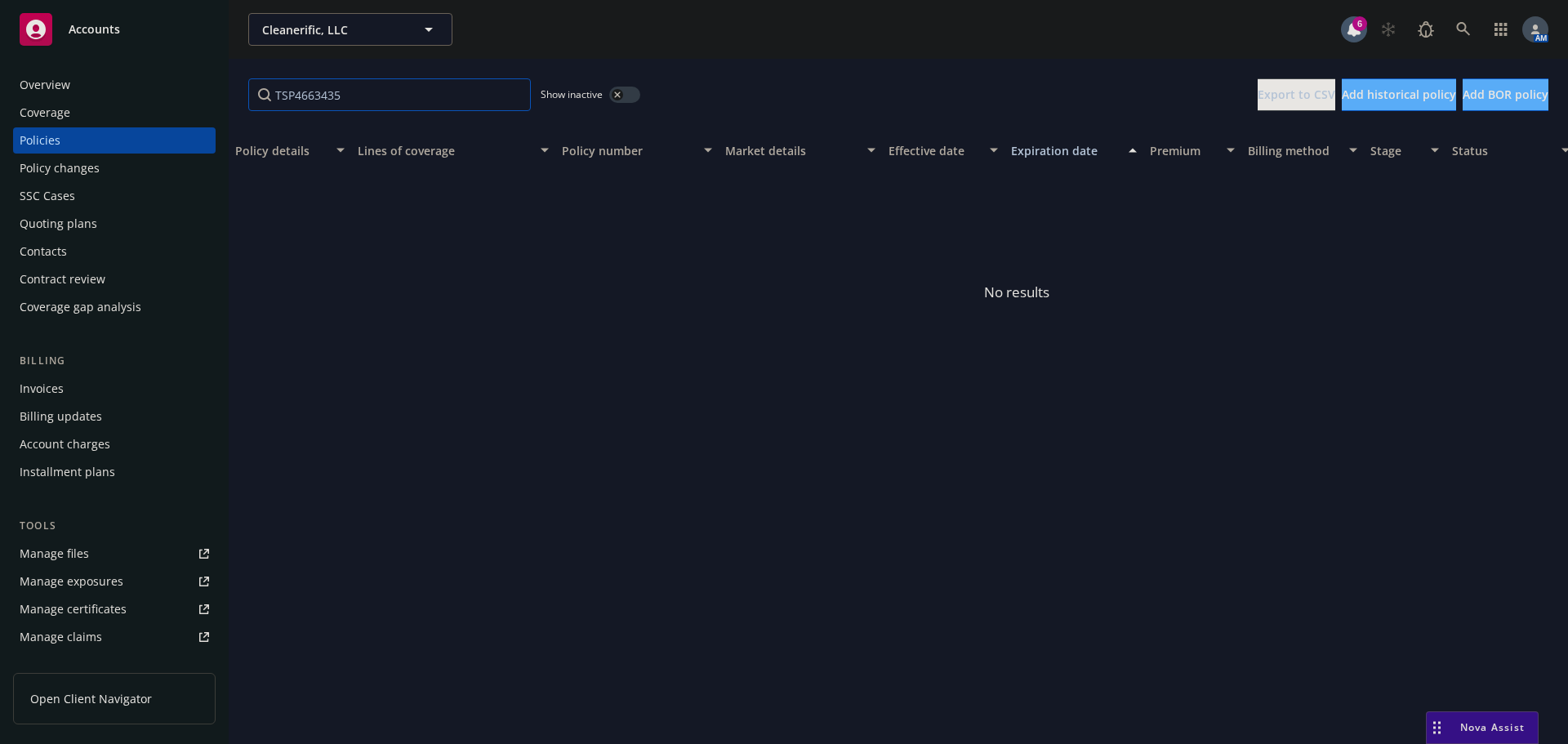
type input "TSP4663435"
click at [619, 89] on button "button" at bounding box center [625, 95] width 31 height 17
click at [513, 95] on input "TSP4663435" at bounding box center [389, 94] width 282 height 33
